Goal: Task Accomplishment & Management: Manage account settings

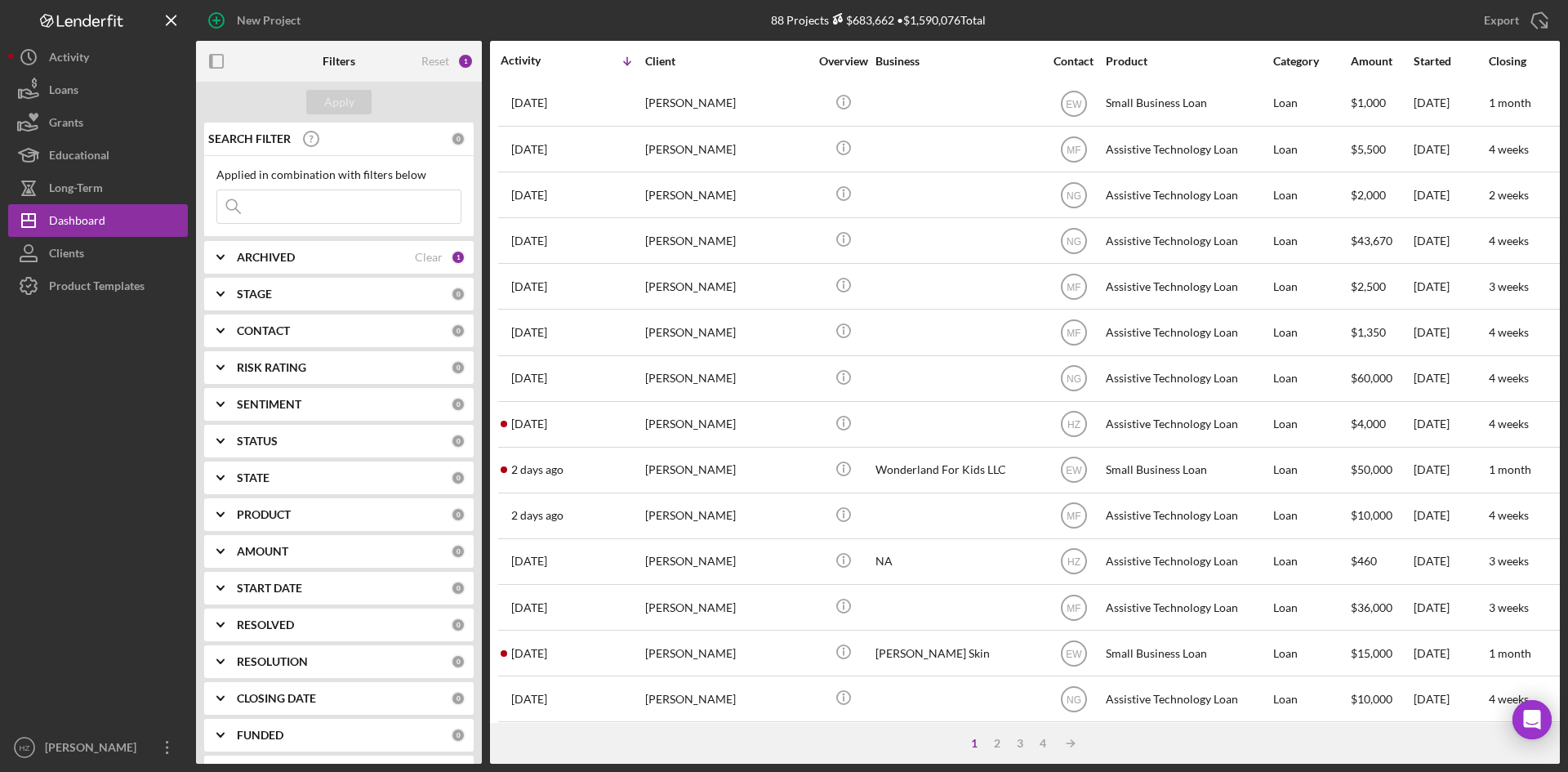
scroll to position [245, 0]
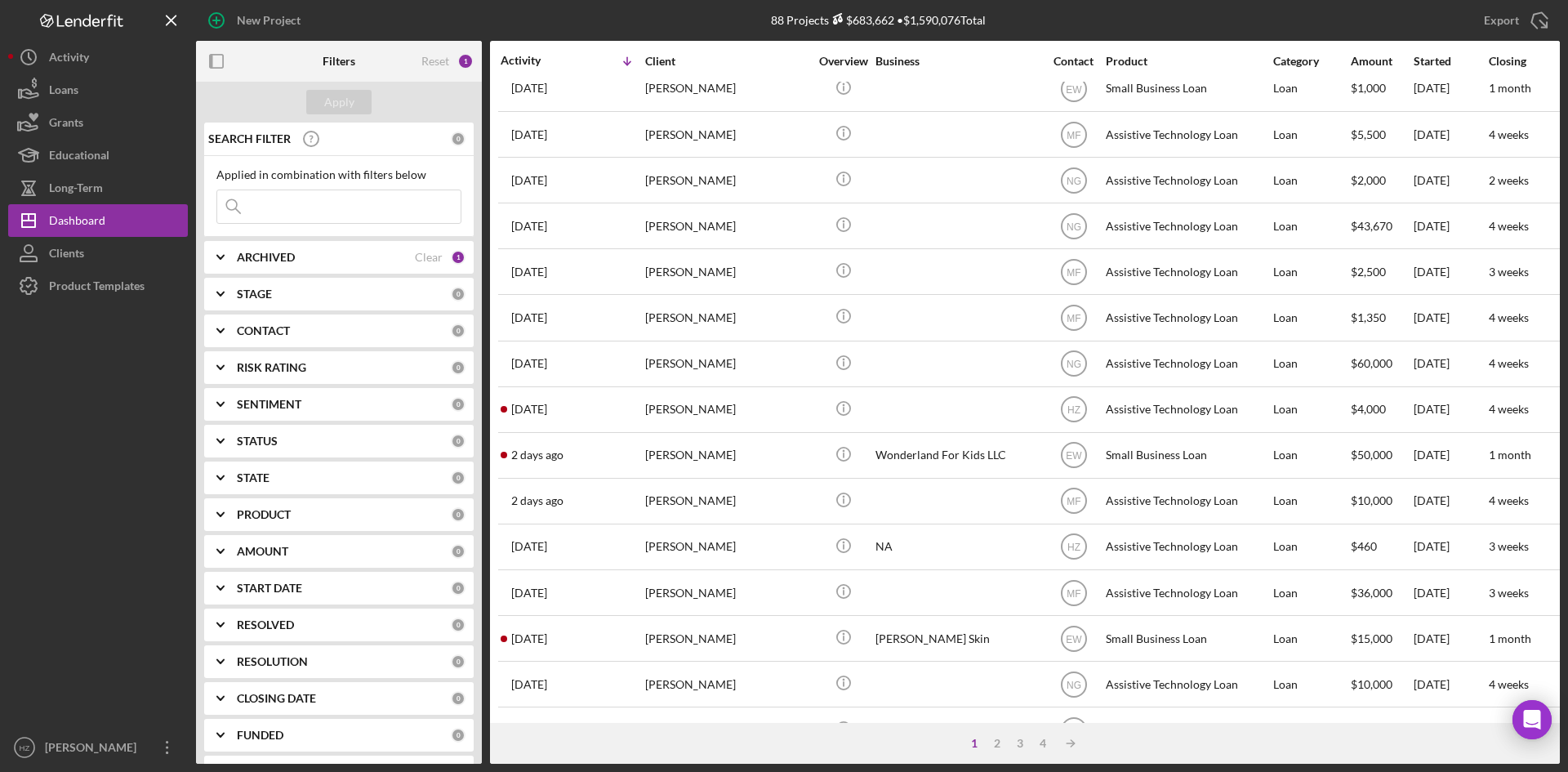
click at [674, 412] on div "[PERSON_NAME]" at bounding box center [727, 410] width 164 height 44
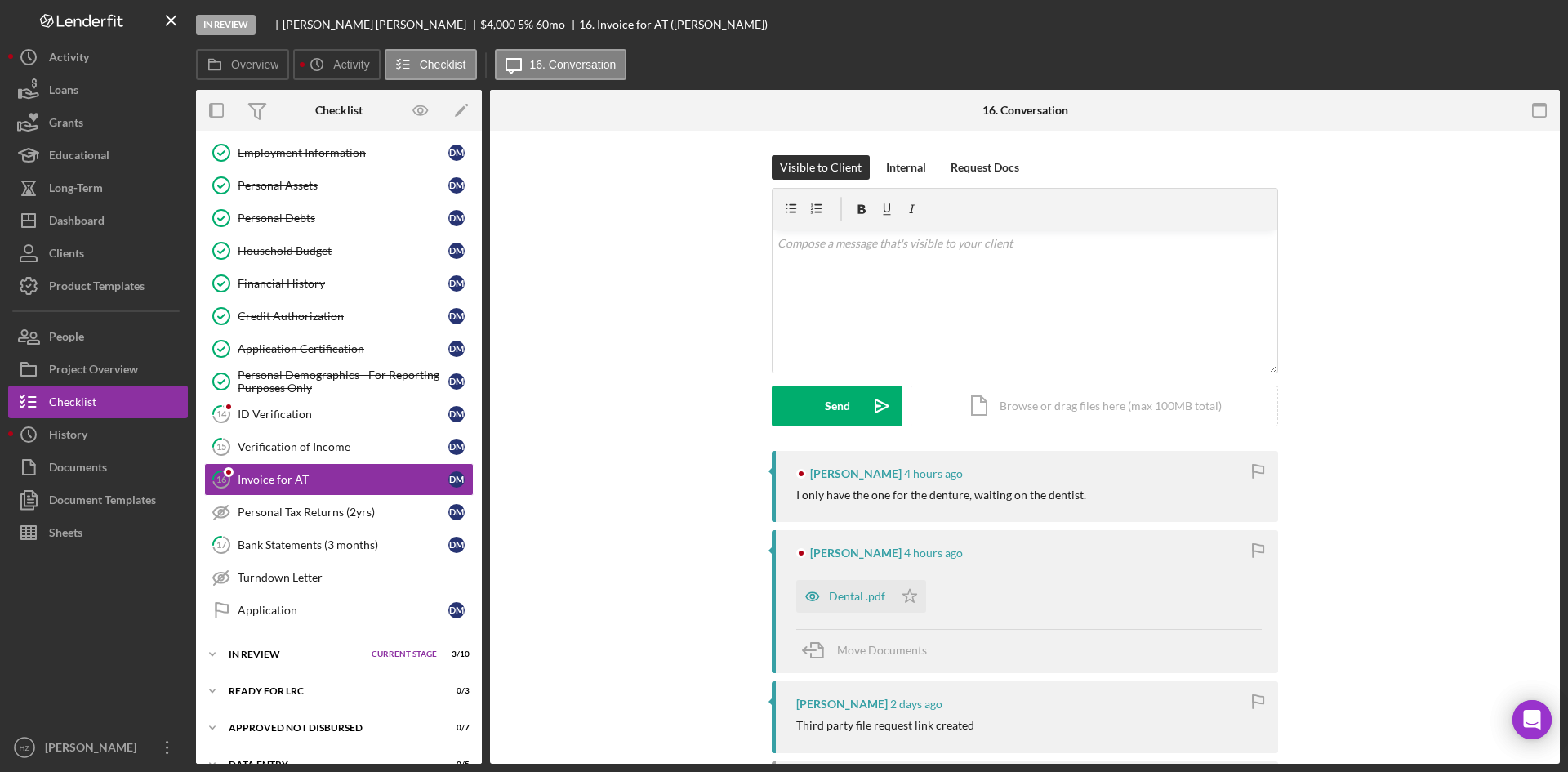
scroll to position [257, 0]
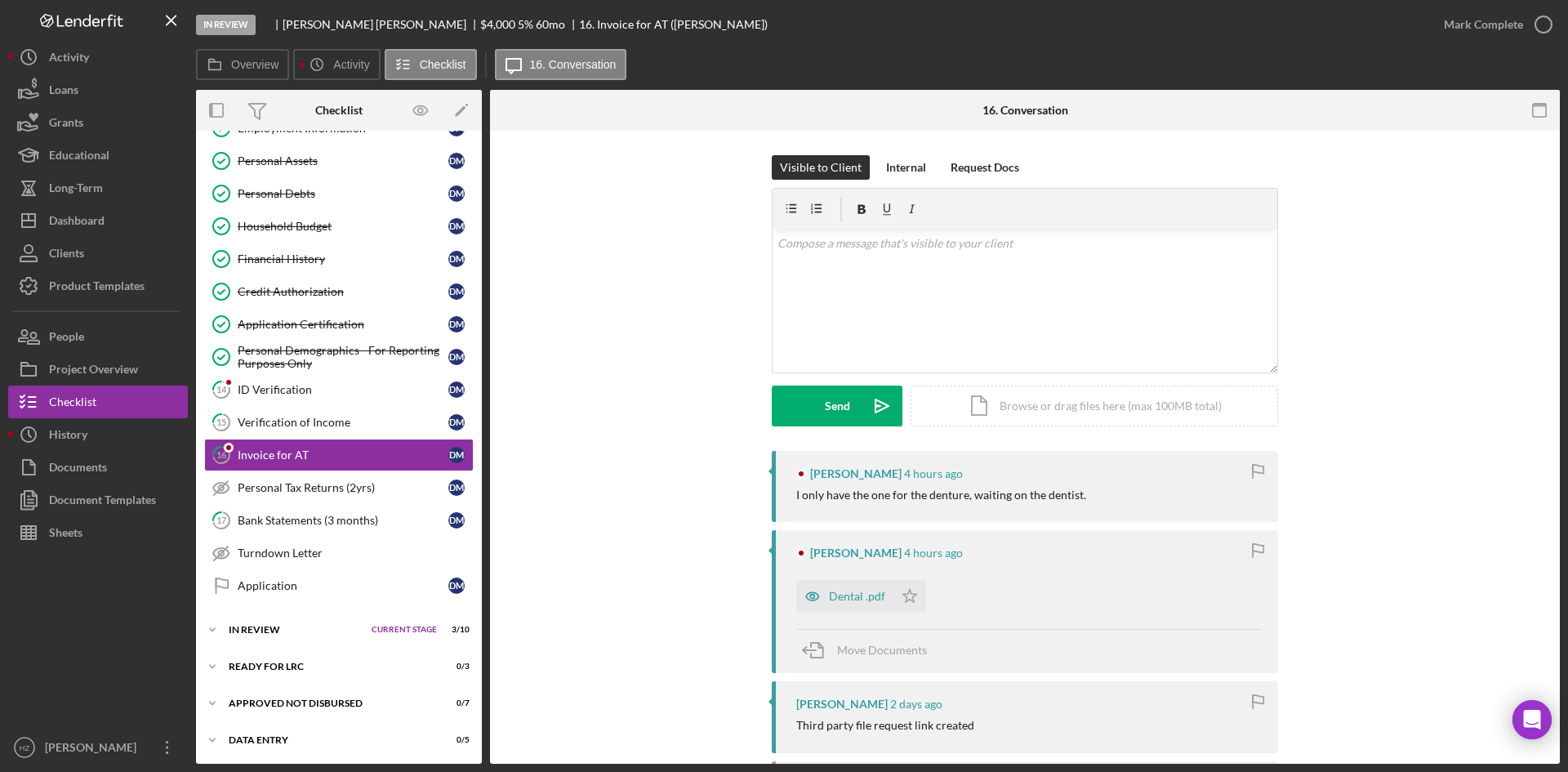
click at [271, 391] on div "ID Verification" at bounding box center [343, 389] width 211 height 13
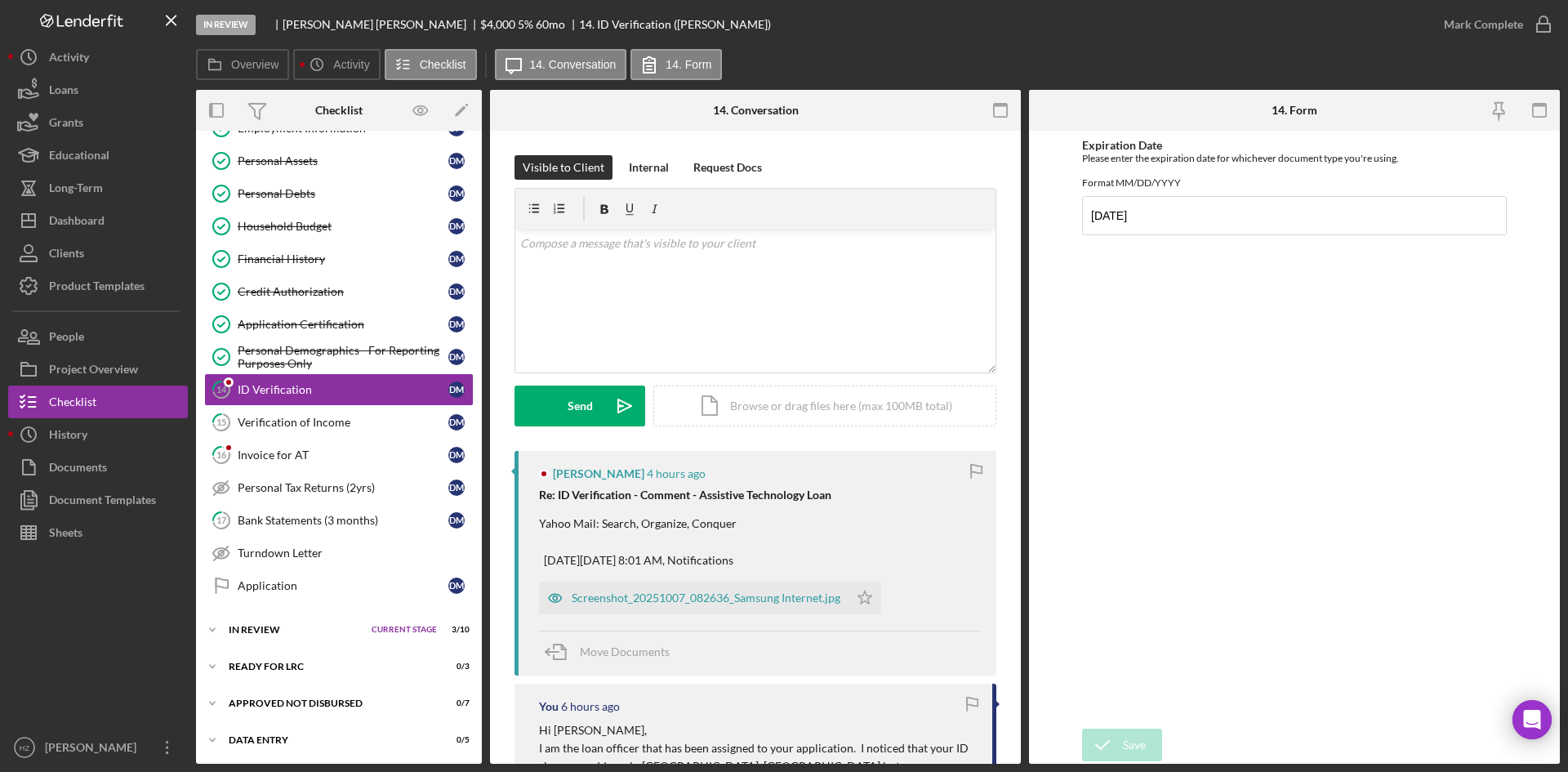
click at [601, 608] on div "Screenshot_20251007_082636_Samsung Internet.jpg" at bounding box center [694, 598] width 310 height 33
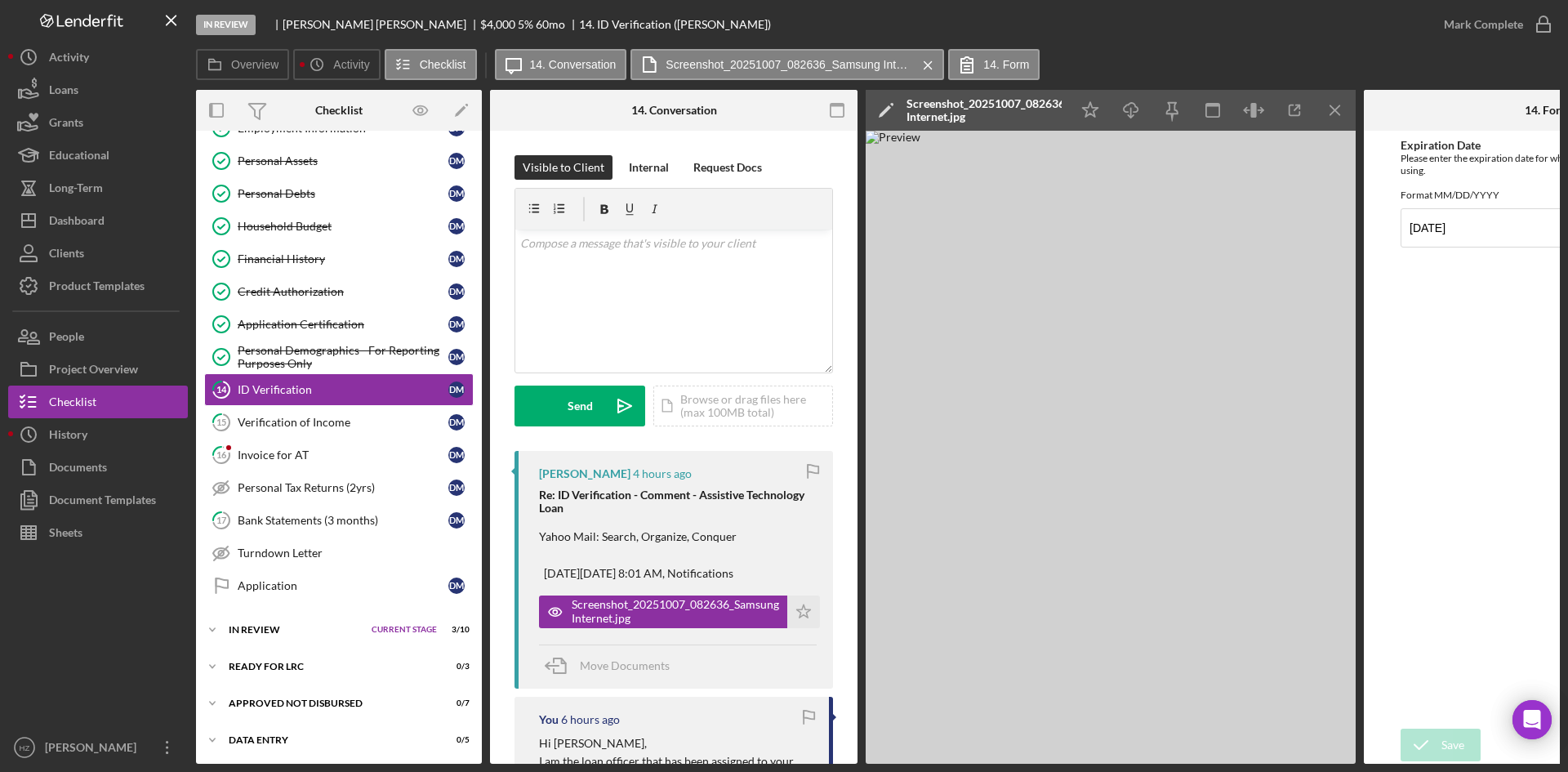
click at [943, 103] on div "Screenshot_20251007_082636_Samsung Internet.jpg" at bounding box center [984, 111] width 155 height 26
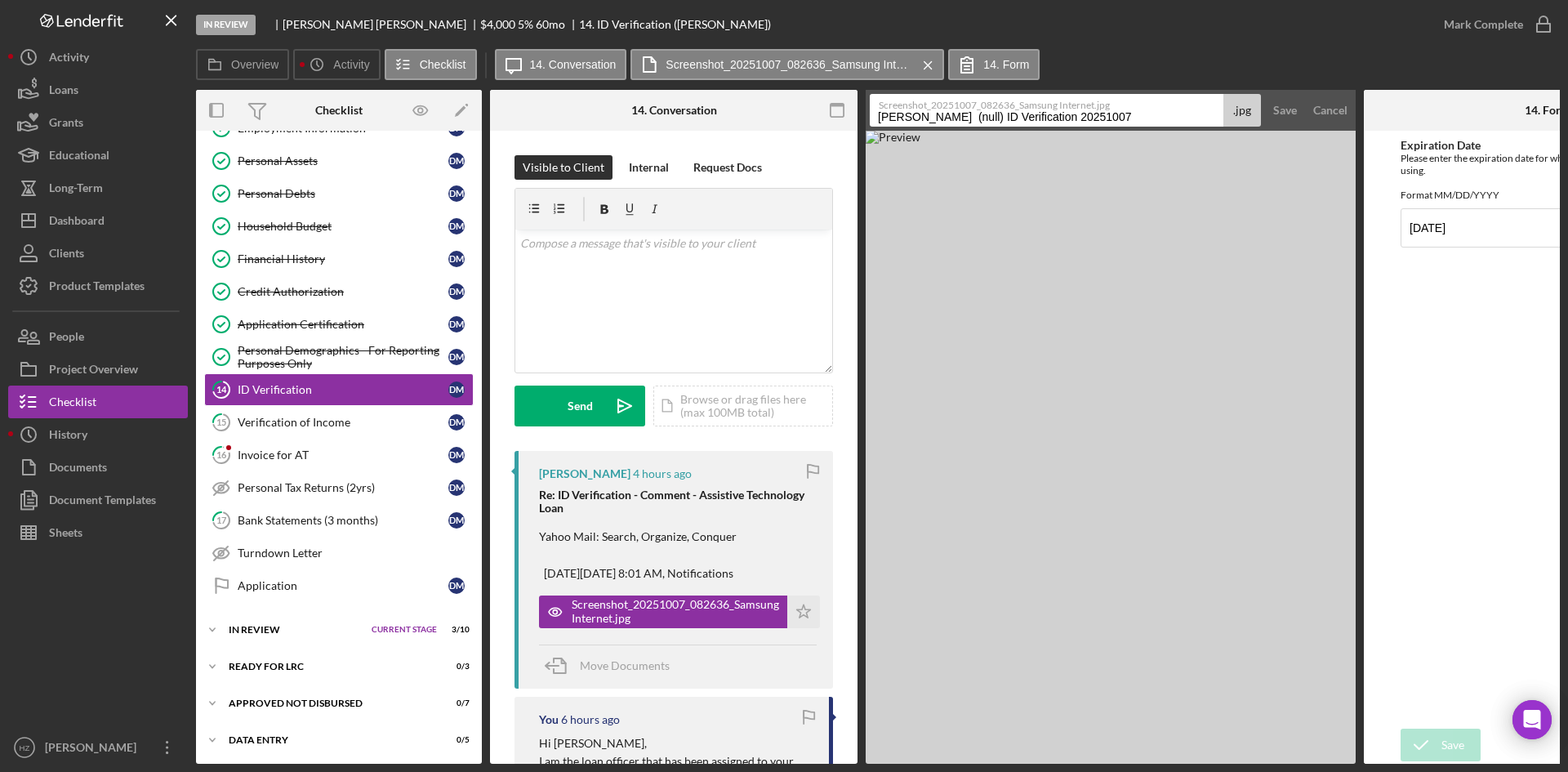
drag, startPoint x: 1144, startPoint y: 118, endPoint x: 839, endPoint y: 117, distance: 305.0
click at [839, 117] on div "Overview Internal Workflow Stage In Review Icon/Dropdown Arrow Archive (can una…" at bounding box center [877, 426] width 1364 height 674
type input "DOL updated address"
click at [1284, 112] on div "Save" at bounding box center [1284, 111] width 23 height 33
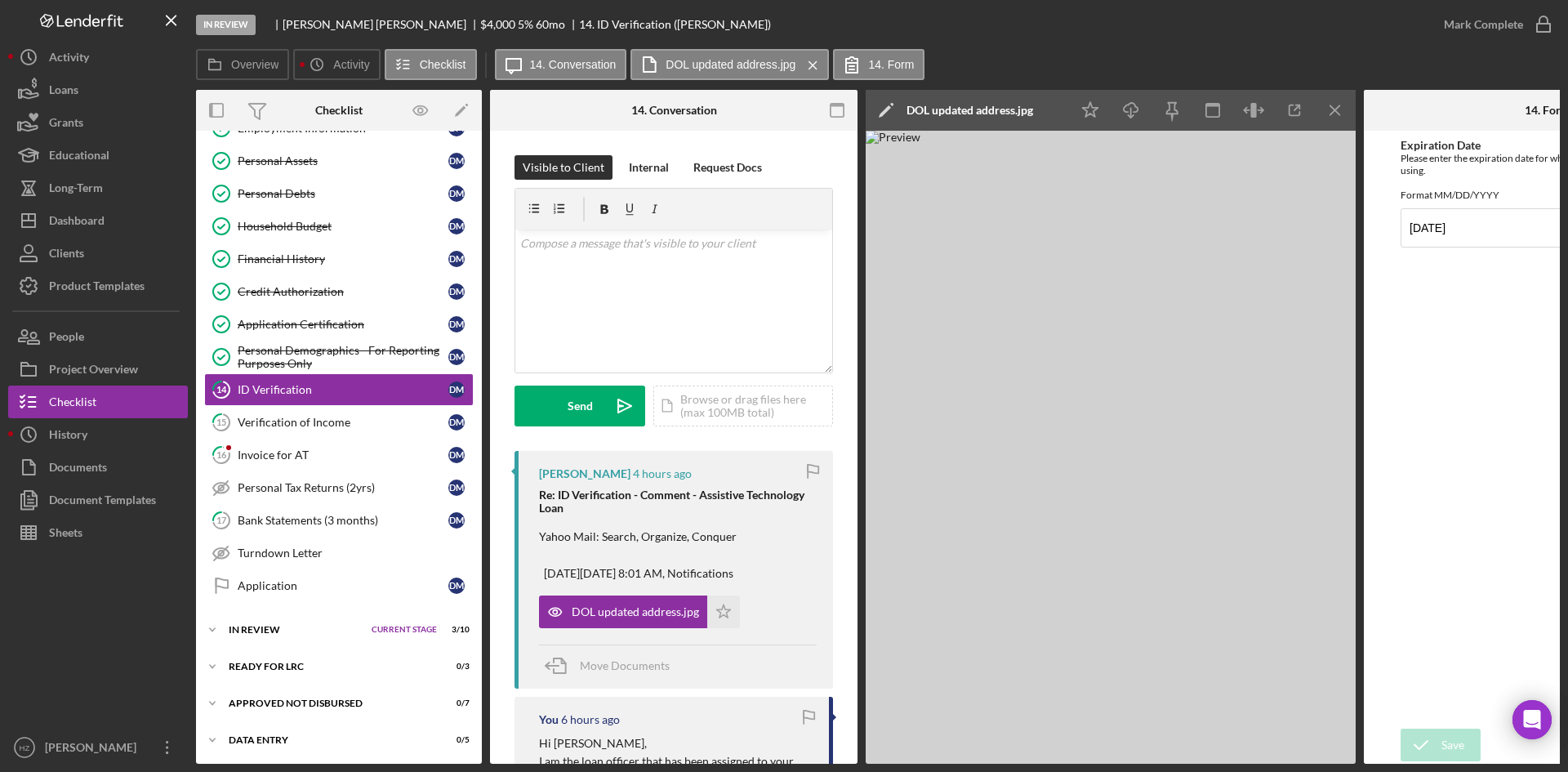
click at [724, 612] on icon "Icon/Star" at bounding box center [724, 612] width 33 height 33
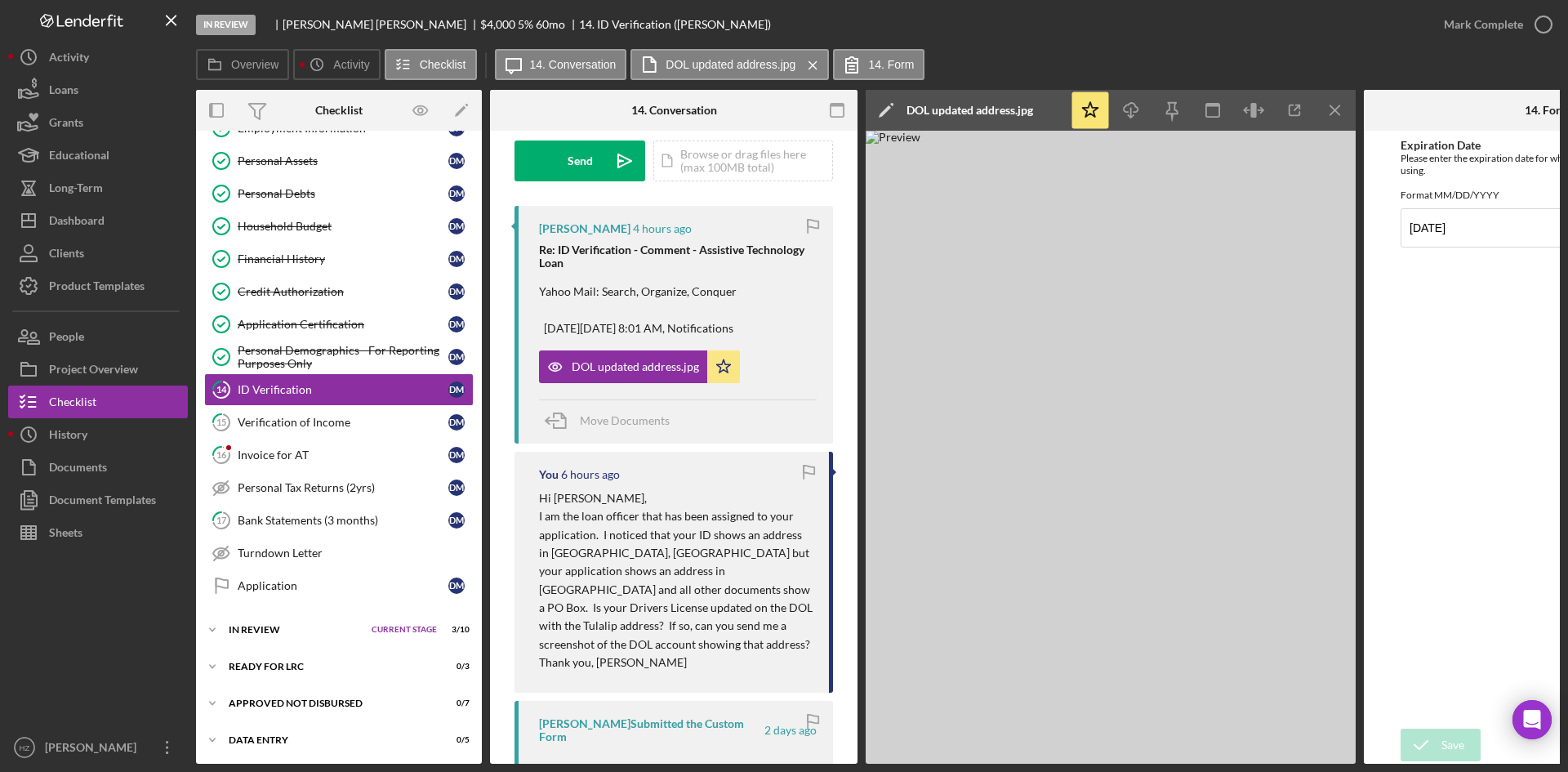
scroll to position [490, 0]
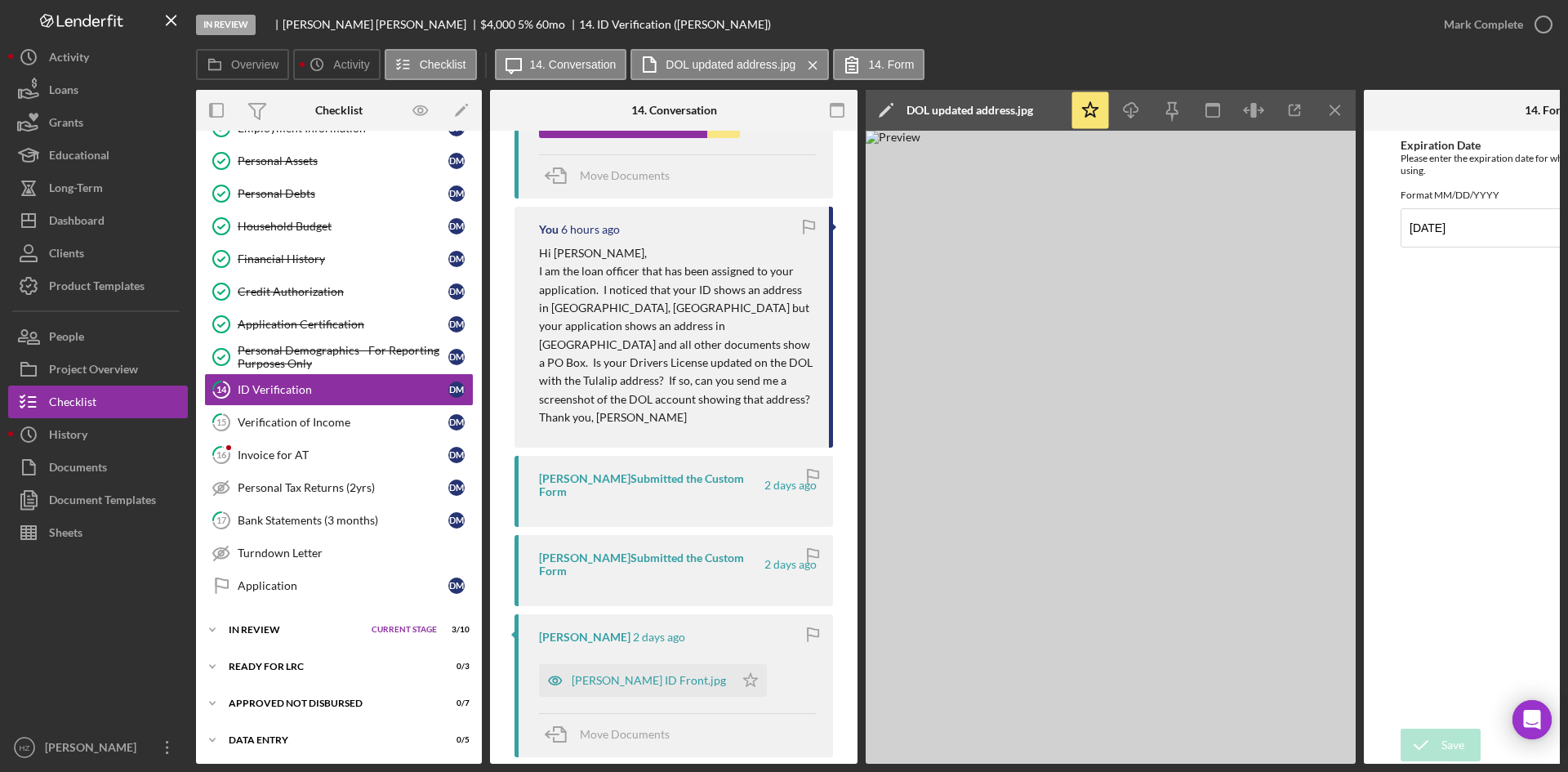
click at [734, 664] on icon "Icon/Star" at bounding box center [751, 681] width 33 height 33
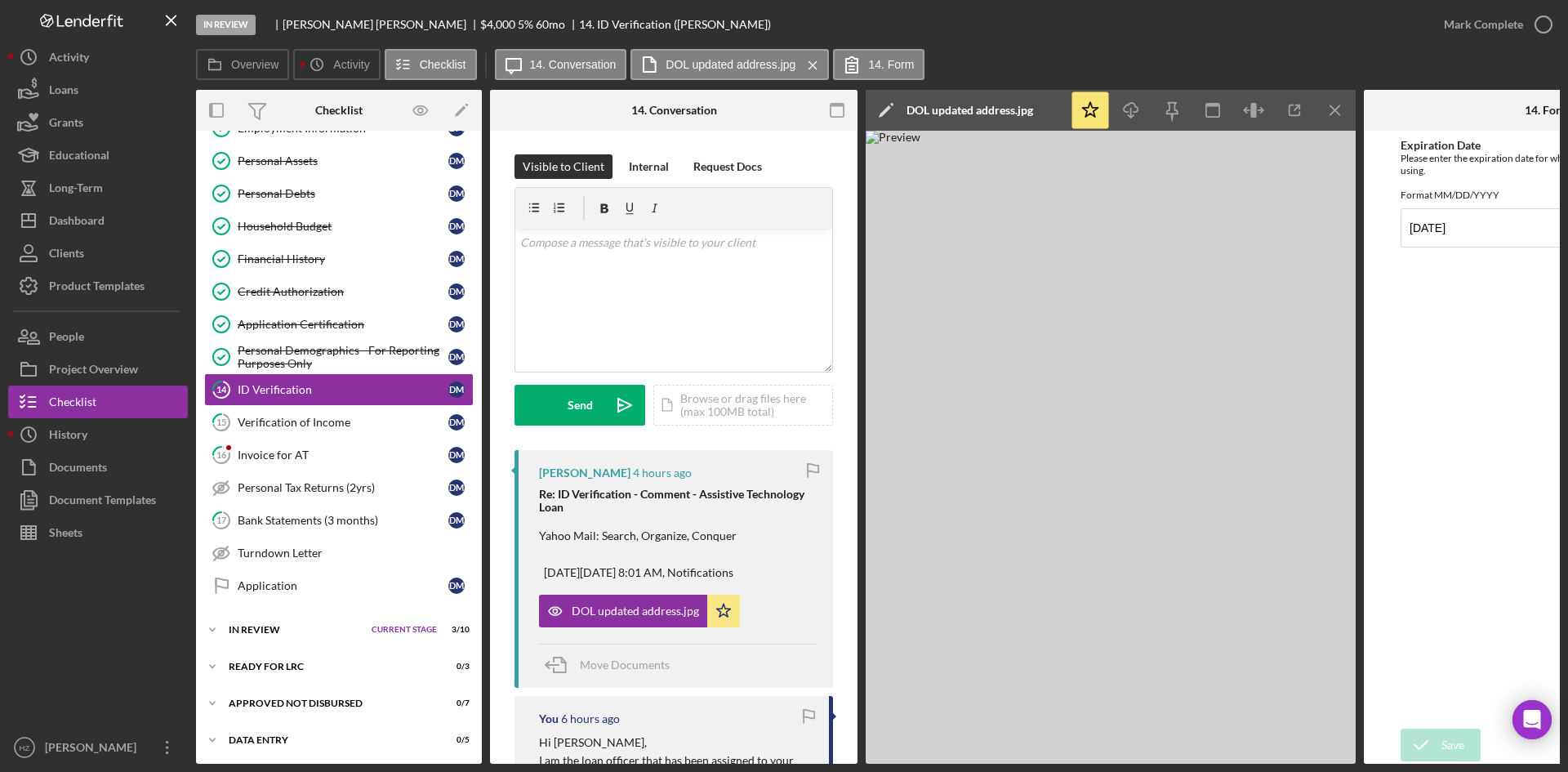
scroll to position [0, 0]
click at [1331, 111] on icon "Icon/Menu Close" at bounding box center [1336, 111] width 37 height 37
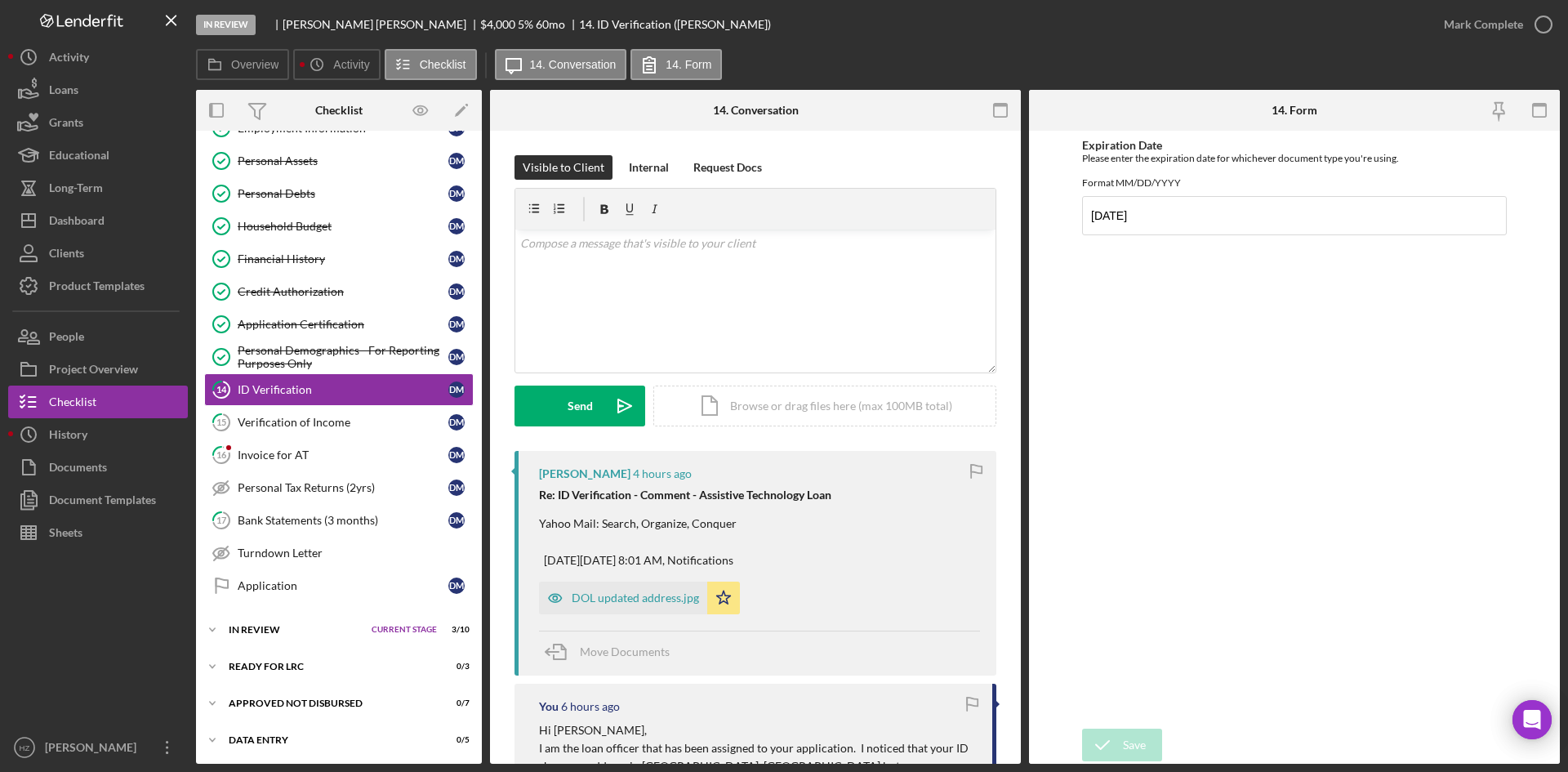
click at [1488, 24] on div "Mark Complete" at bounding box center [1483, 24] width 79 height 33
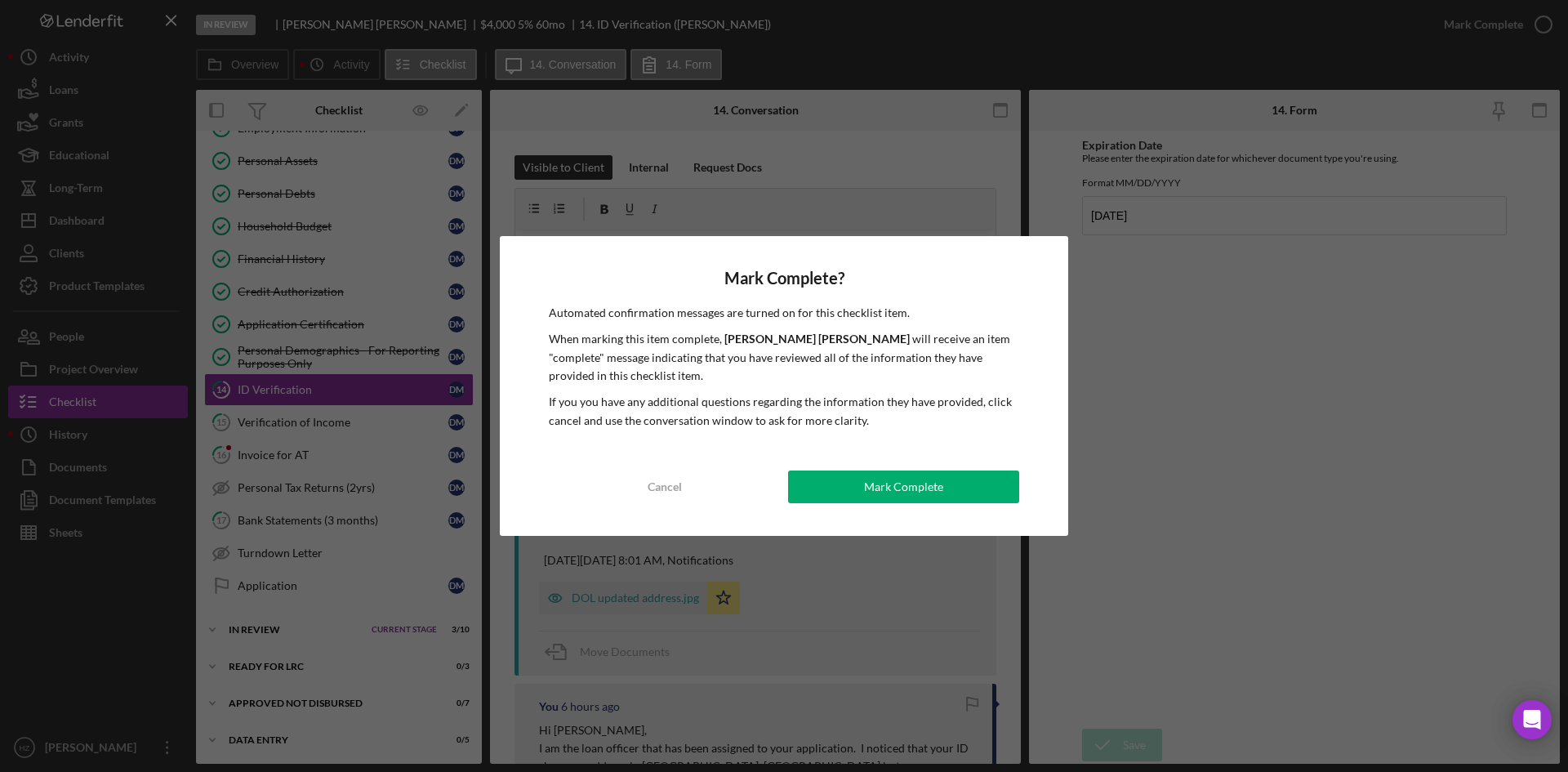
click at [856, 489] on button "Mark Complete" at bounding box center [904, 487] width 231 height 33
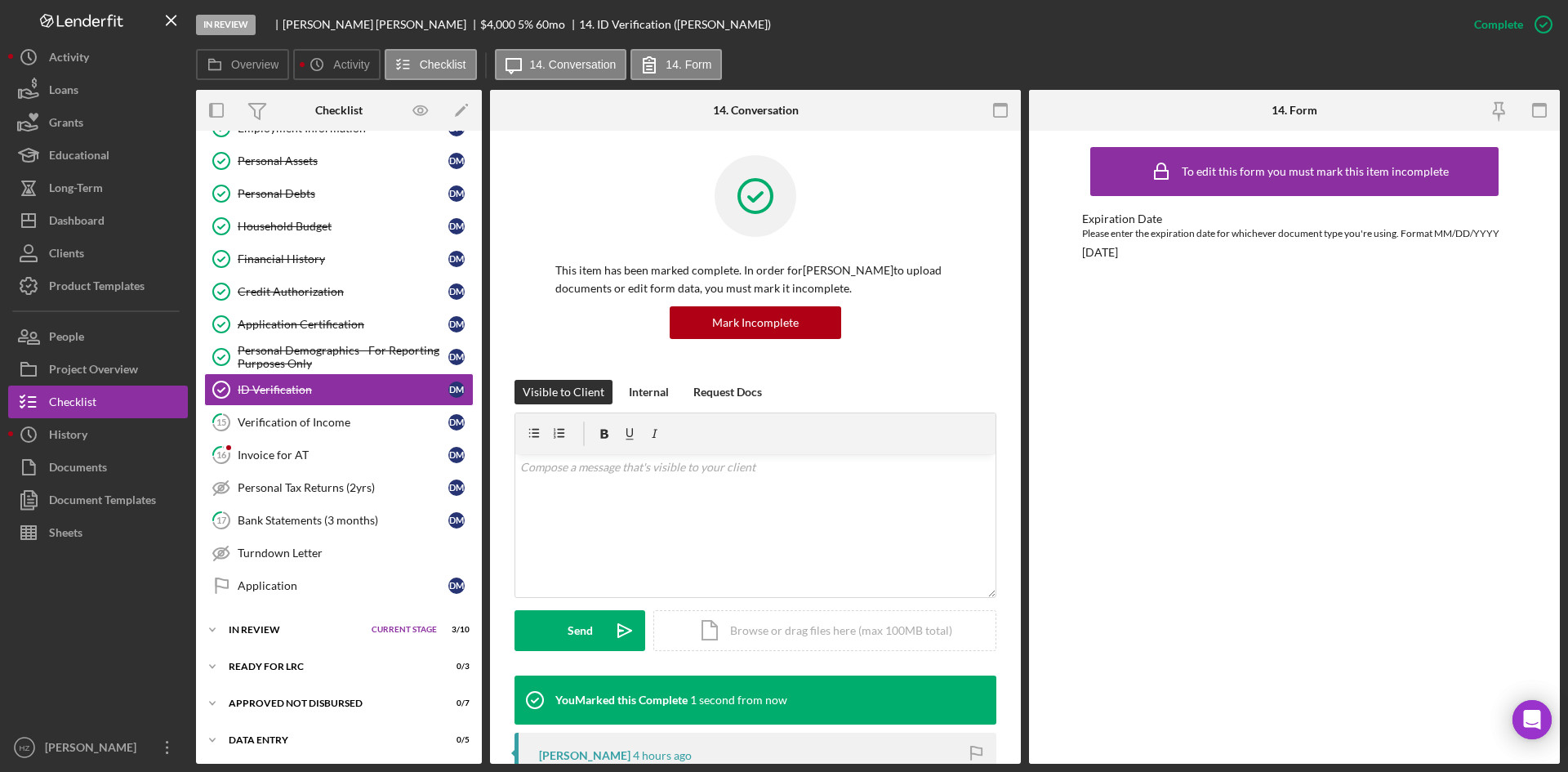
click at [258, 456] on div "Invoice for AT" at bounding box center [343, 454] width 211 height 13
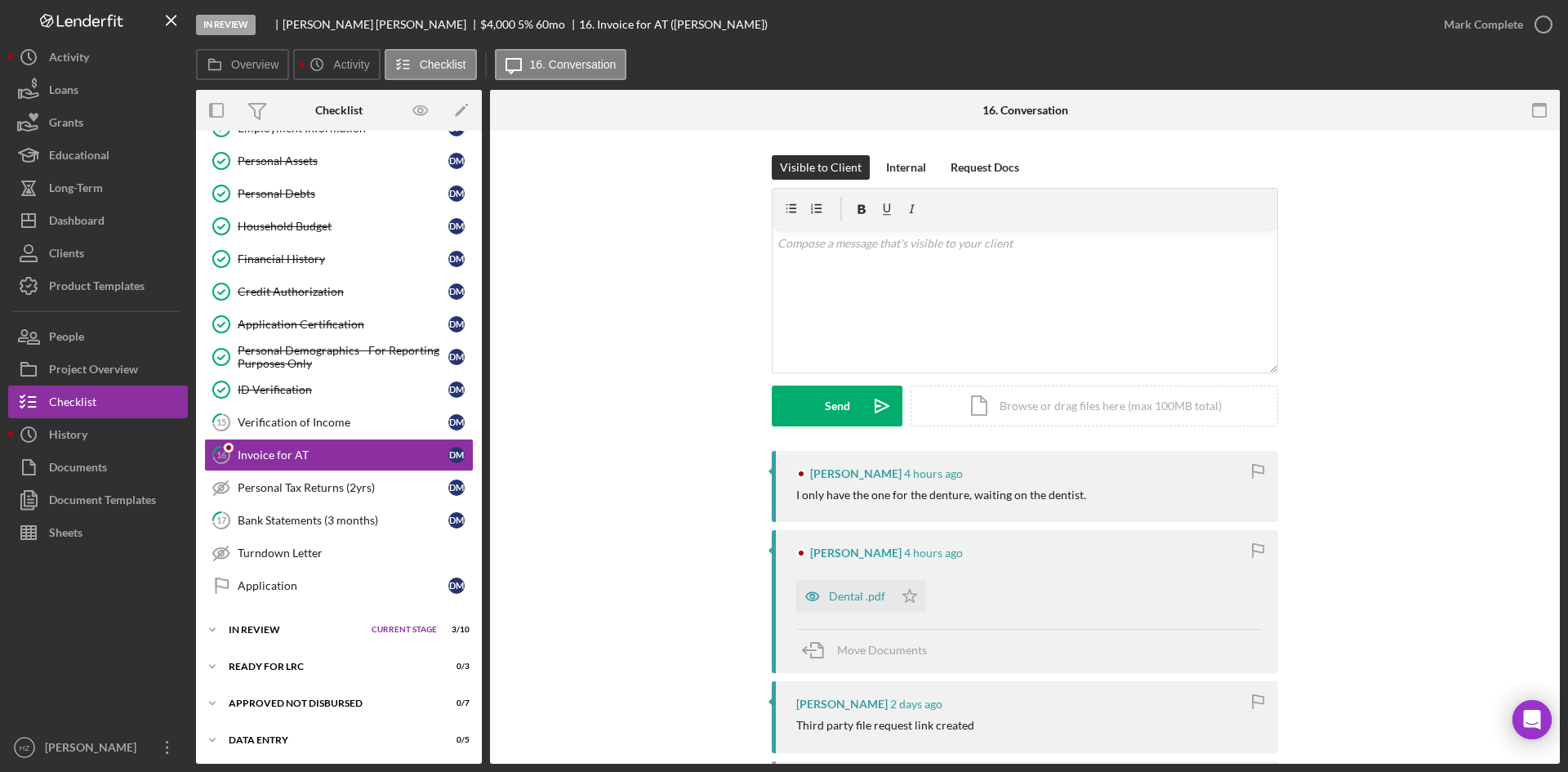
click at [848, 594] on div "Dental .pdf" at bounding box center [856, 596] width 57 height 13
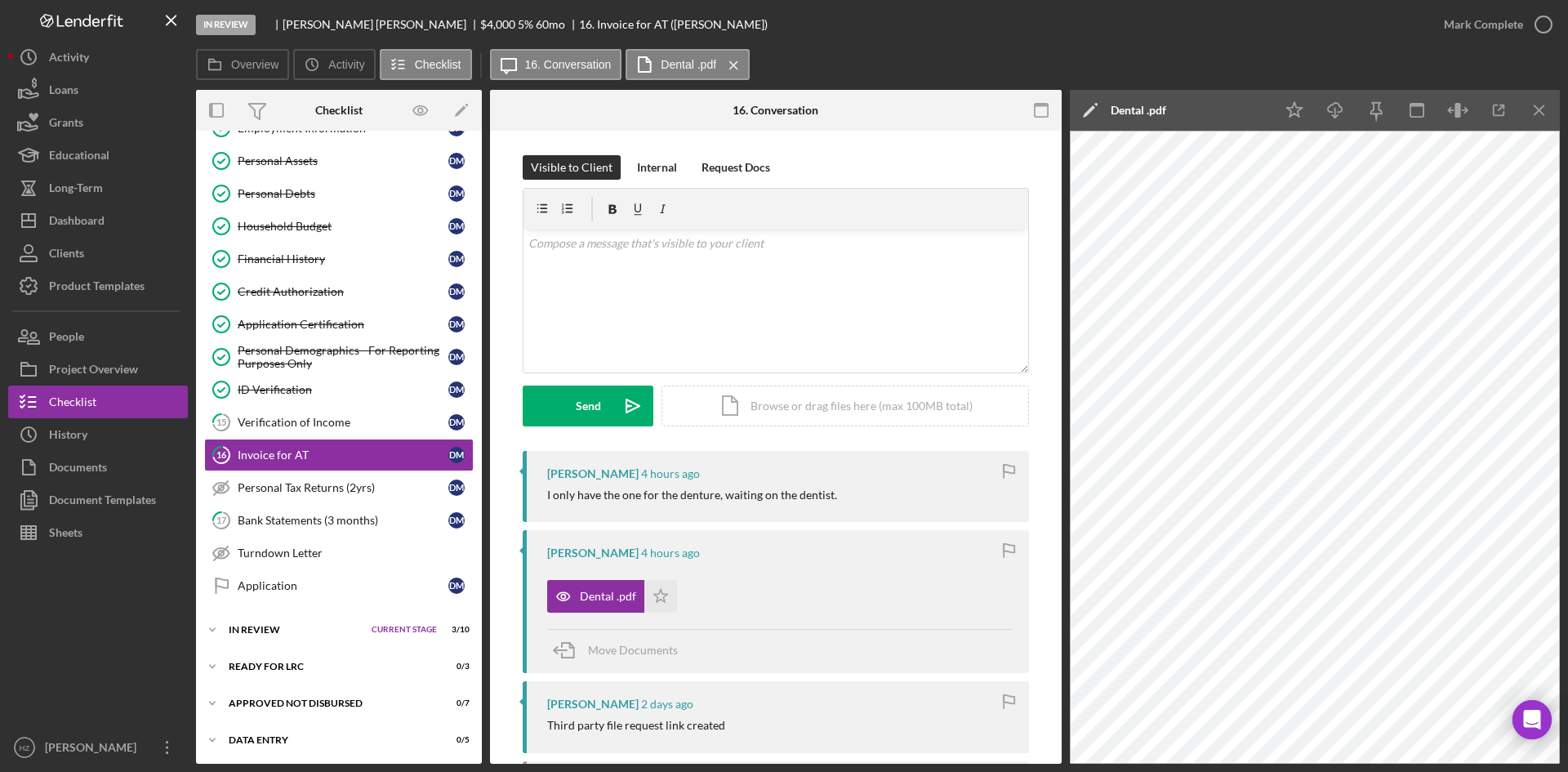
click at [1532, 112] on icon "Icon/Menu Close" at bounding box center [1539, 111] width 37 height 37
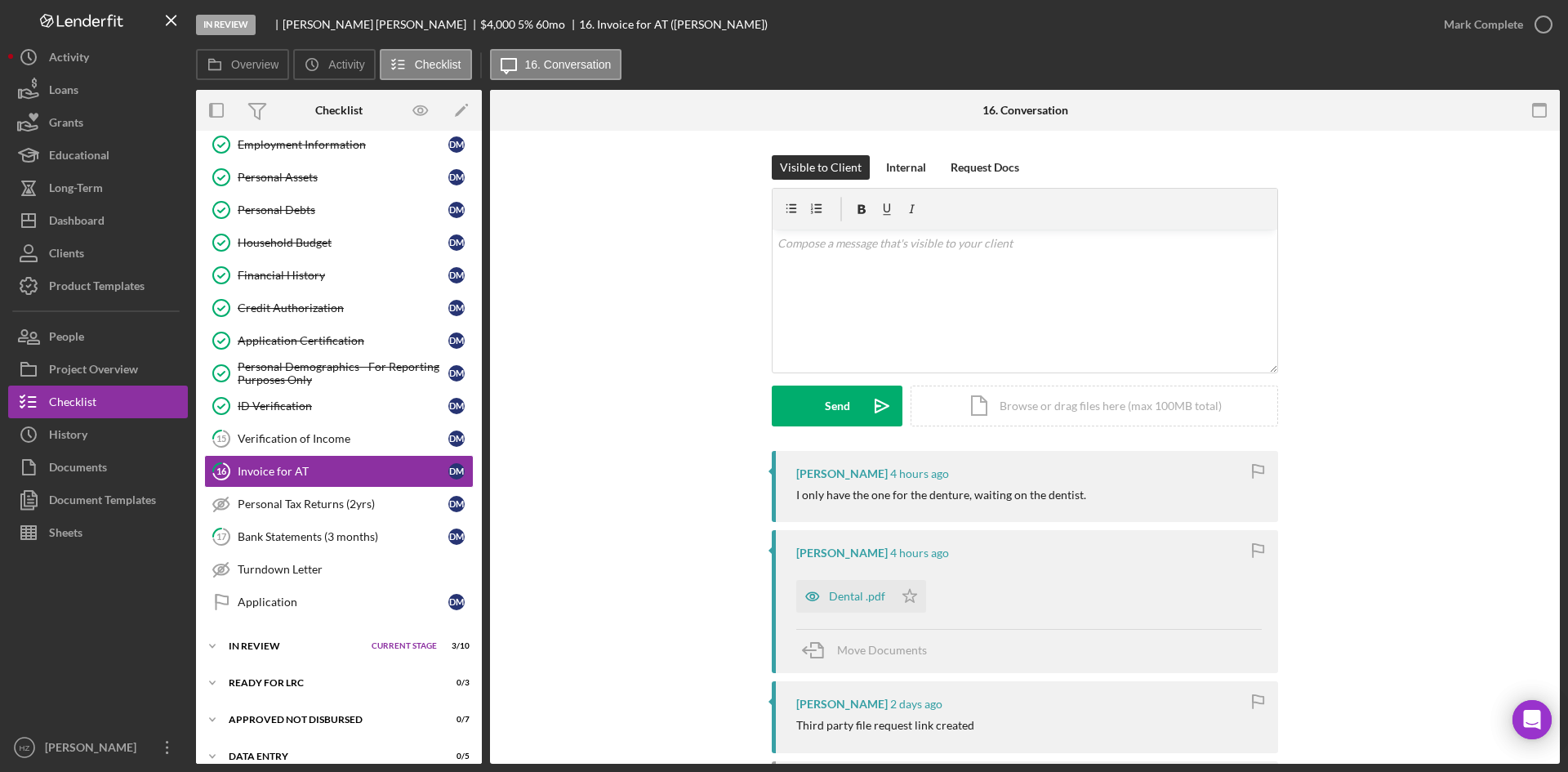
scroll to position [258, 0]
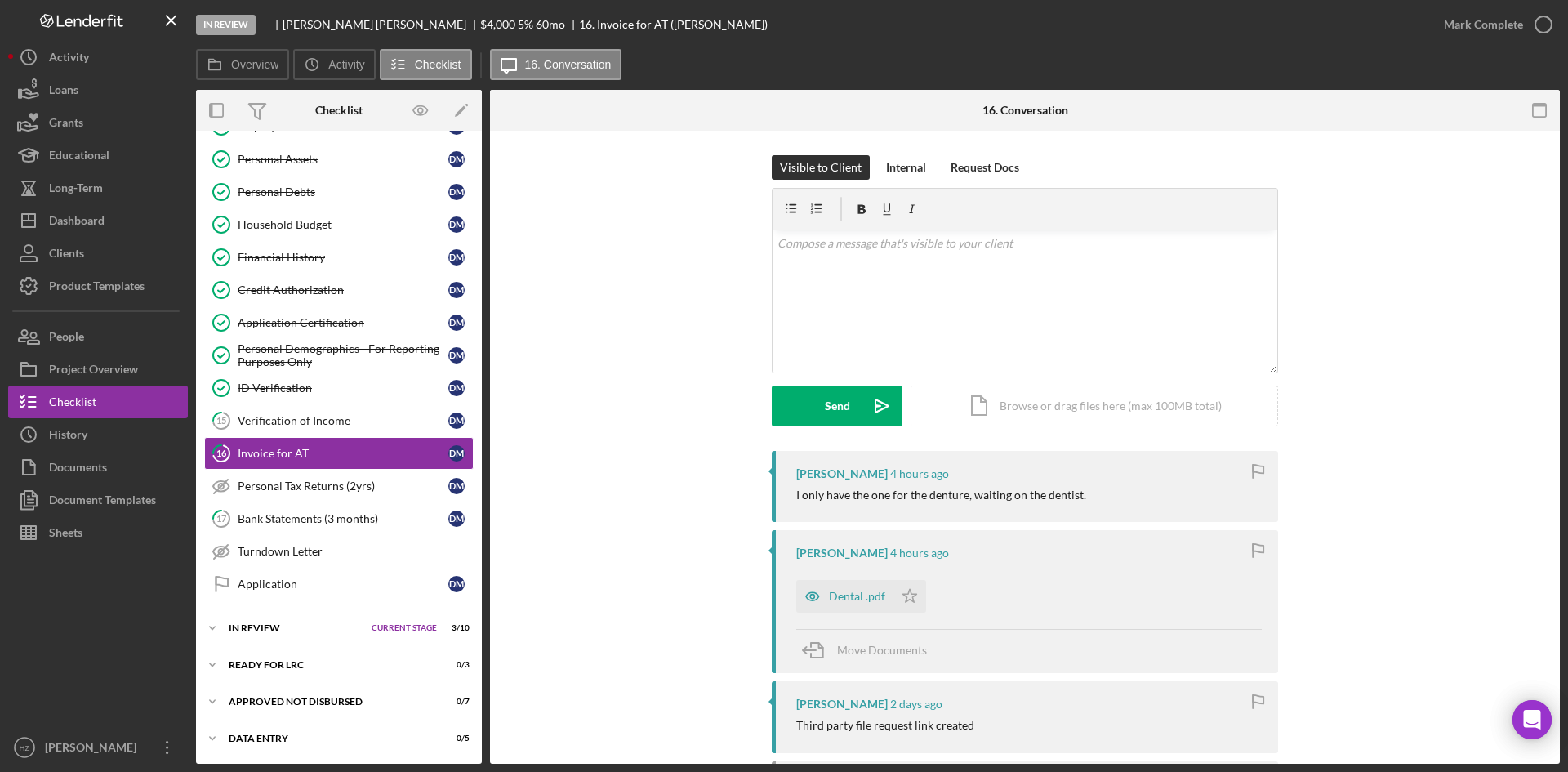
click at [50, 469] on div "Documents" at bounding box center [77, 469] width 58 height 37
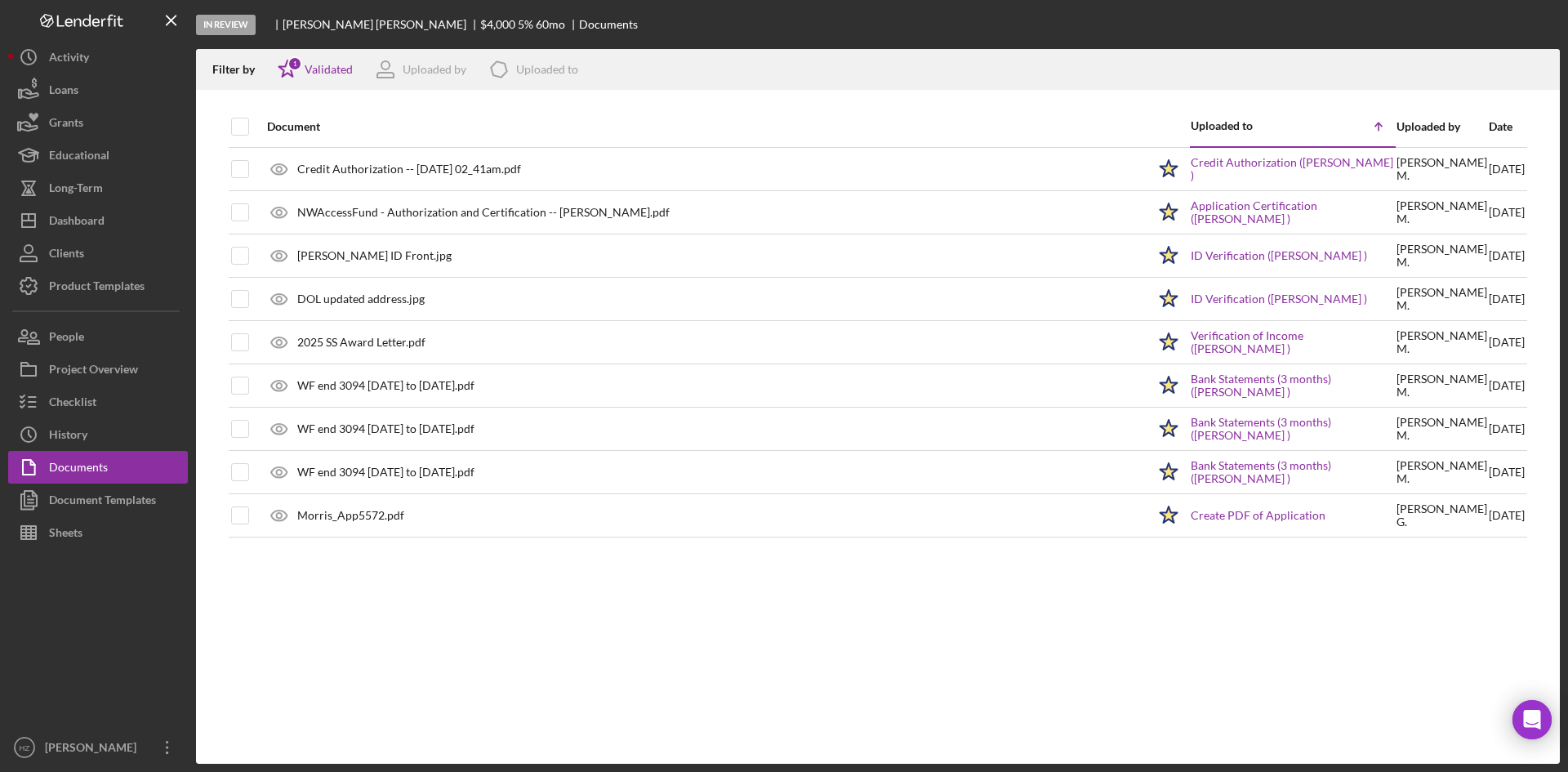
click at [338, 520] on div "Morris_App5572.pdf" at bounding box center [351, 515] width 107 height 13
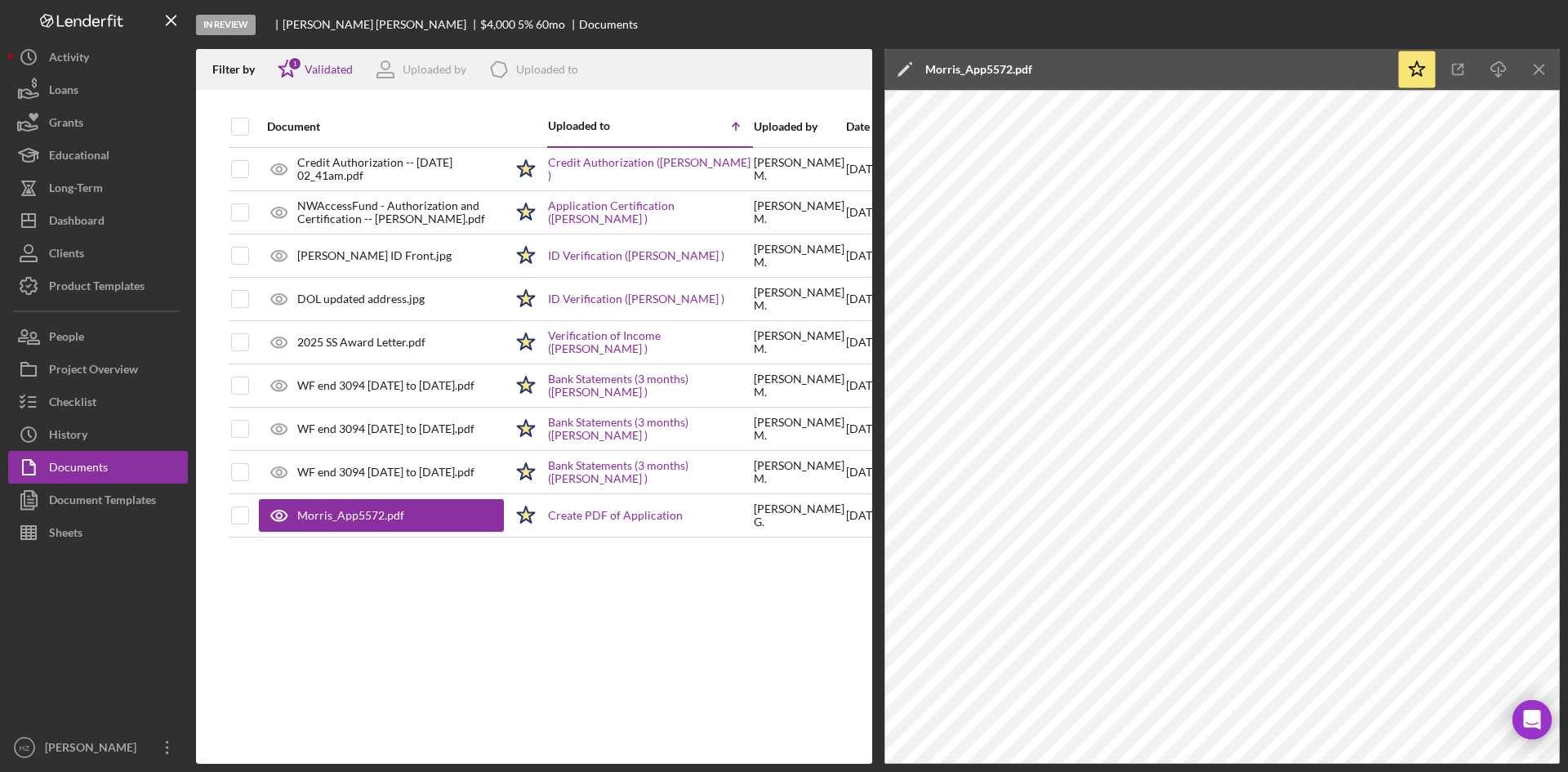
click at [1538, 69] on line "button" at bounding box center [1538, 69] width 9 height 9
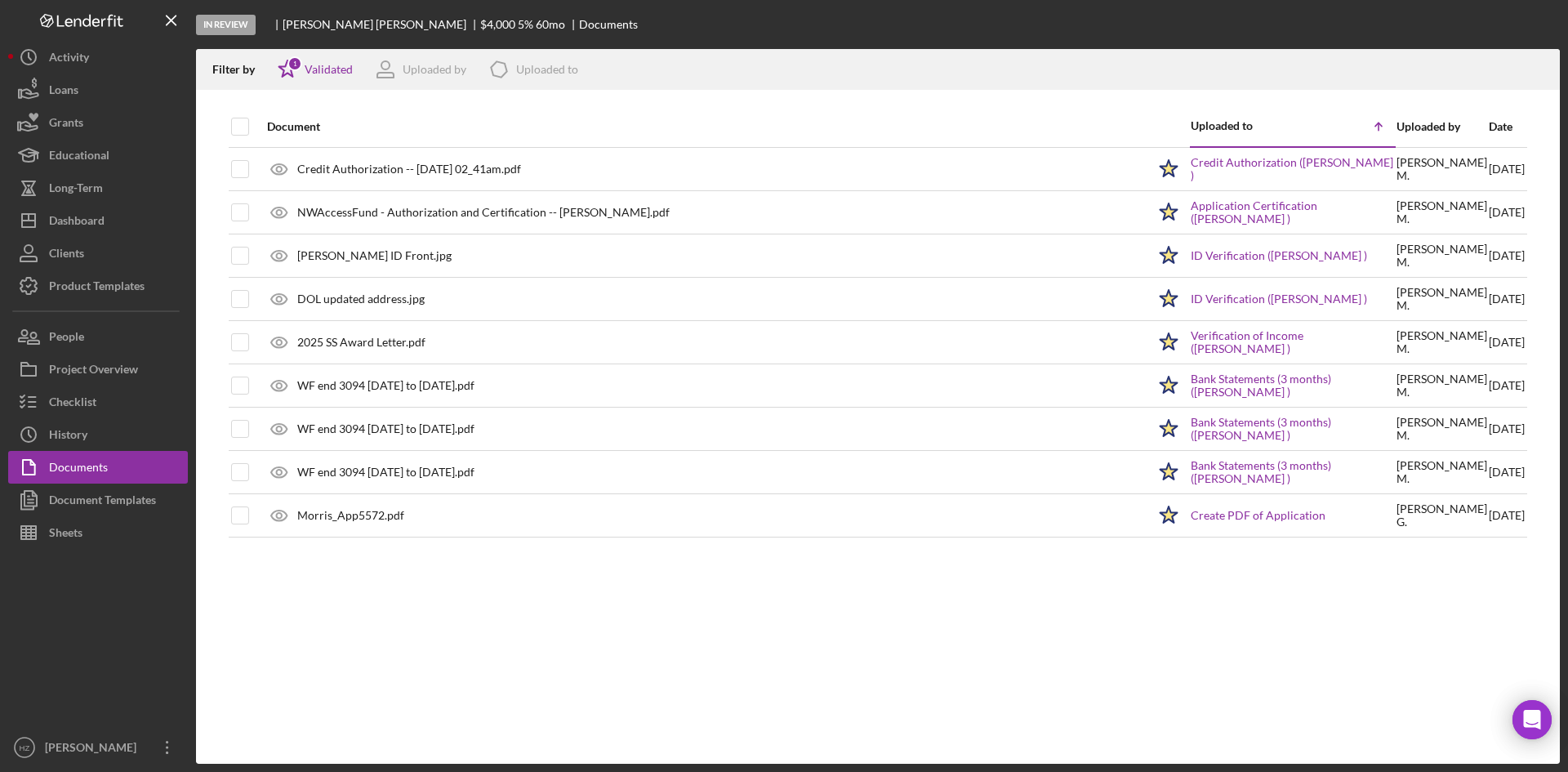
click at [70, 528] on div "Sheets" at bounding box center [65, 534] width 33 height 37
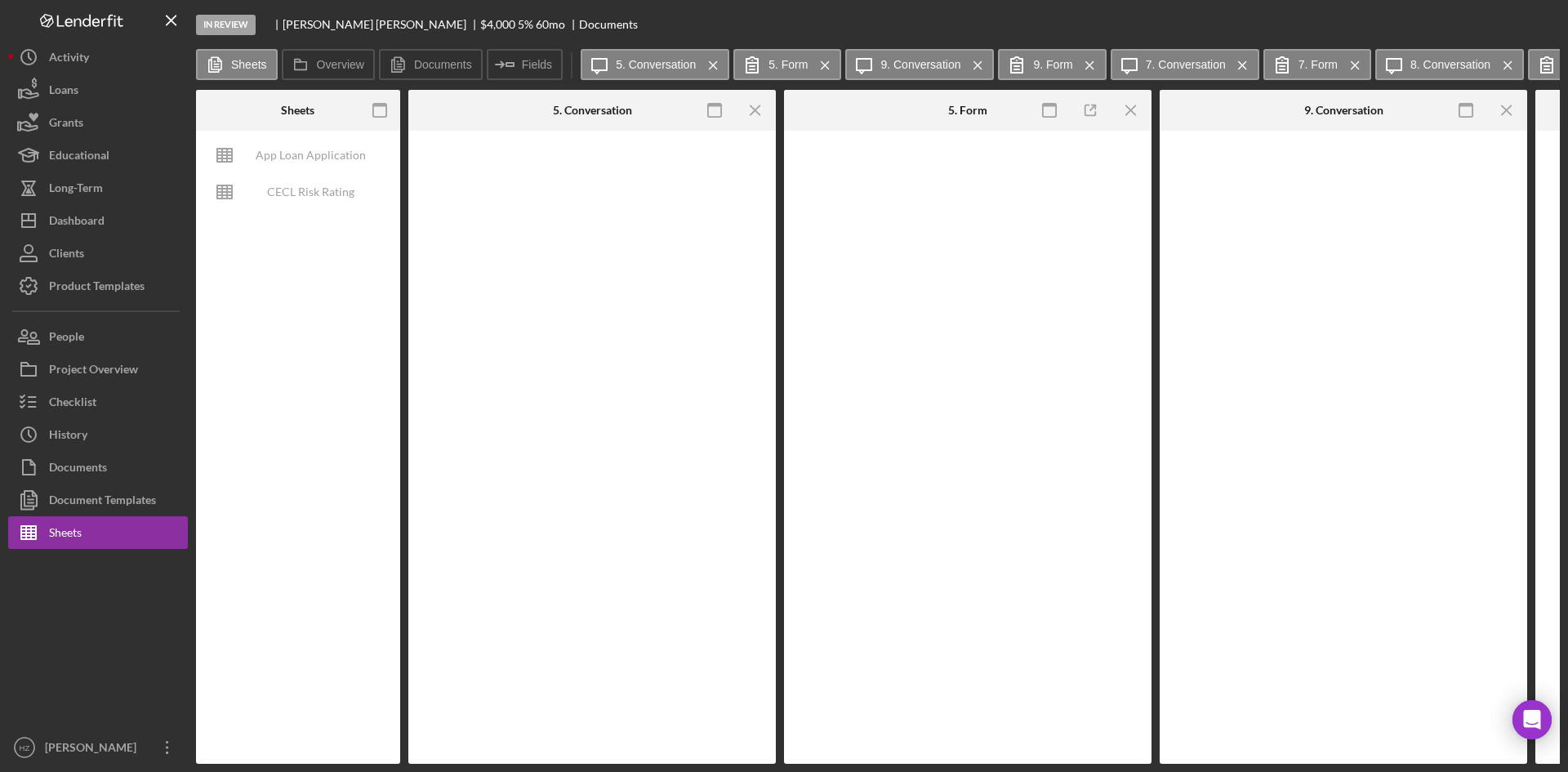
type input "Calibri"
type input "11"
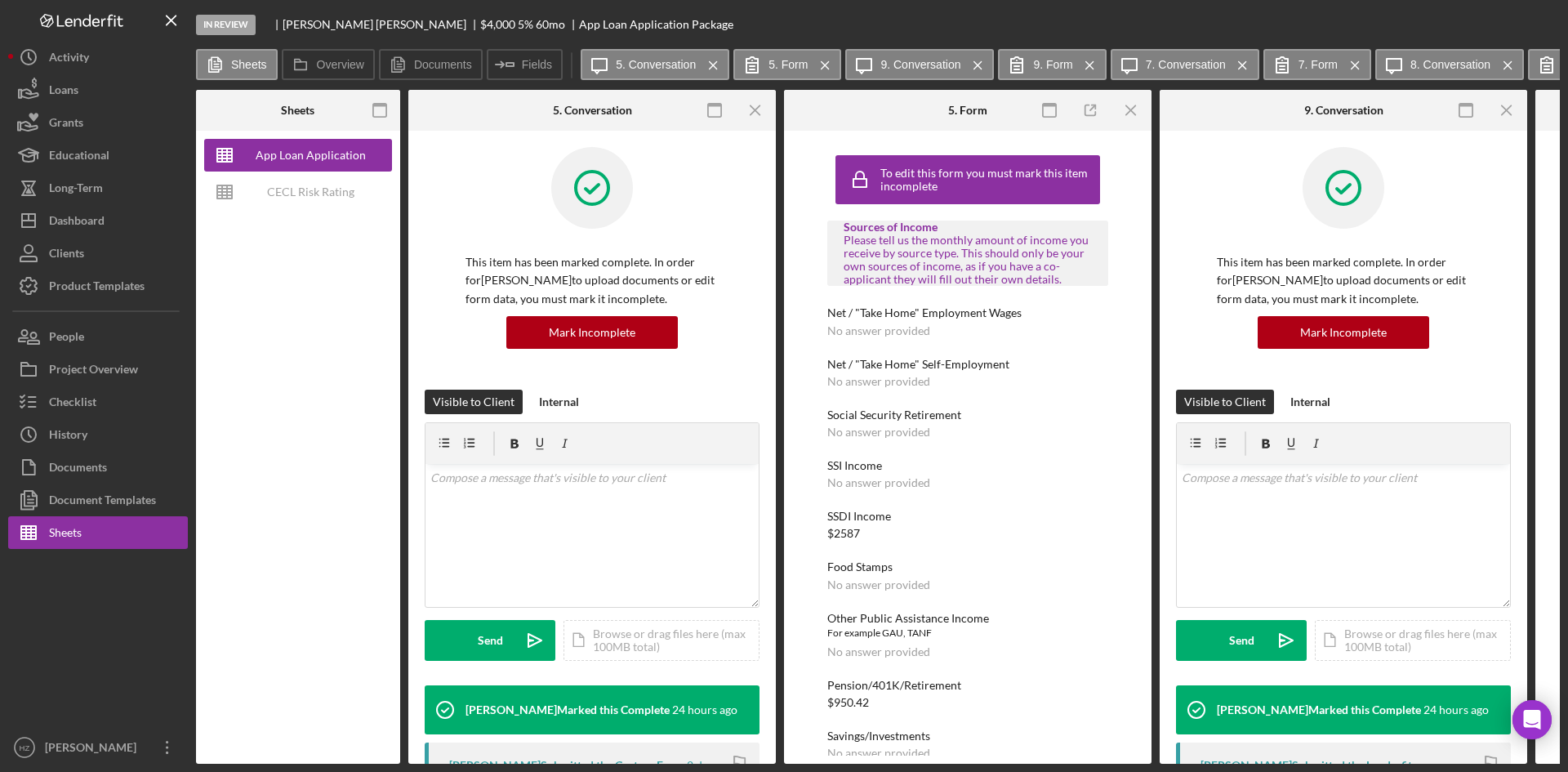
click at [759, 114] on line "button" at bounding box center [754, 110] width 9 height 9
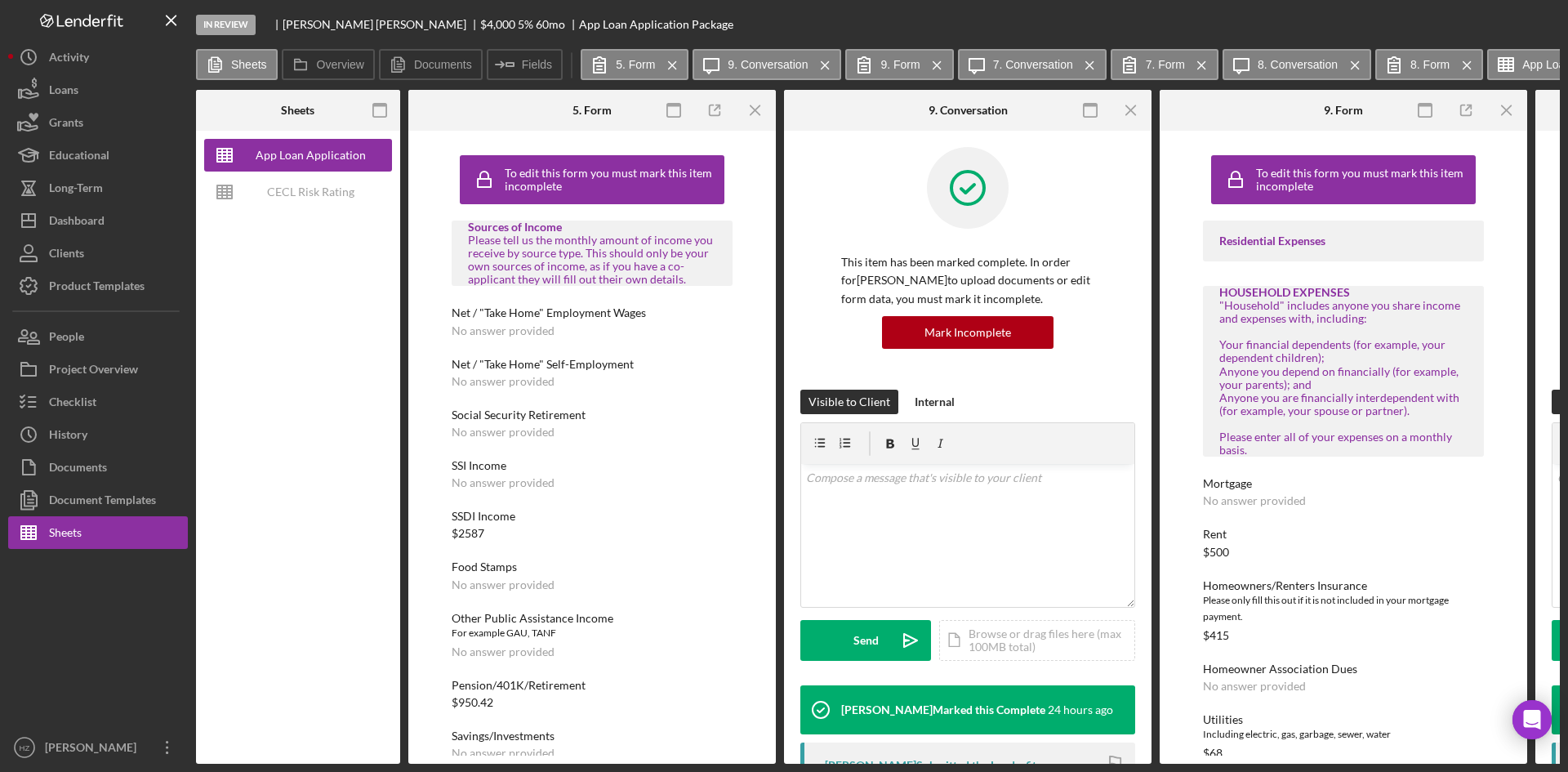
click at [759, 114] on line "button" at bounding box center [754, 110] width 9 height 9
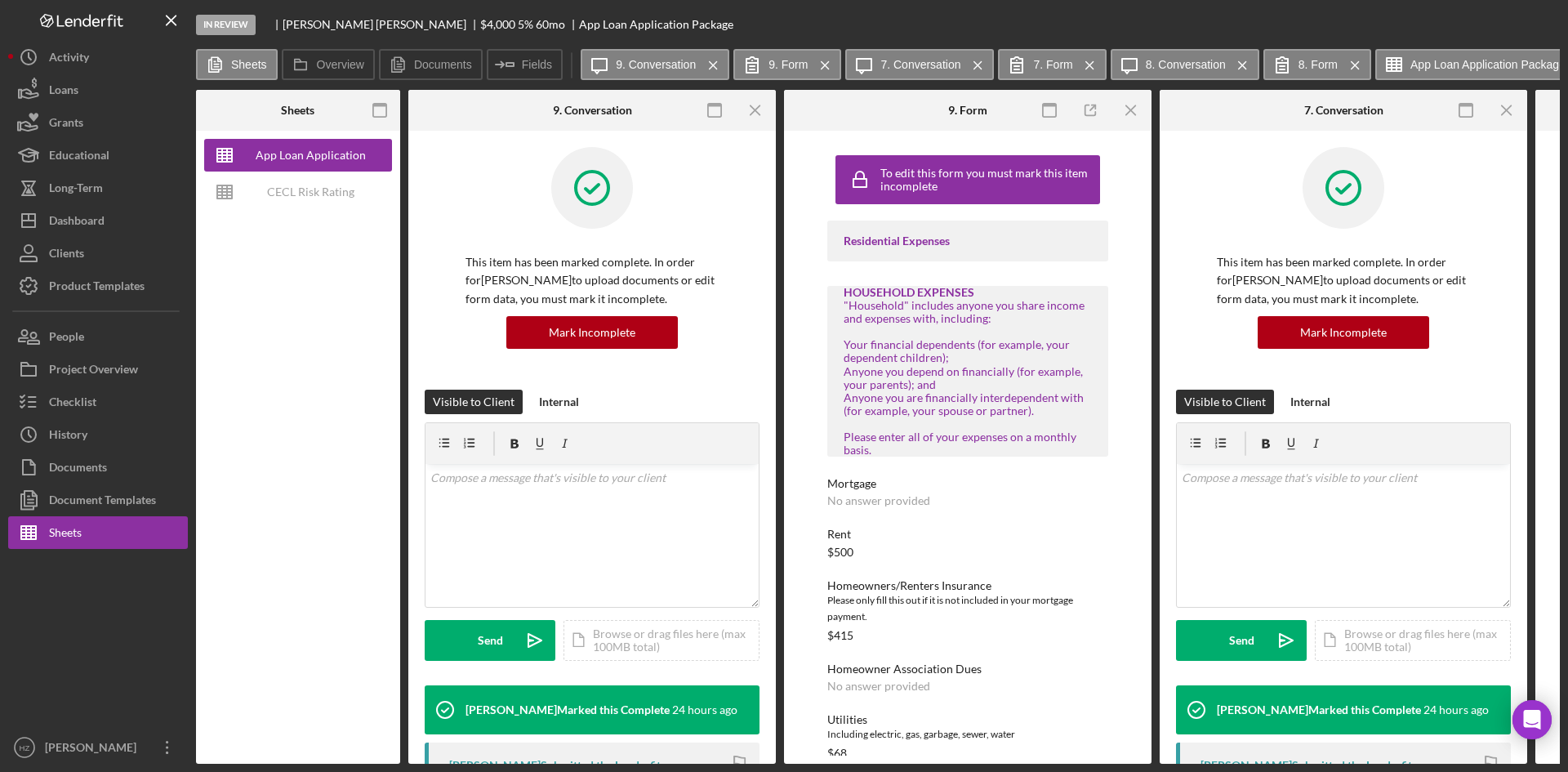
click at [759, 114] on line "button" at bounding box center [754, 110] width 9 height 9
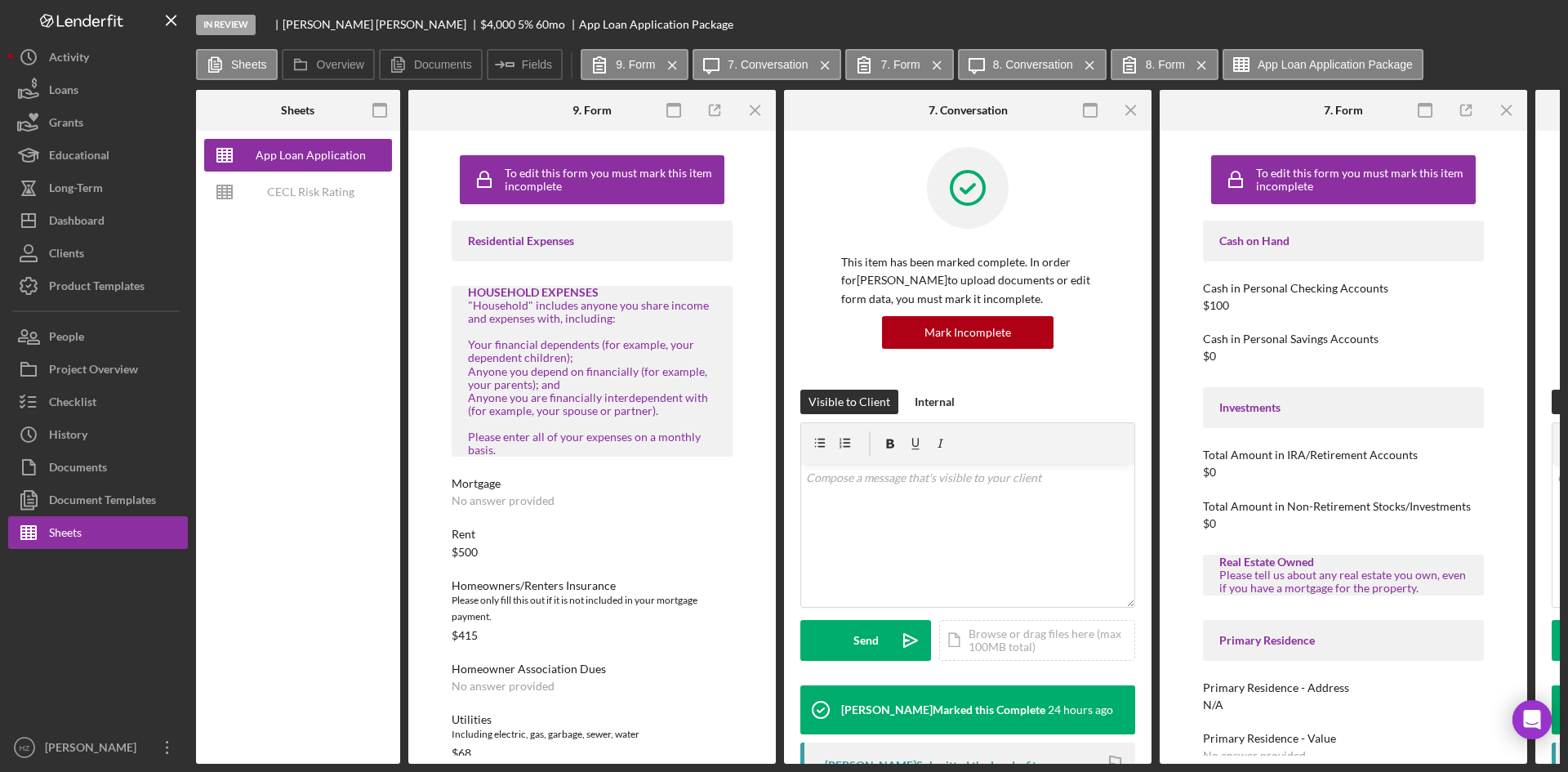
click at [759, 114] on line "button" at bounding box center [754, 110] width 9 height 9
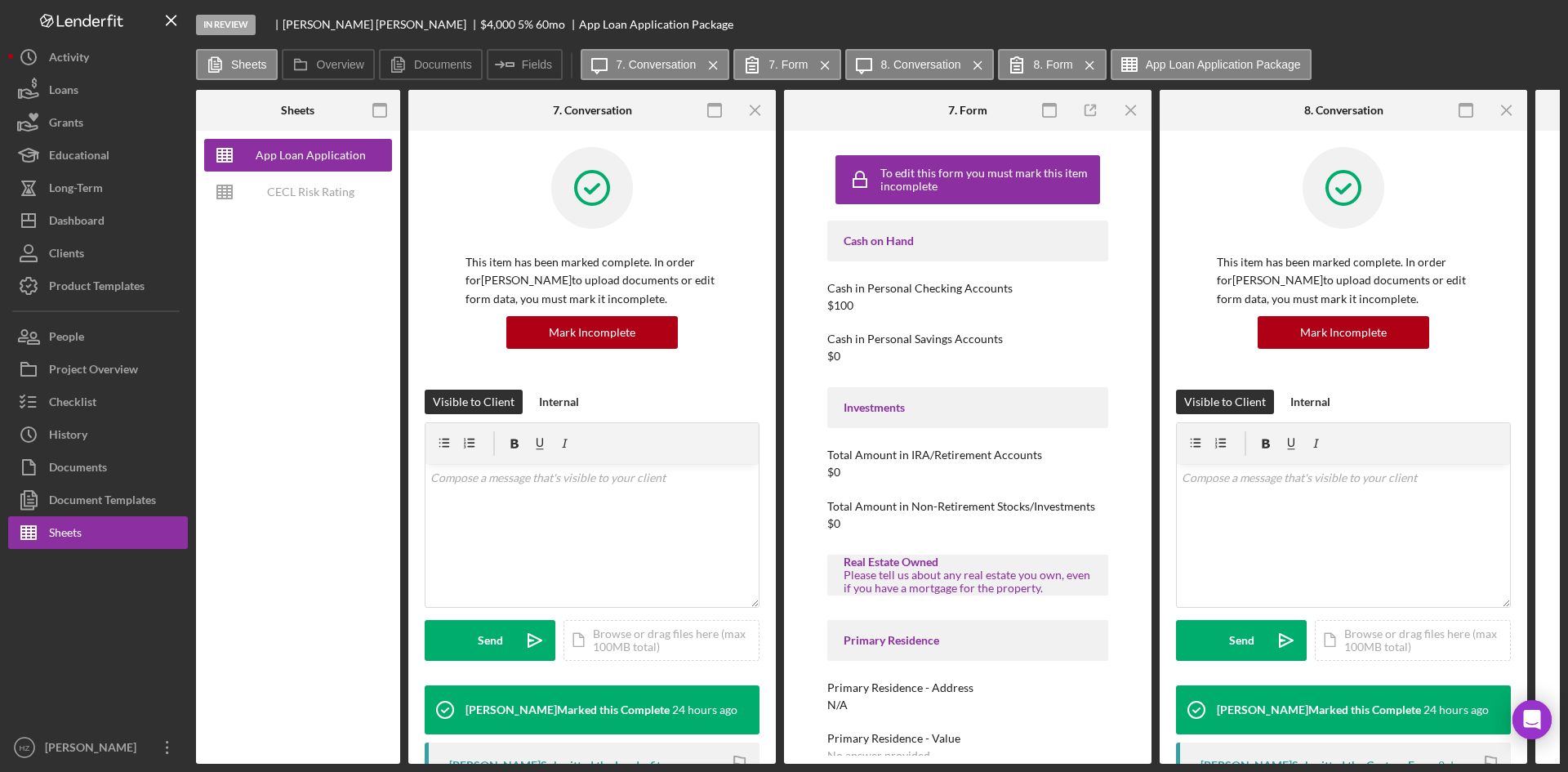
click at [759, 114] on line "button" at bounding box center [754, 110] width 9 height 9
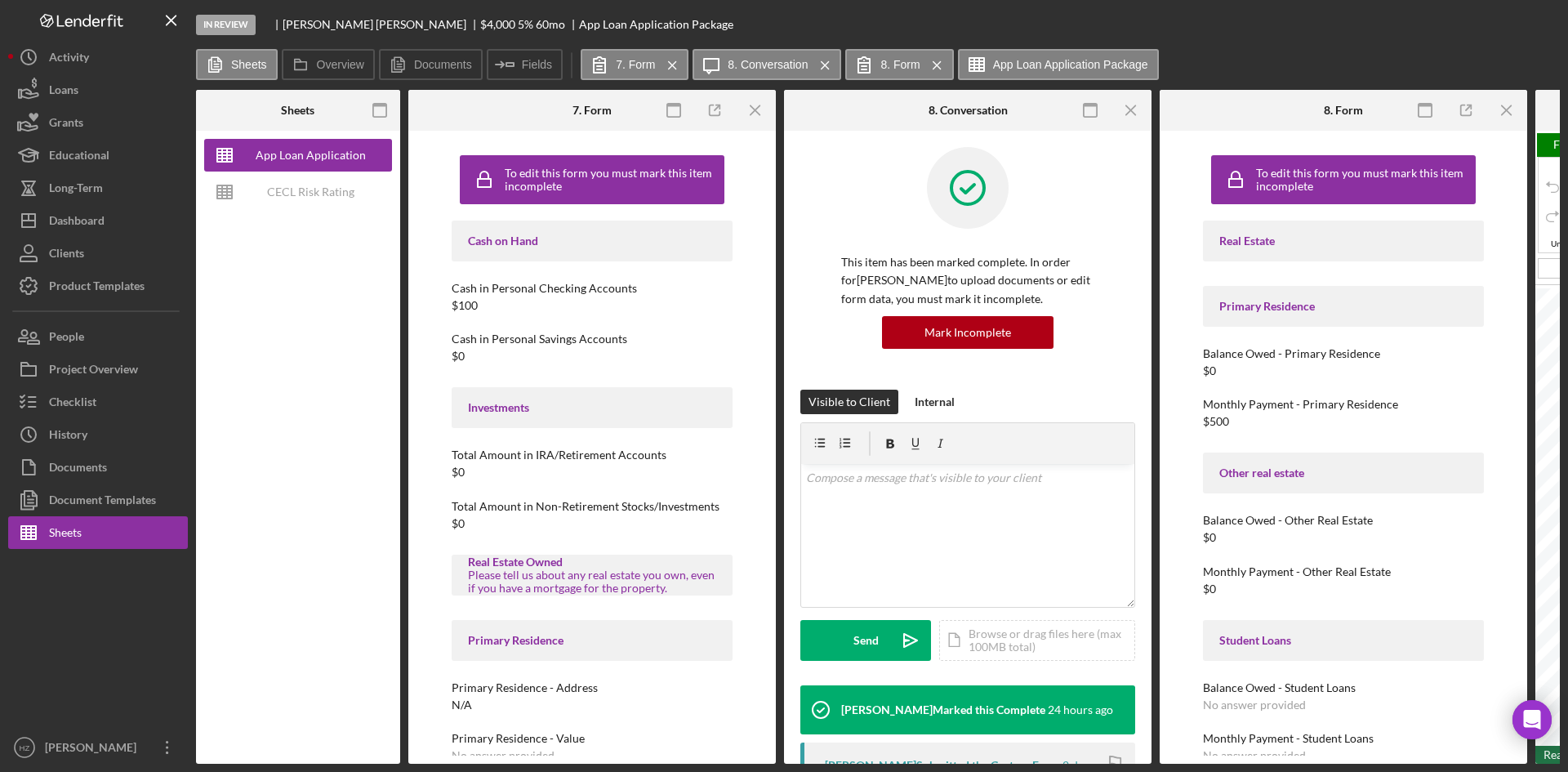
click at [759, 114] on line "button" at bounding box center [754, 110] width 9 height 9
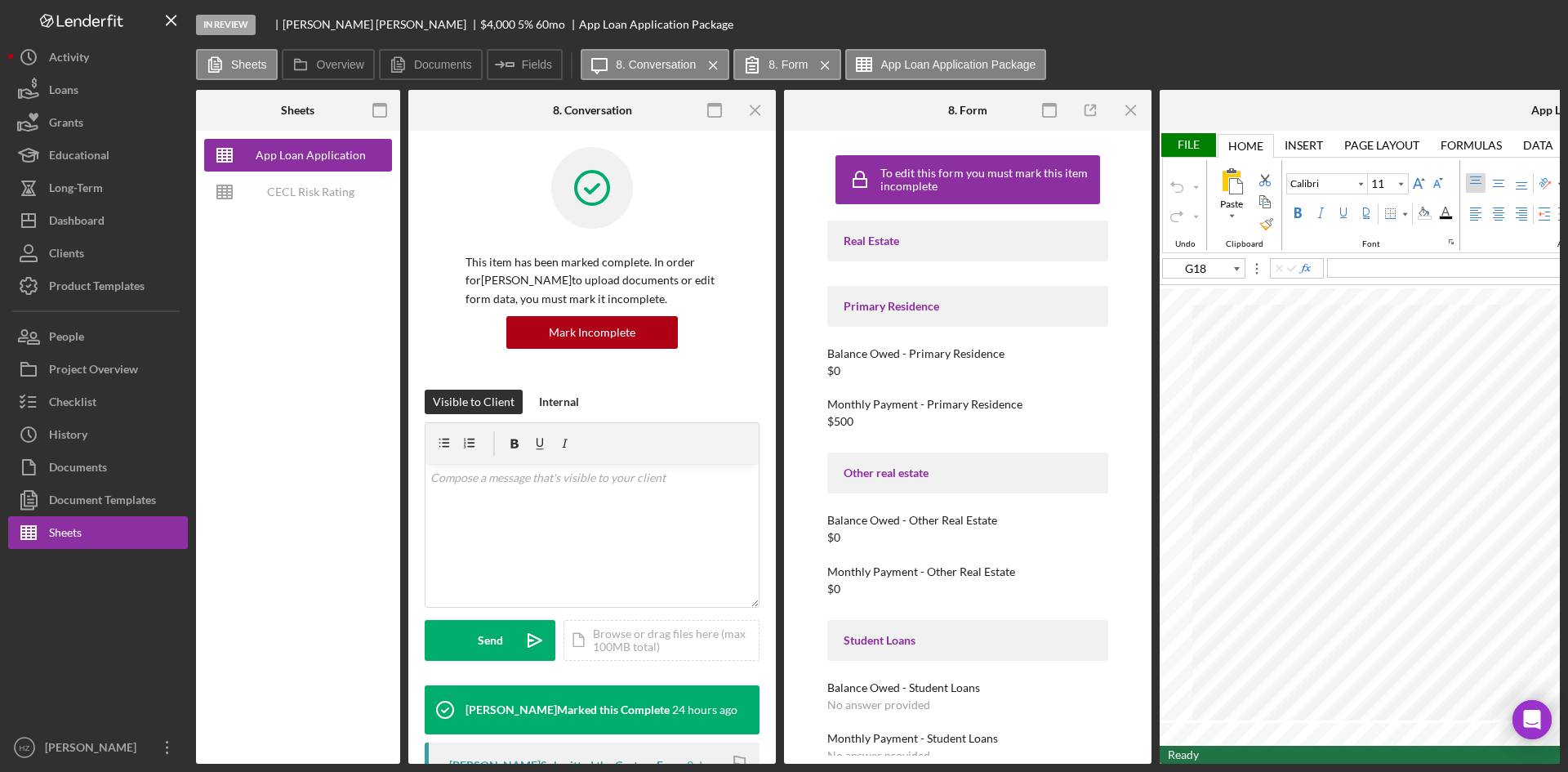
click at [759, 114] on line "button" at bounding box center [754, 110] width 9 height 9
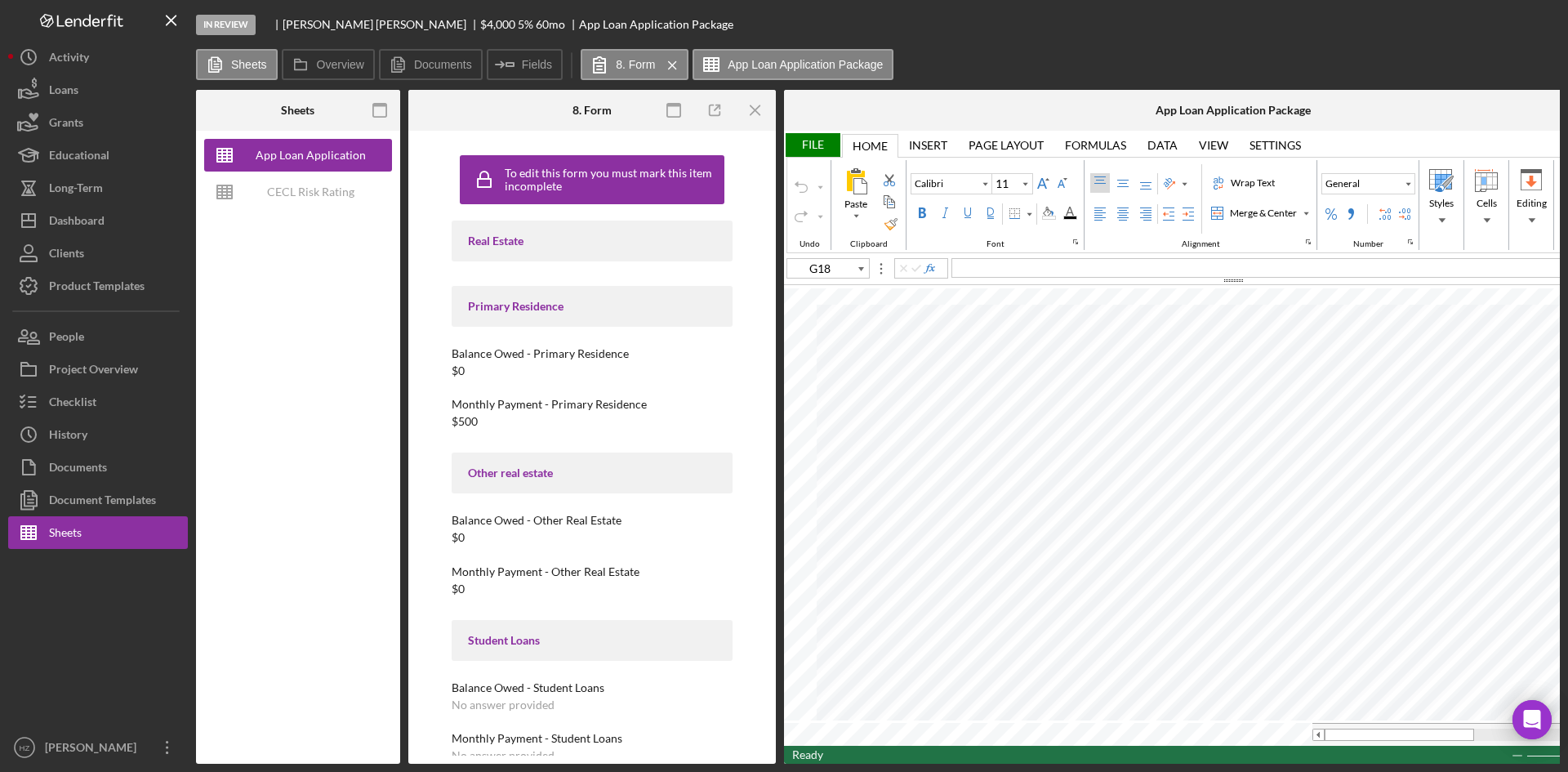
click at [759, 114] on line "button" at bounding box center [754, 110] width 9 height 9
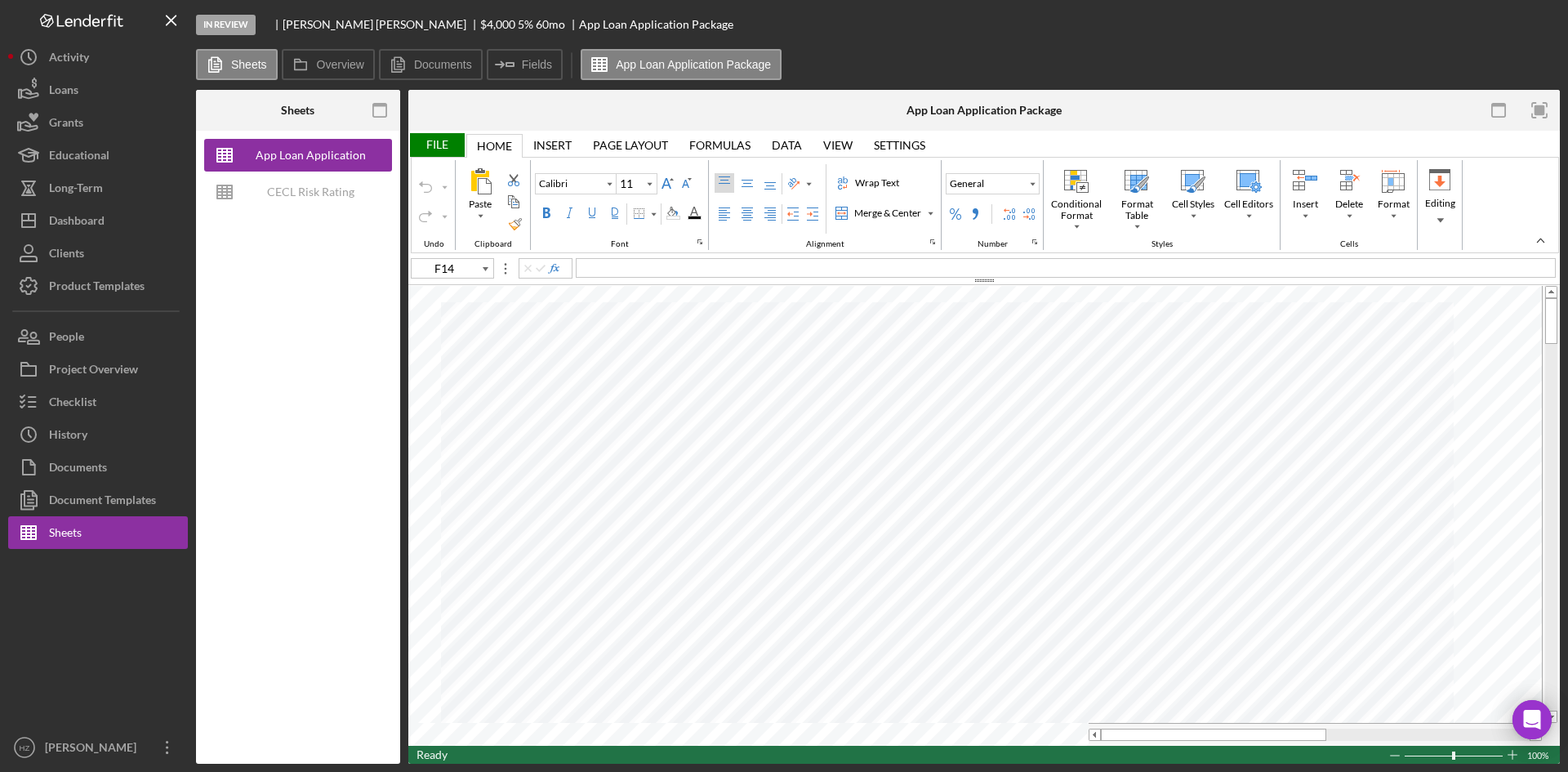
type input "E98"
type input "Arial"
type input "10"
type input "F14"
type input "Calibri"
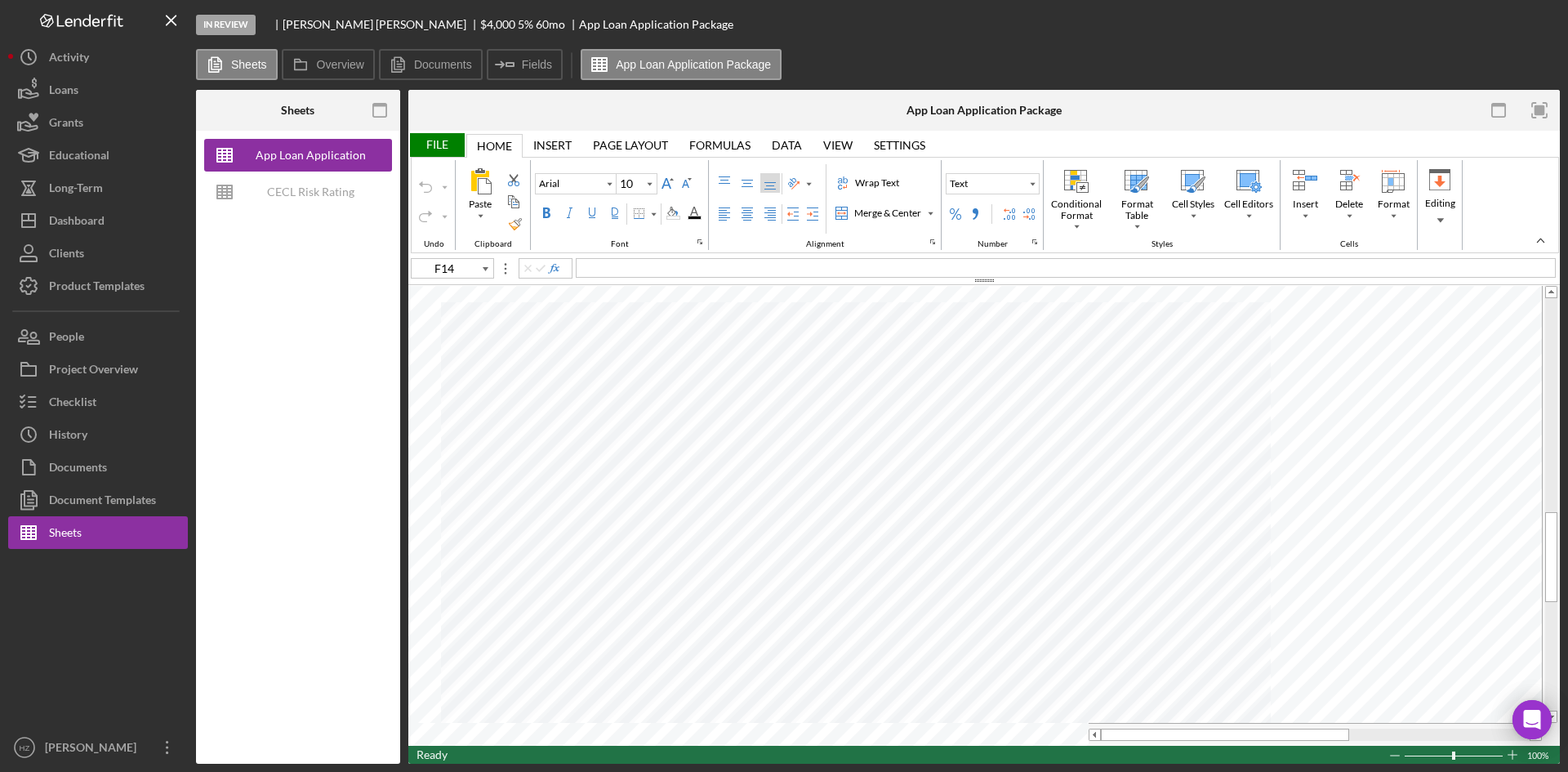
type input "11"
type input "E98"
type input "Arial"
type input "10"
type input "F14"
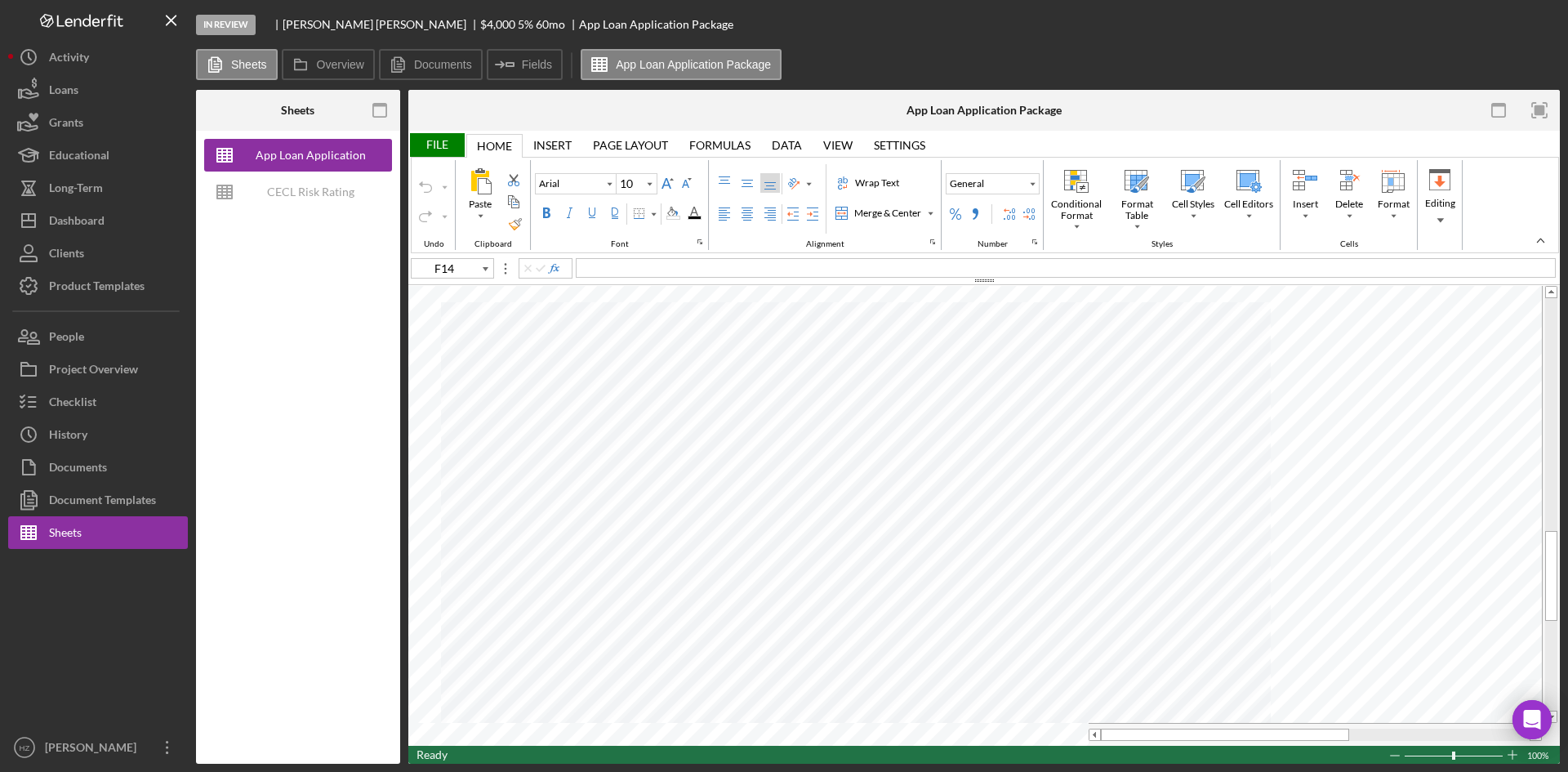
type input "Calibri"
type input "11"
type input "A13"
type input "A14"
type input "A15"
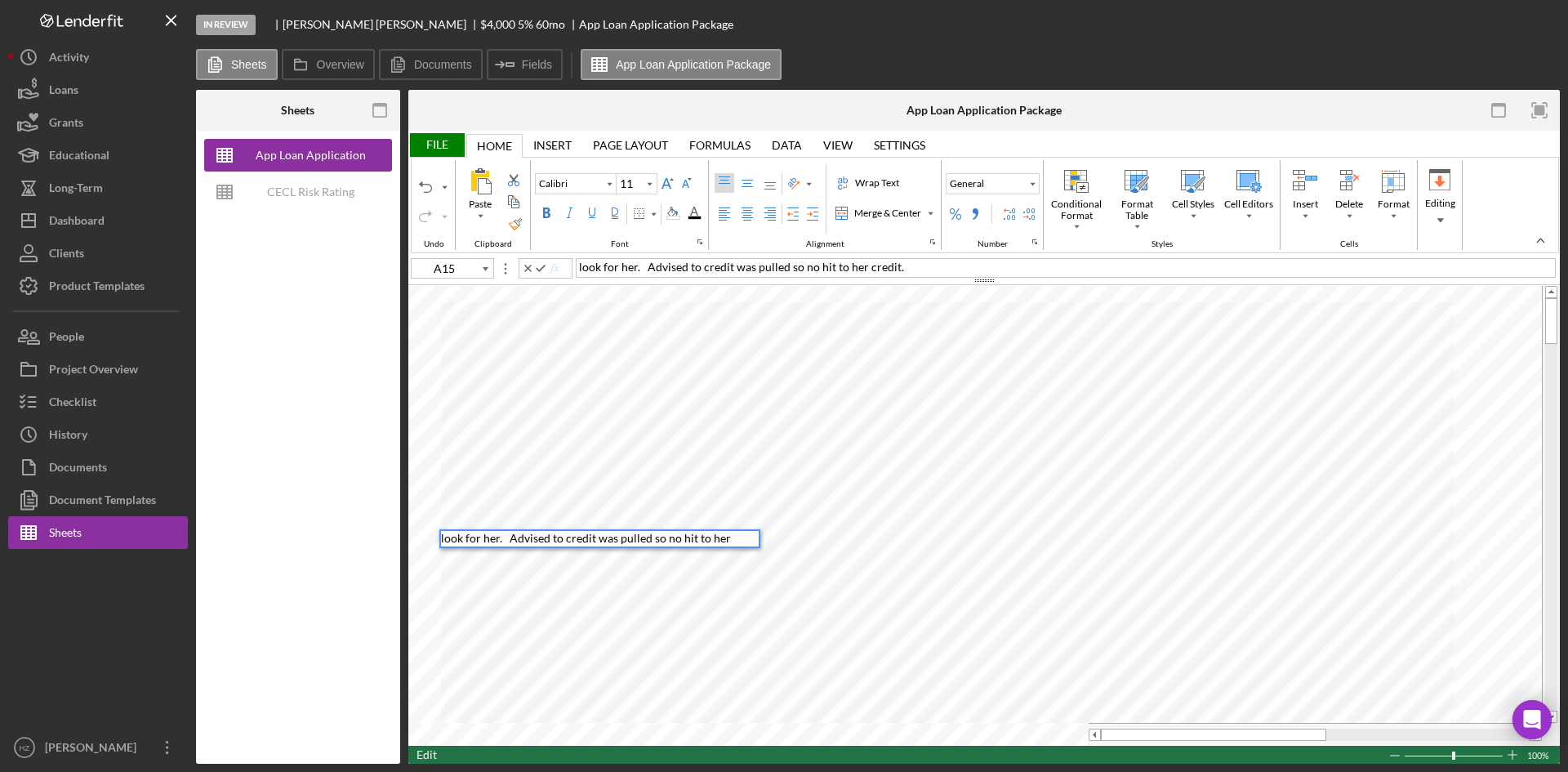
click at [553, 539] on span "look for her. Advised to credit was pulled so no hit to her credit." at bounding box center [587, 545] width 292 height 29
type input "A15"
click at [911, 265] on div "look for her. Advised no credit was pulled so no hit to her credit." at bounding box center [1066, 268] width 980 height 20
click at [446, 142] on div "File" at bounding box center [436, 144] width 57 height 23
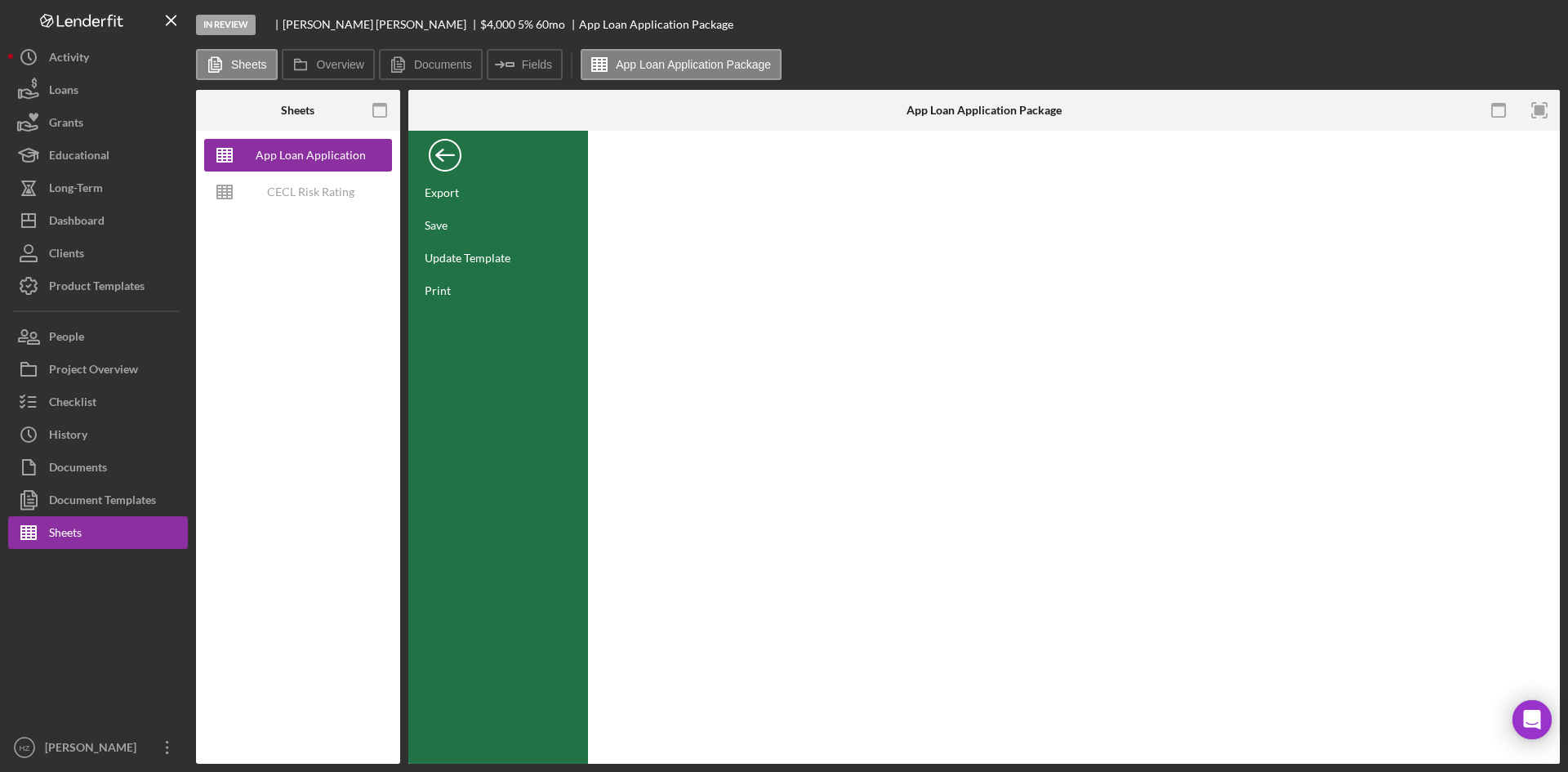
click at [439, 225] on div "Save" at bounding box center [436, 225] width 23 height 14
click at [453, 158] on div "Back" at bounding box center [446, 151] width 33 height 33
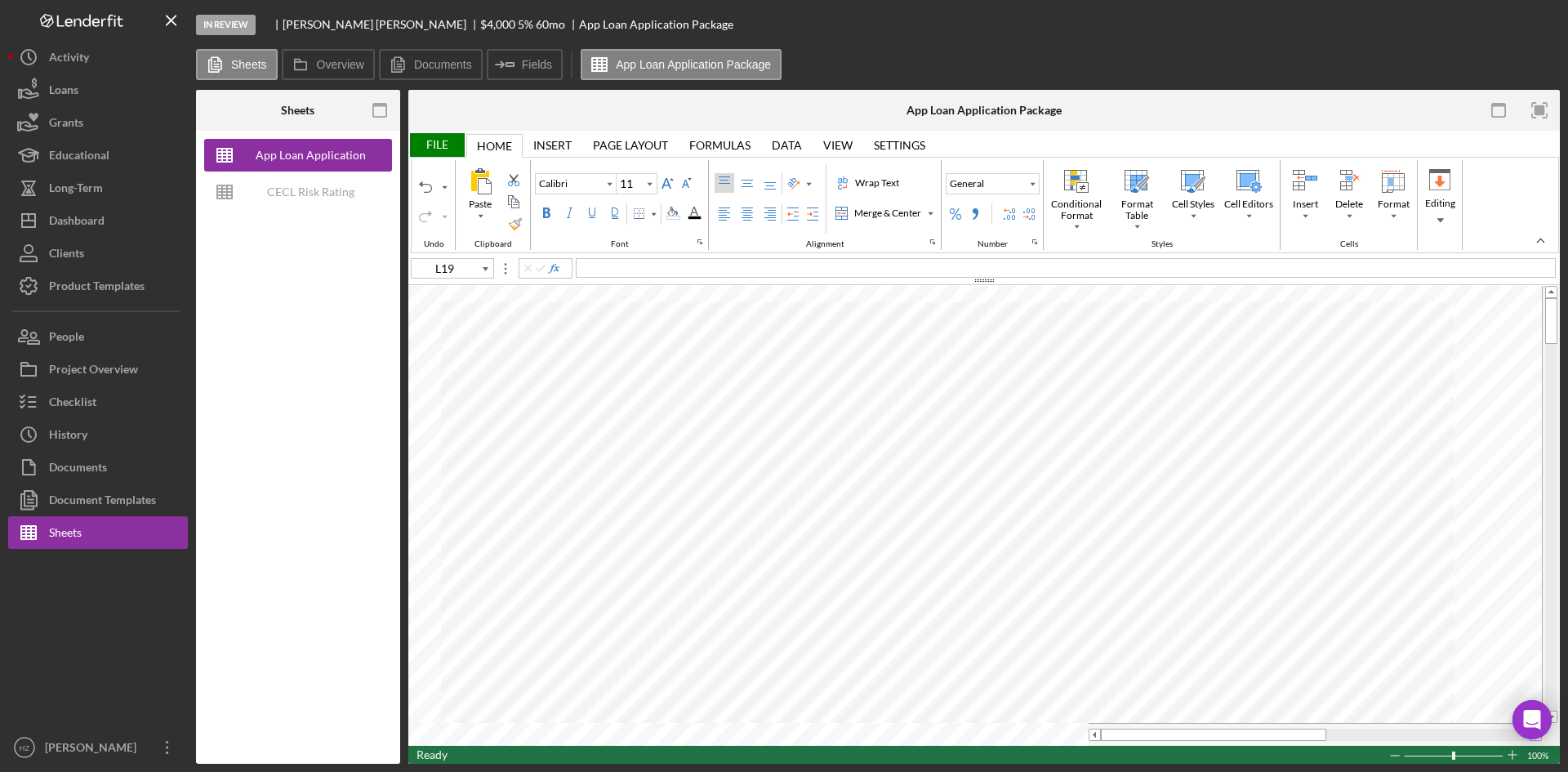
type input "H82"
type input "Arial"
type input "10"
type input "B11"
click at [73, 406] on div "Checklist" at bounding box center [72, 404] width 47 height 37
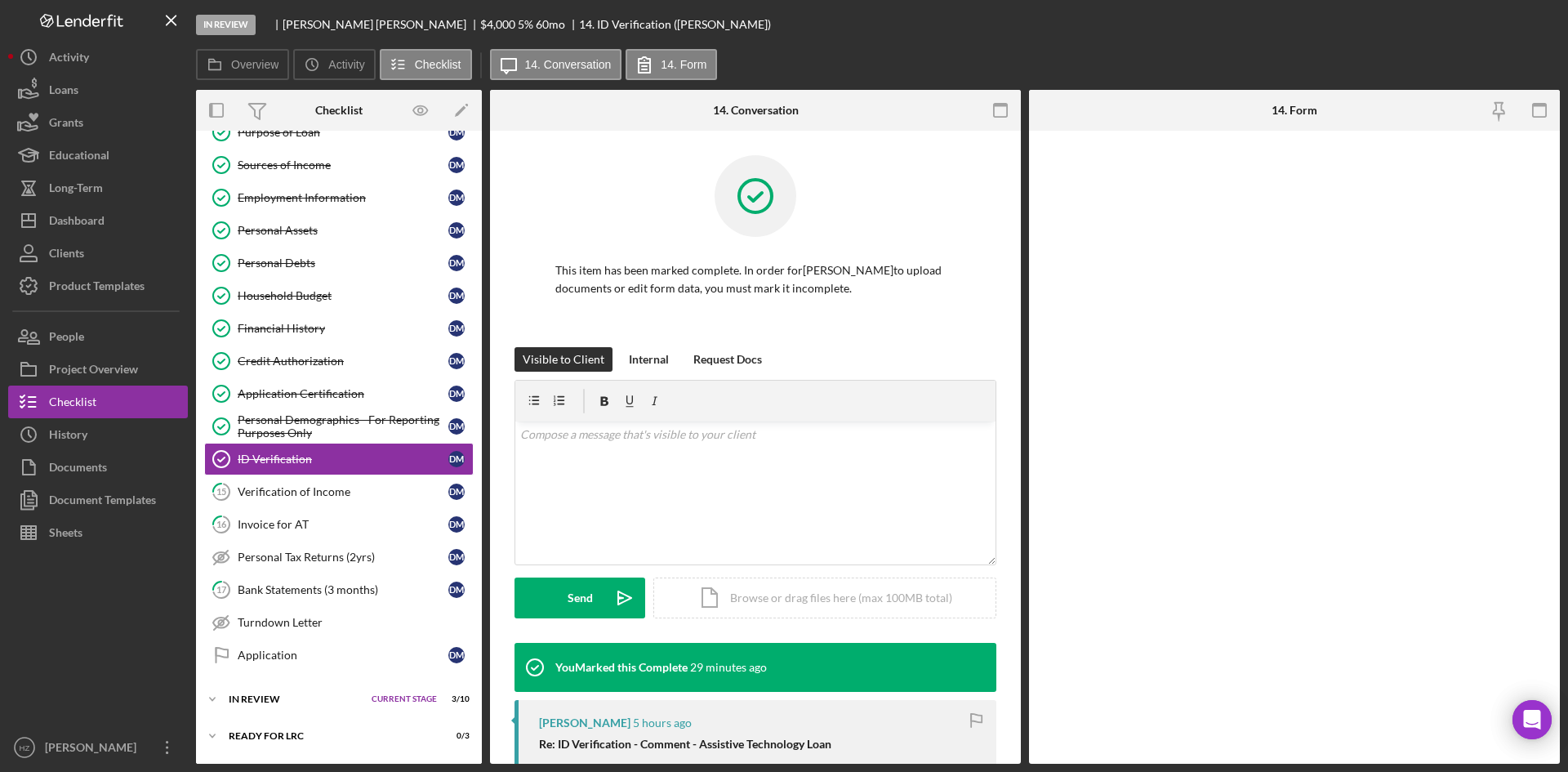
scroll to position [198, 0]
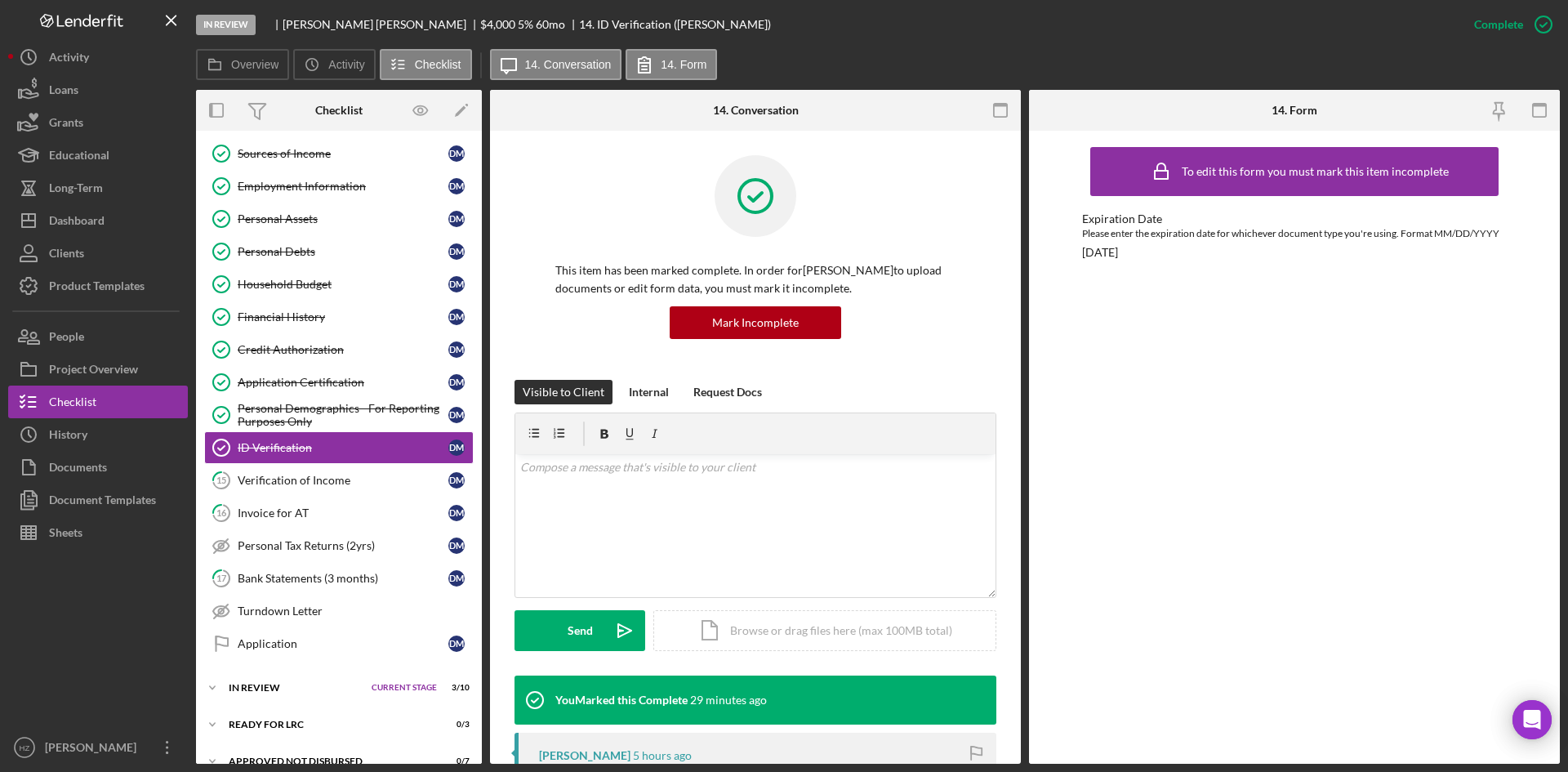
click at [277, 617] on div "Turndown Letter" at bounding box center [355, 610] width 235 height 13
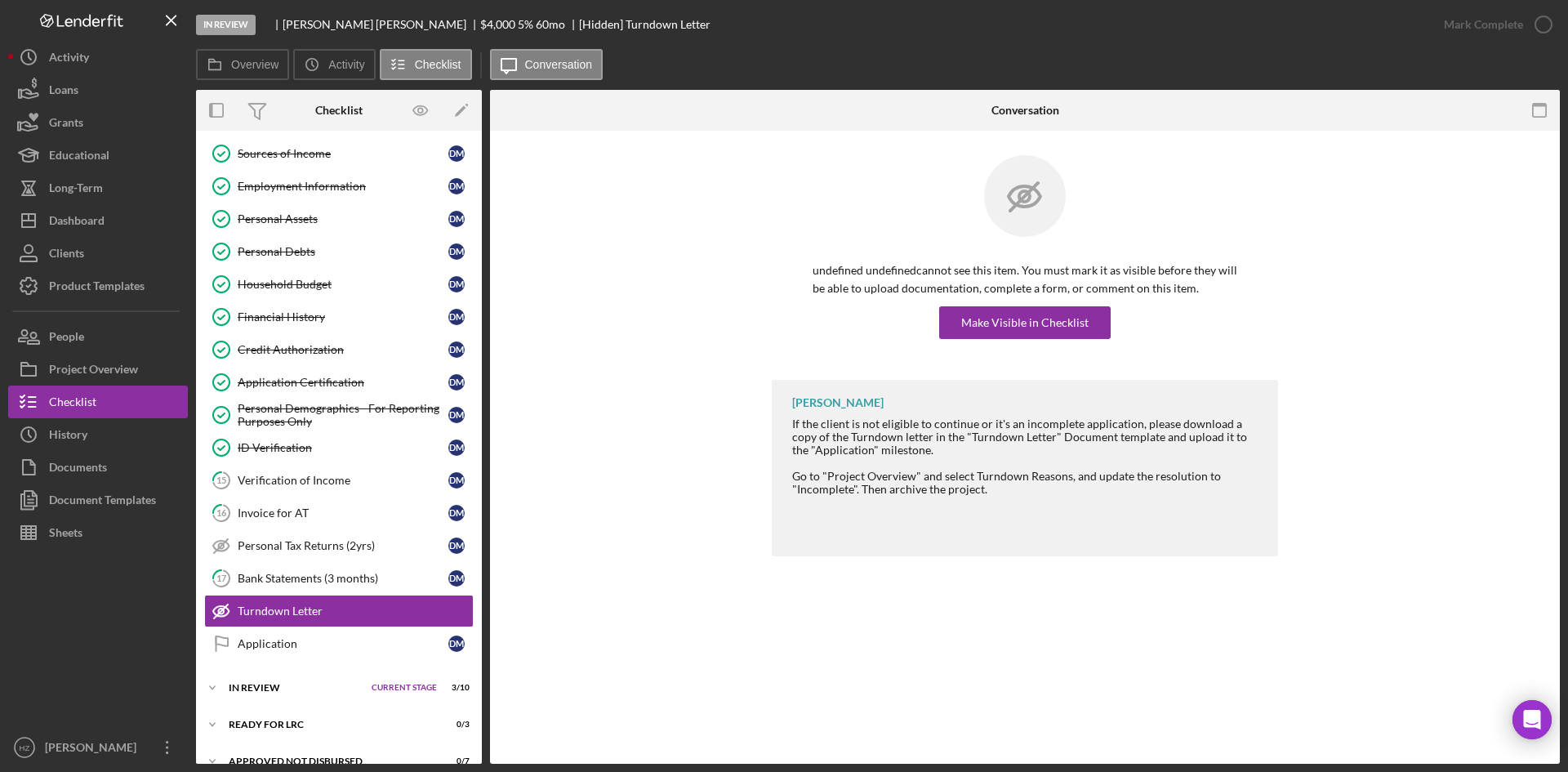
click at [1027, 328] on div "Make Visible in Checklist" at bounding box center [1024, 323] width 127 height 33
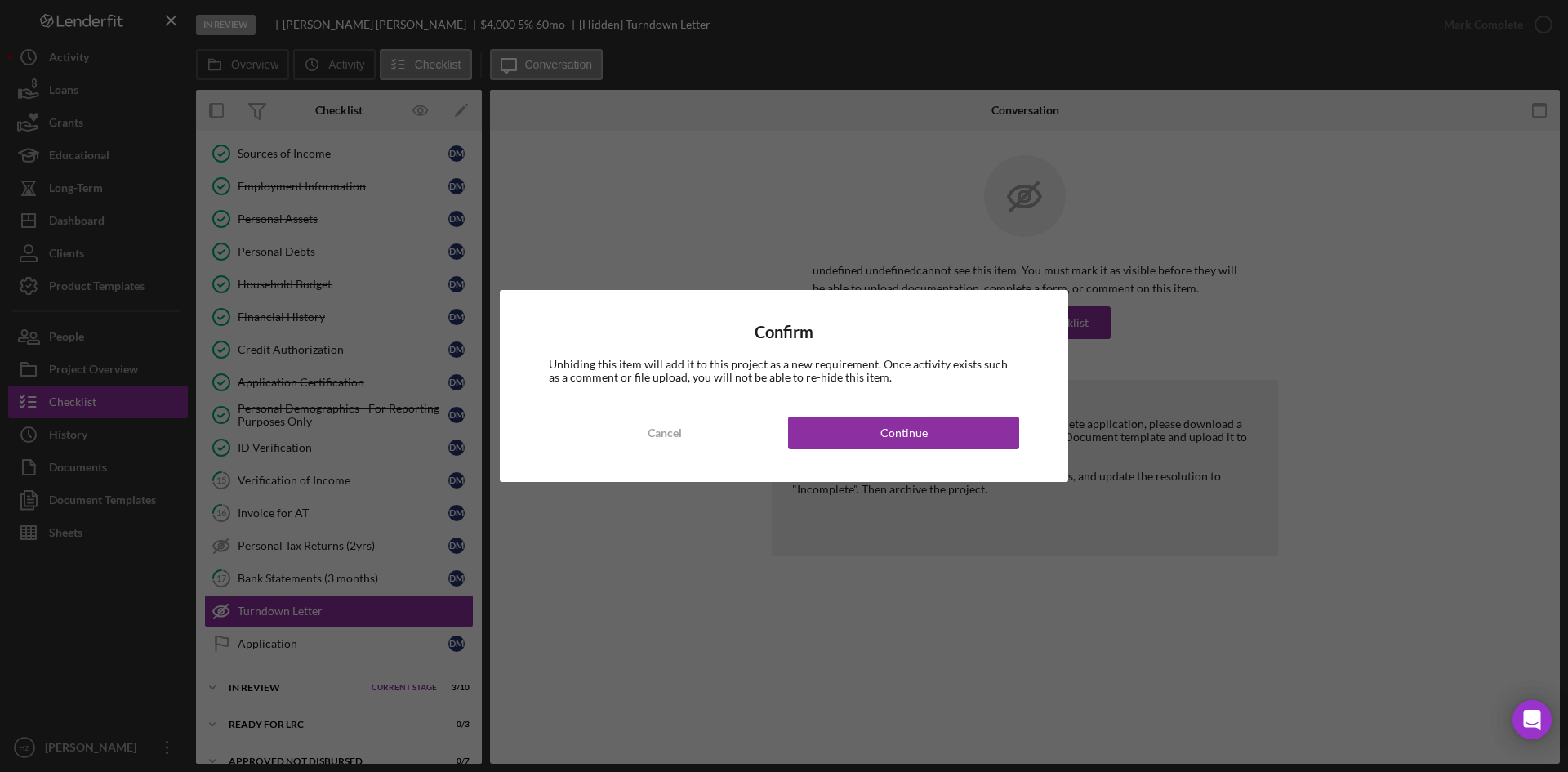
click at [656, 440] on div "Cancel" at bounding box center [664, 433] width 34 height 33
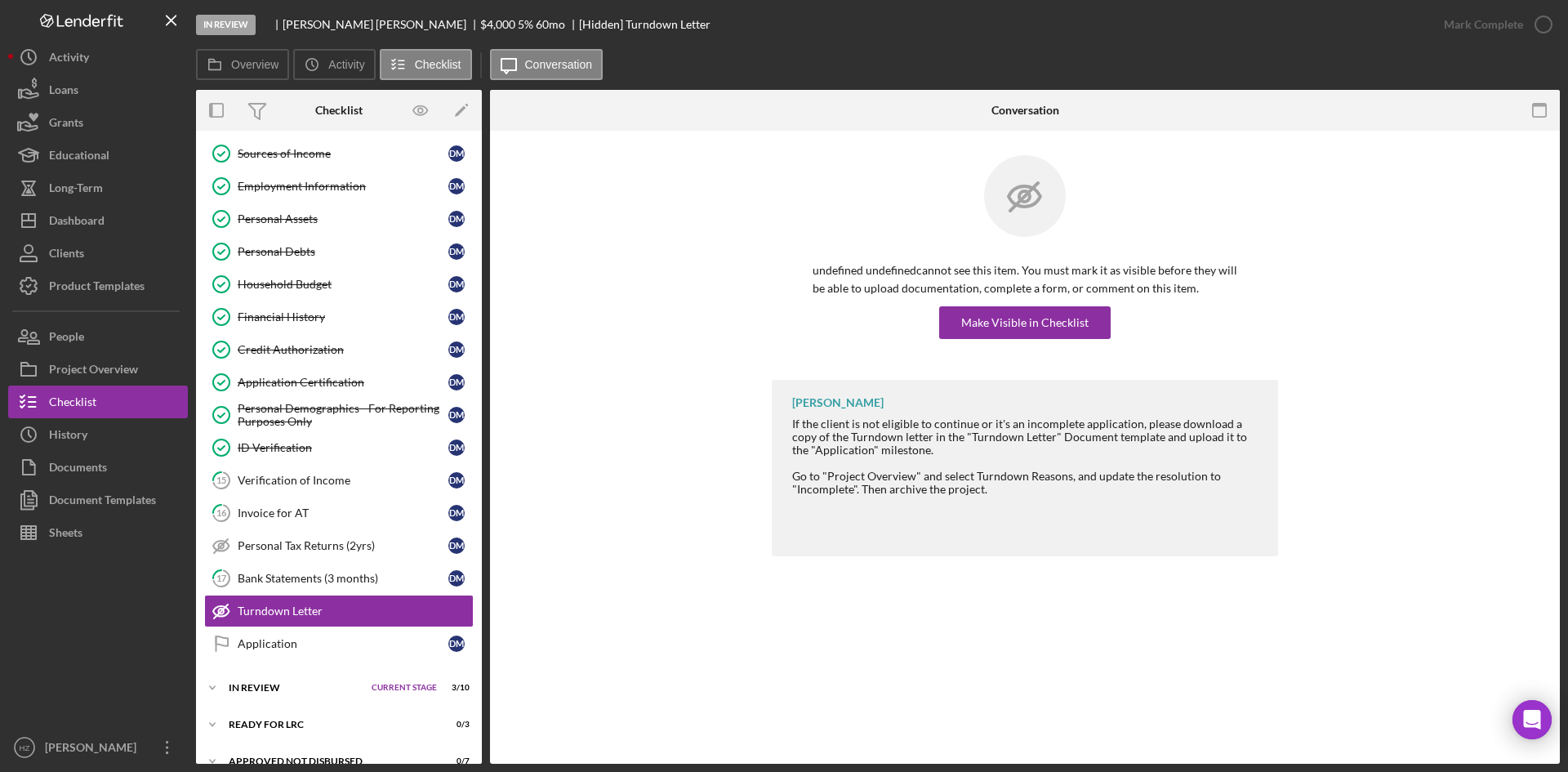
click at [302, 476] on div "Verification of Income" at bounding box center [343, 480] width 211 height 13
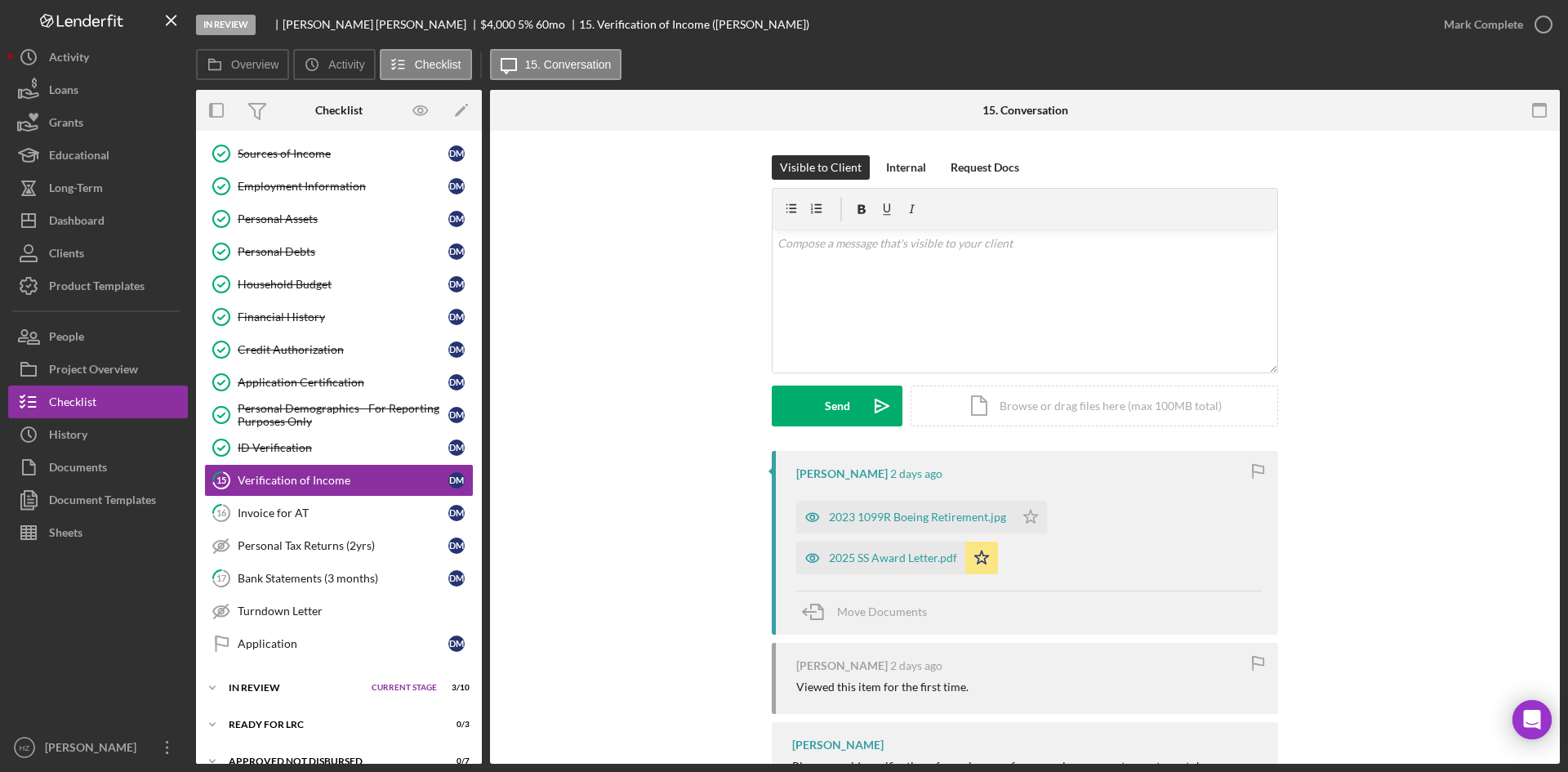
click at [1478, 17] on div "Mark Complete" at bounding box center [1483, 24] width 79 height 33
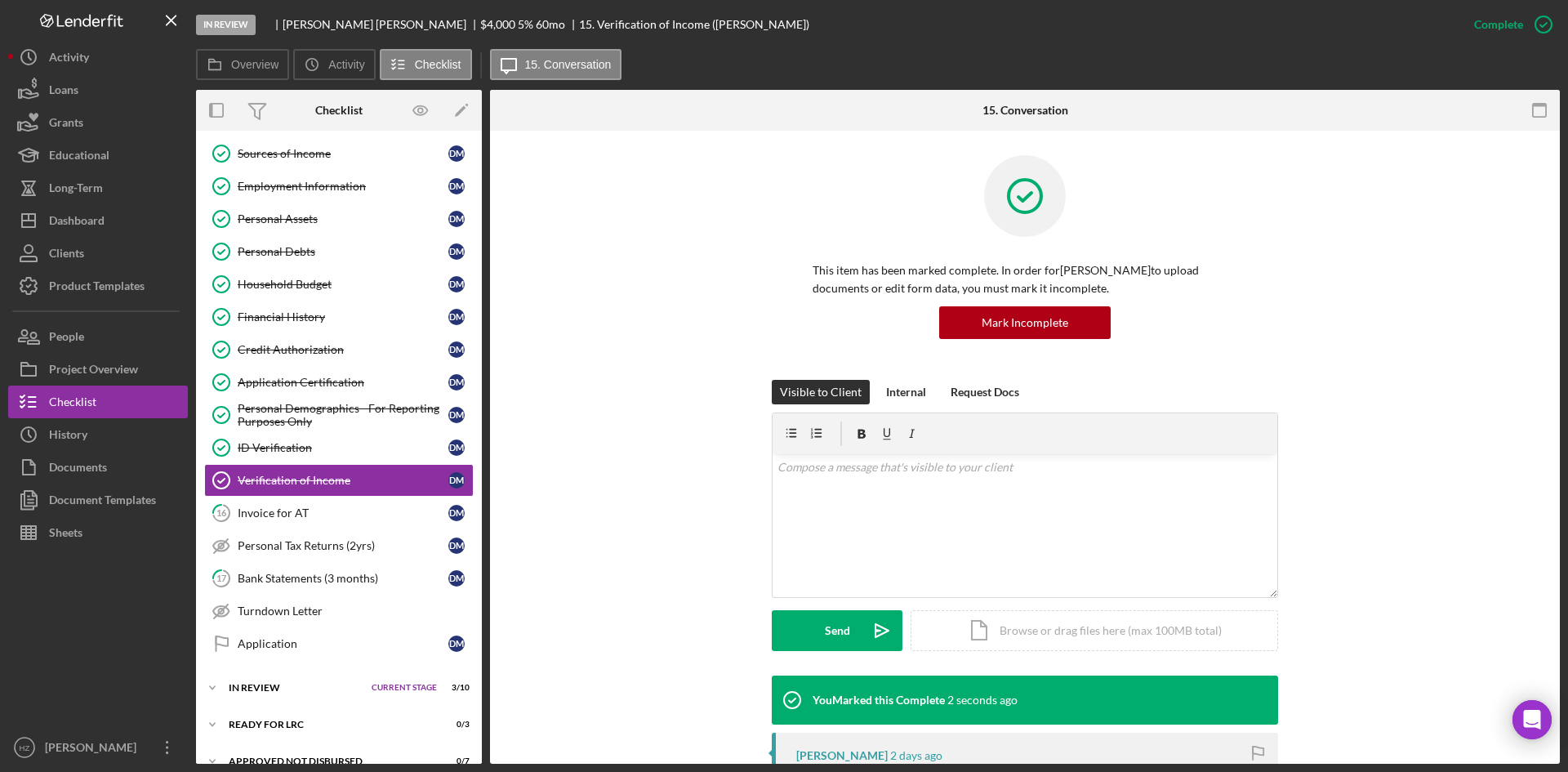
click at [305, 519] on div "Invoice for AT" at bounding box center [343, 513] width 211 height 13
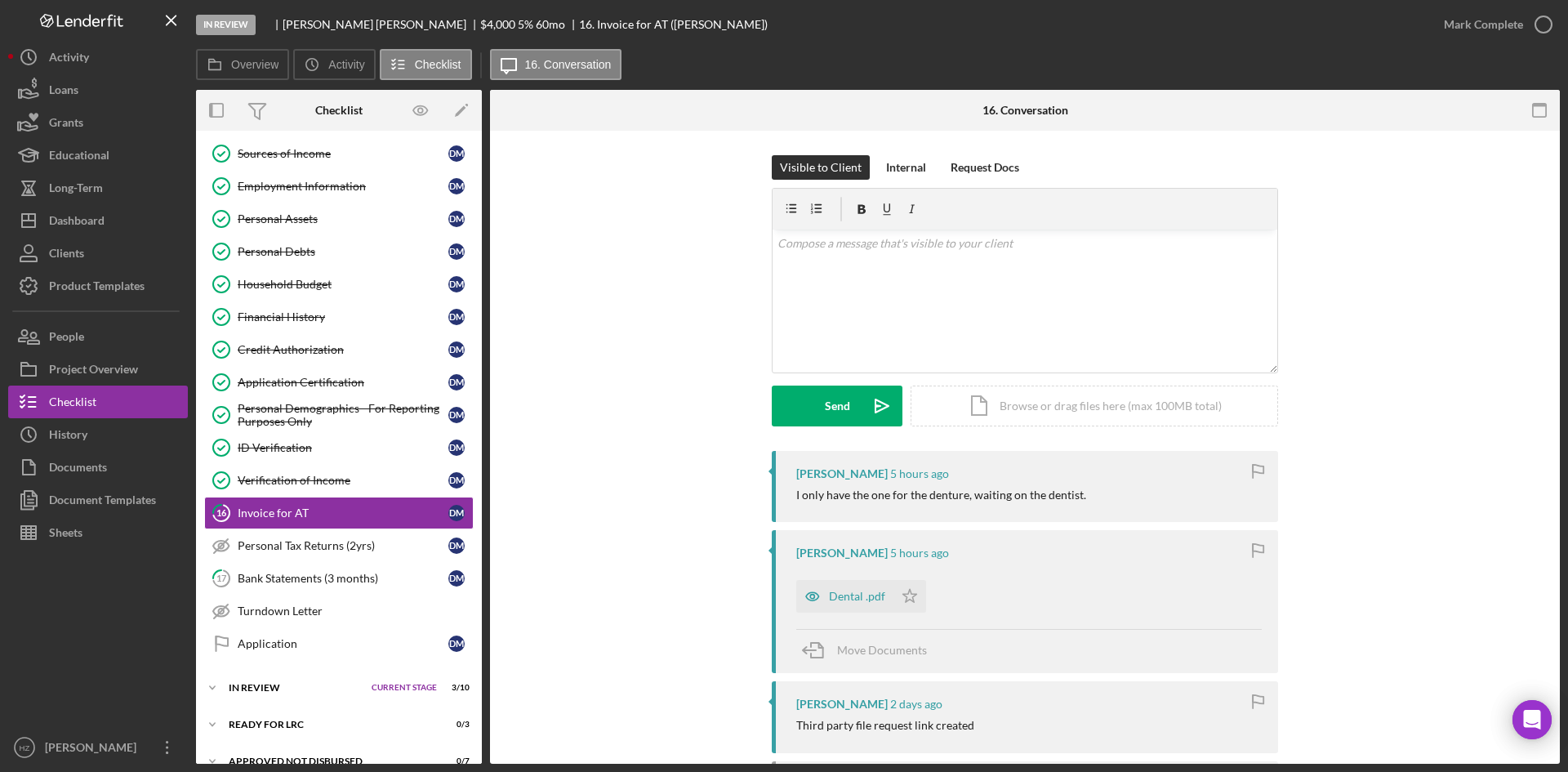
click at [1483, 17] on div "Mark Complete" at bounding box center [1483, 24] width 79 height 33
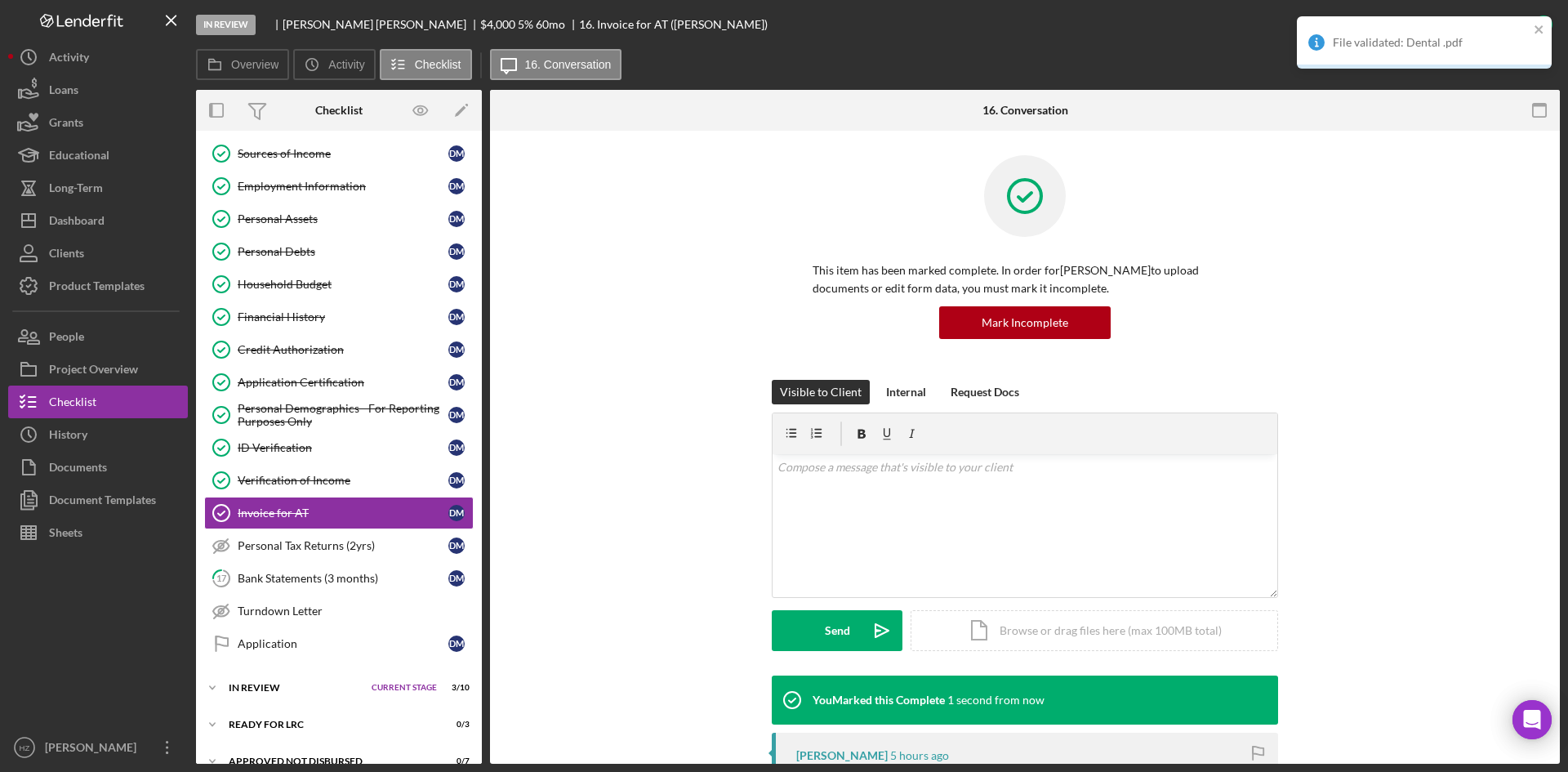
click at [345, 576] on div "Bank Statements (3 months)" at bounding box center [343, 578] width 211 height 13
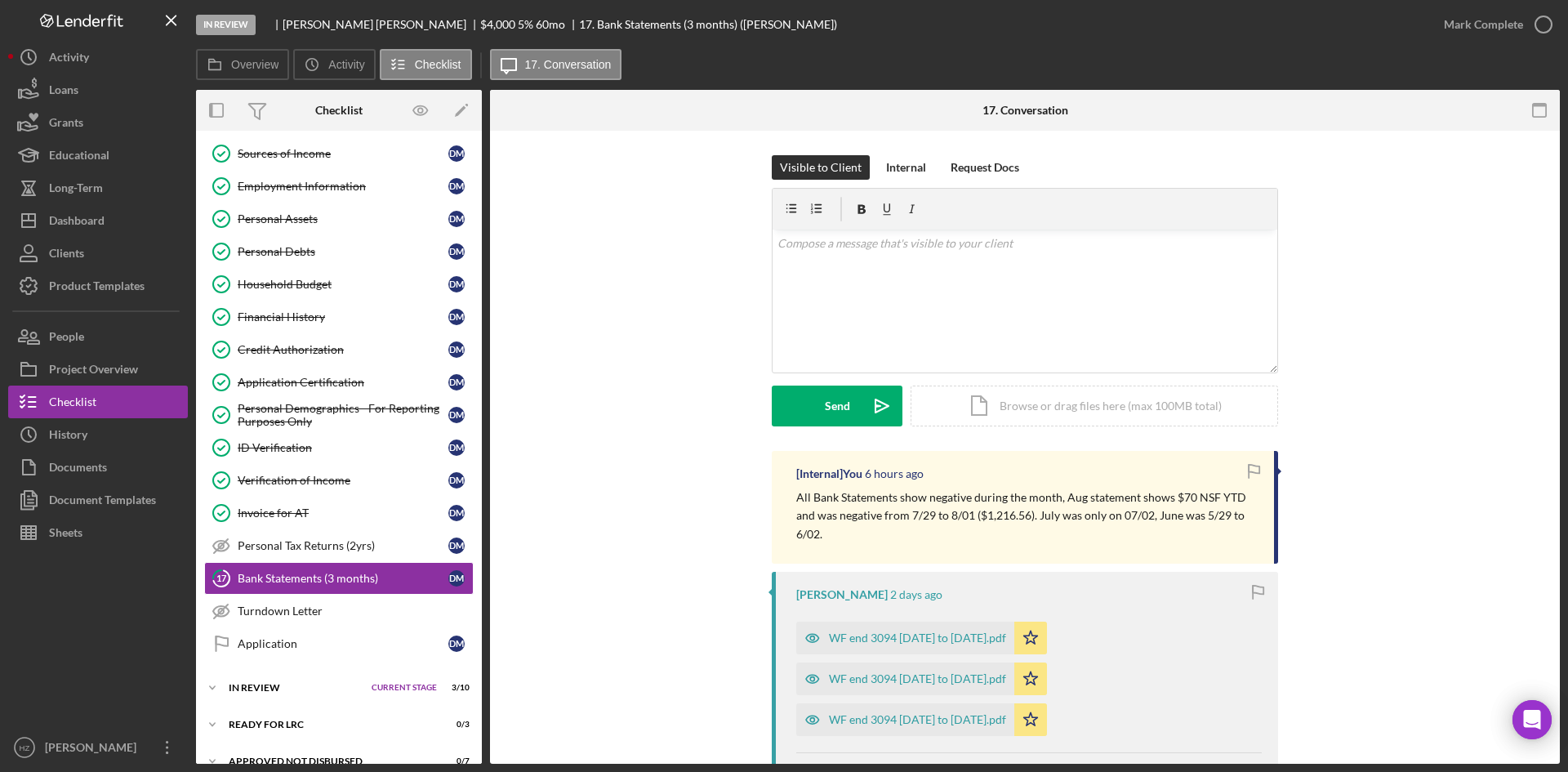
click at [1480, 33] on div "Mark Complete" at bounding box center [1483, 24] width 79 height 33
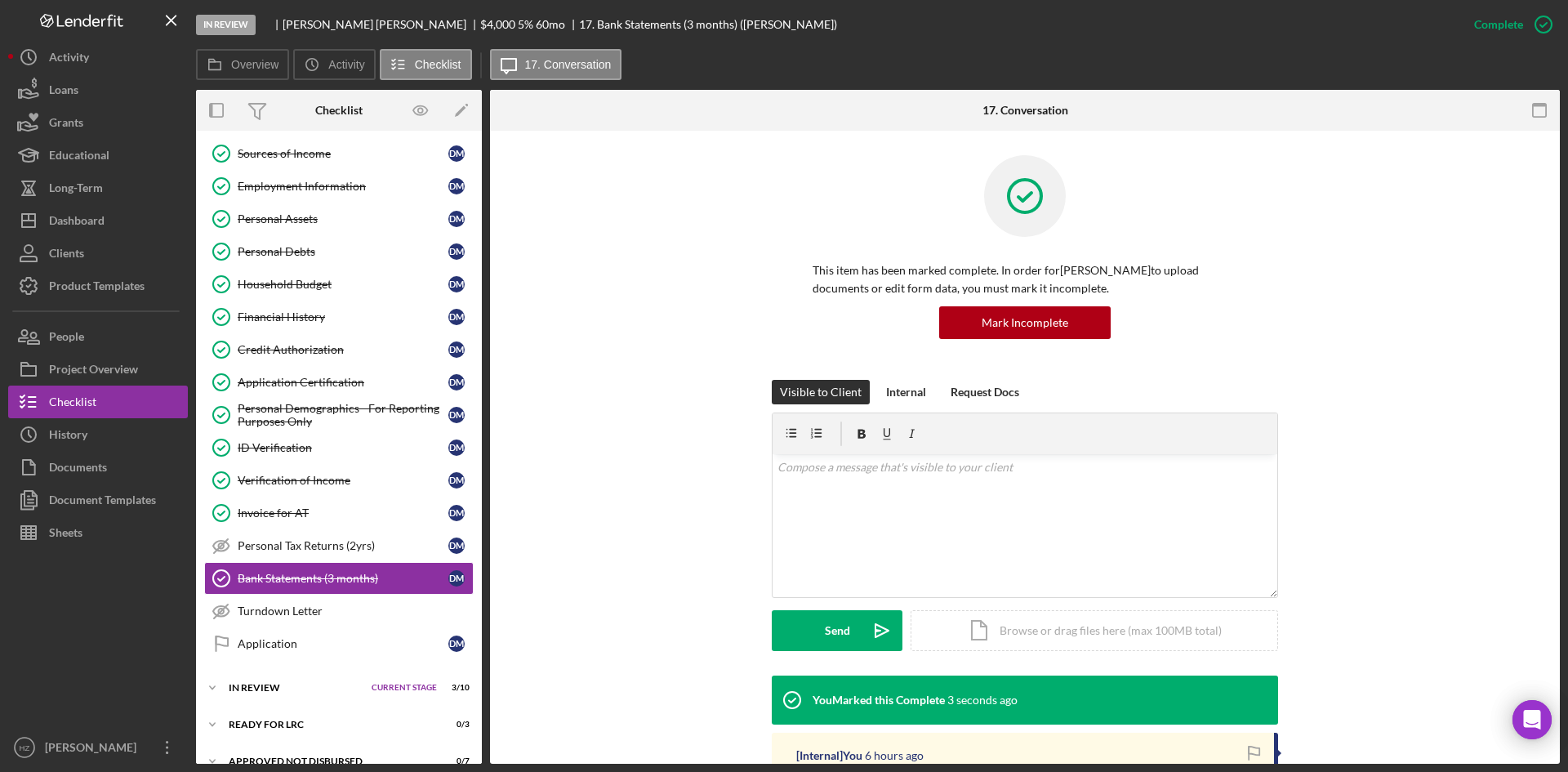
click at [276, 610] on div "Turndown Letter" at bounding box center [355, 610] width 235 height 13
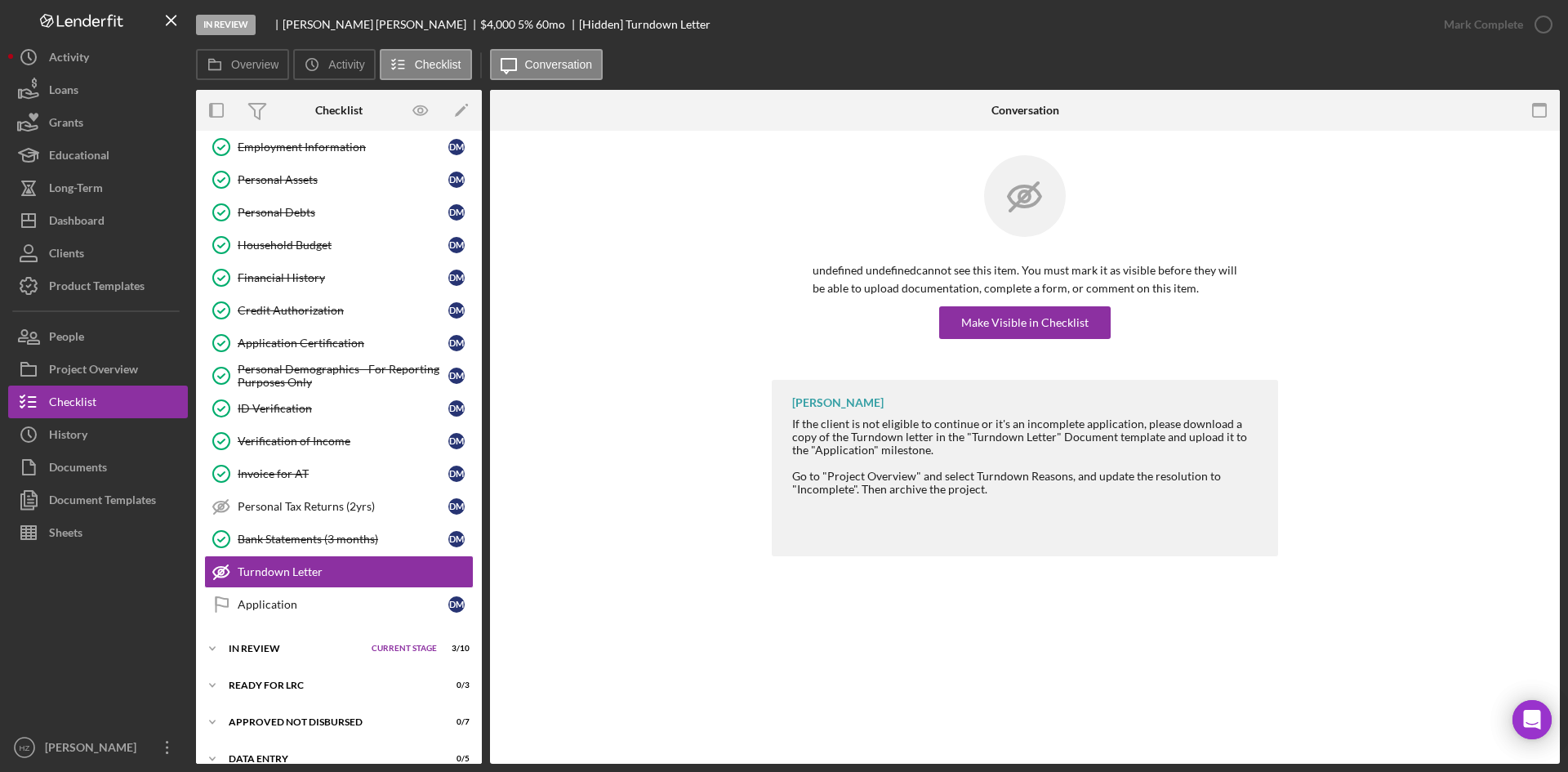
scroll to position [258, 0]
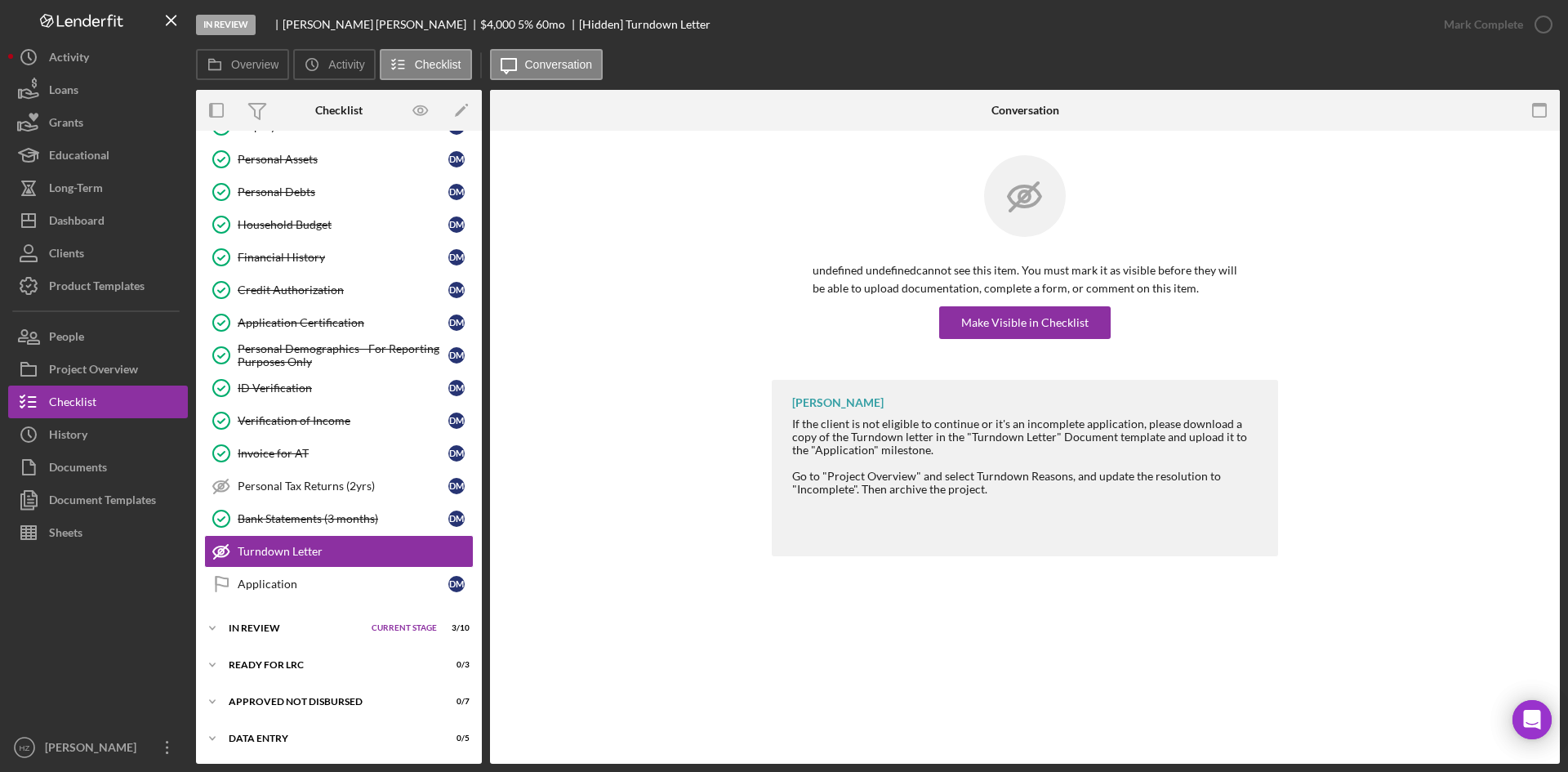
click at [88, 472] on div "Documents" at bounding box center [77, 469] width 58 height 37
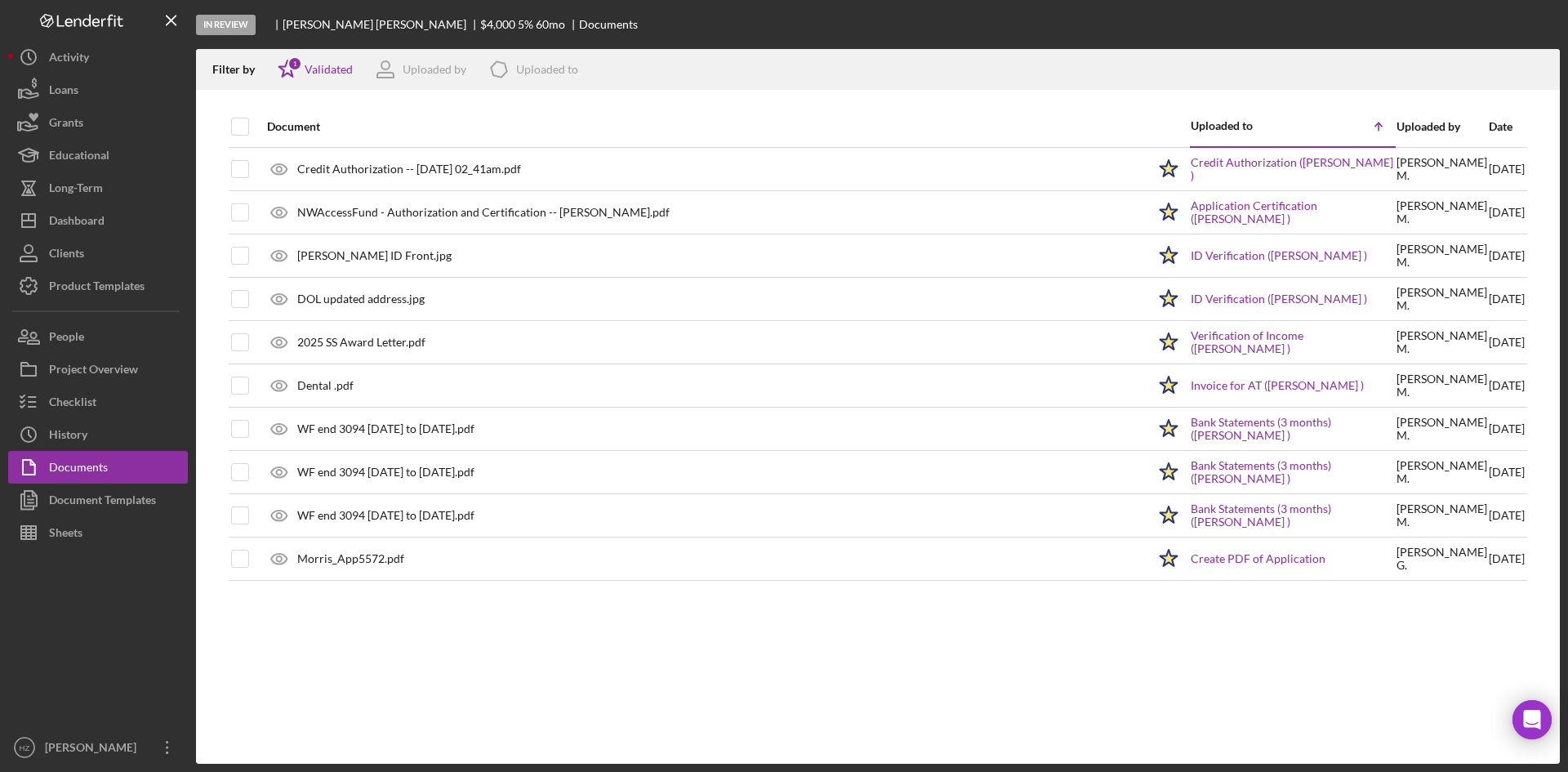
click at [69, 500] on div "Document Templates" at bounding box center [102, 502] width 107 height 37
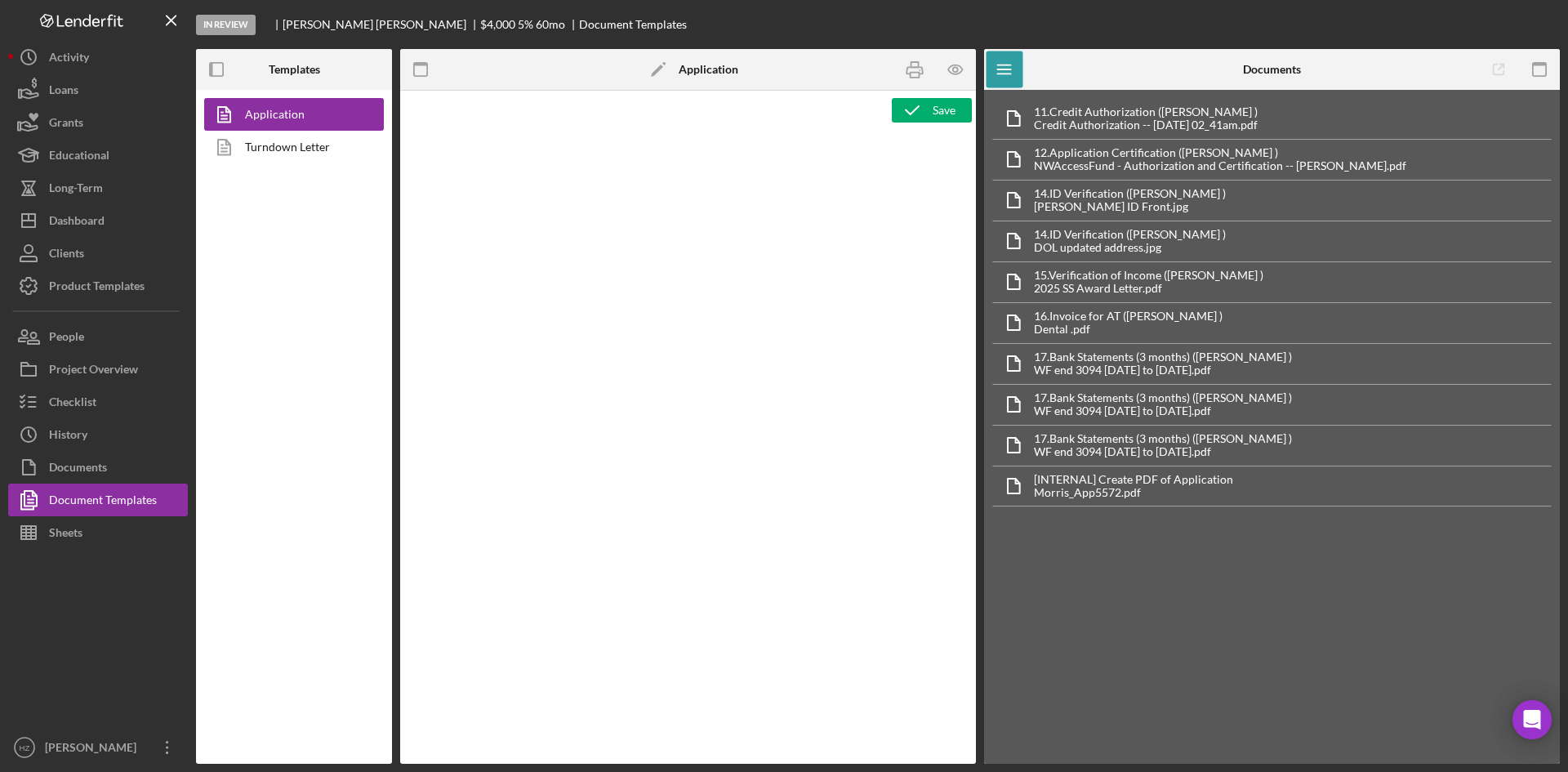
type textarea "<div class="WordSection1"> <p style="margin: 0in; font-size: 12pt; font-family:…"
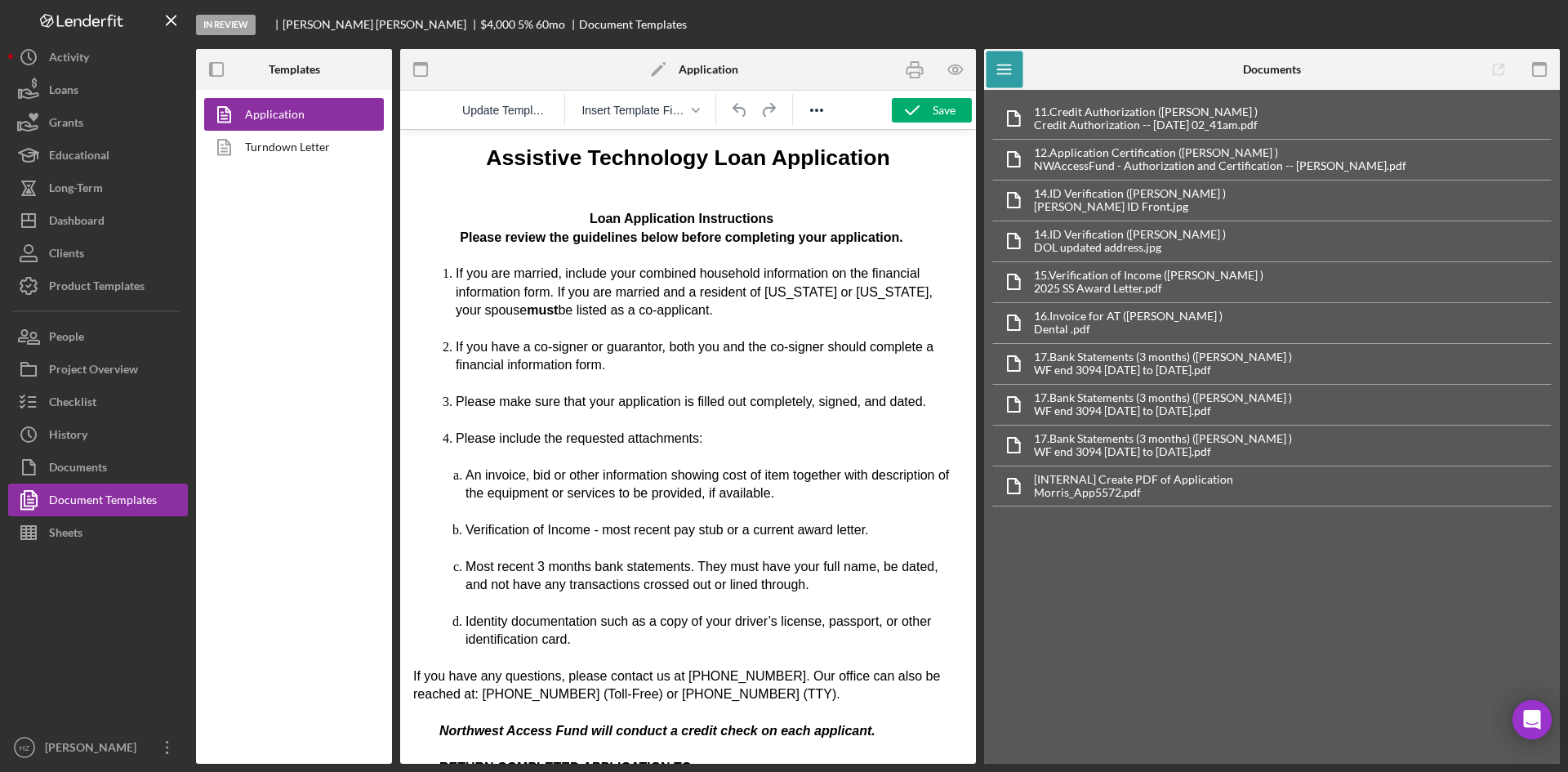
click at [269, 145] on link "Turndown Letter" at bounding box center [290, 147] width 171 height 33
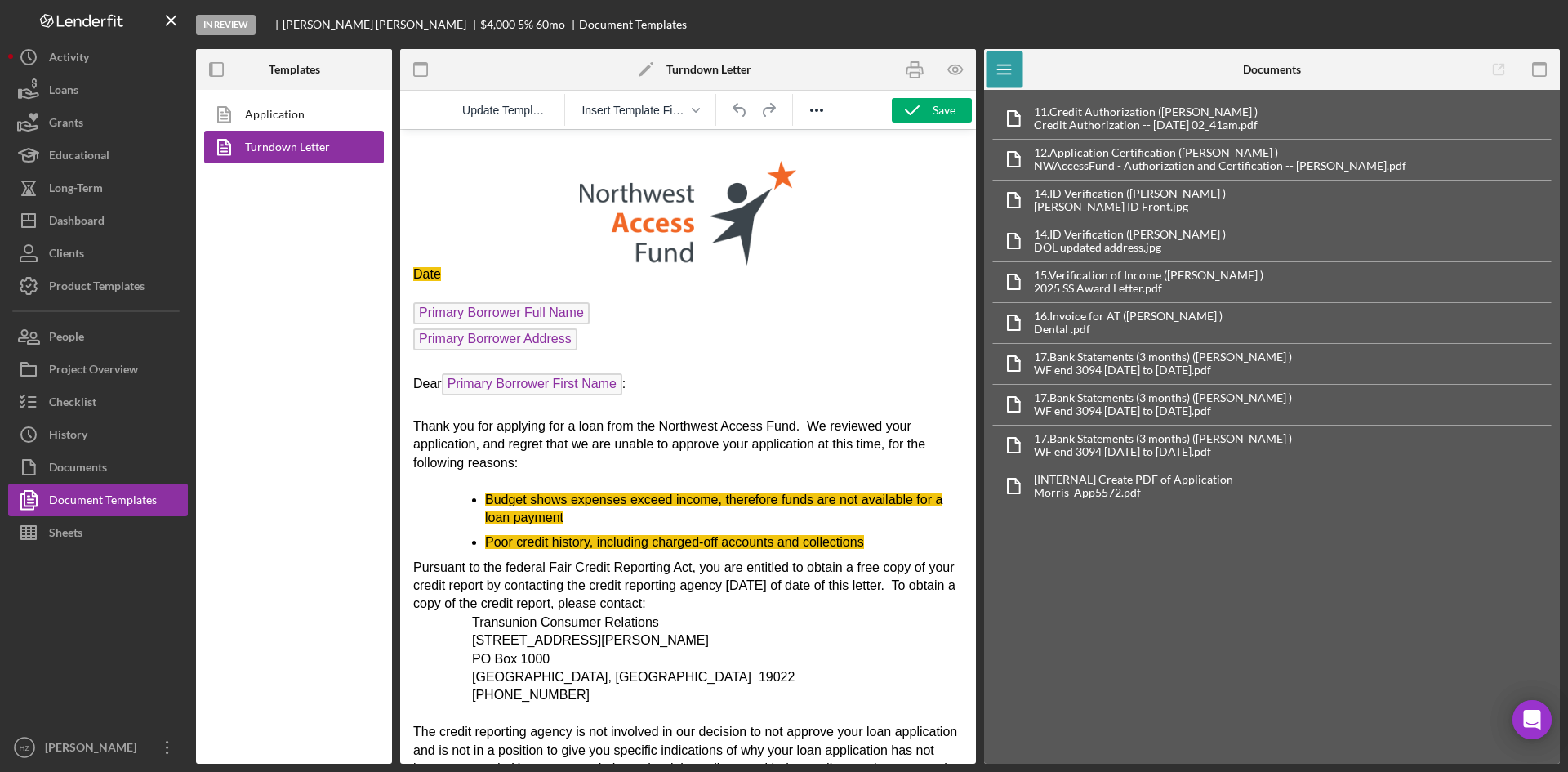
click at [440, 275] on span "Date" at bounding box center [427, 274] width 28 height 14
drag, startPoint x: 440, startPoint y: 275, endPoint x: 410, endPoint y: 281, distance: 30.6
click at [410, 281] on html "Date Primary Borrower Full Name Primary Borrower Address Dear Primary Borrower …" at bounding box center [688, 717] width 576 height 1176
drag, startPoint x: 858, startPoint y: 543, endPoint x: 457, endPoint y: 546, distance: 401.0
click at [457, 546] on ul "Budget shows expenses exceed income, therefore funds are not available for a lo…" at bounding box center [688, 521] width 550 height 61
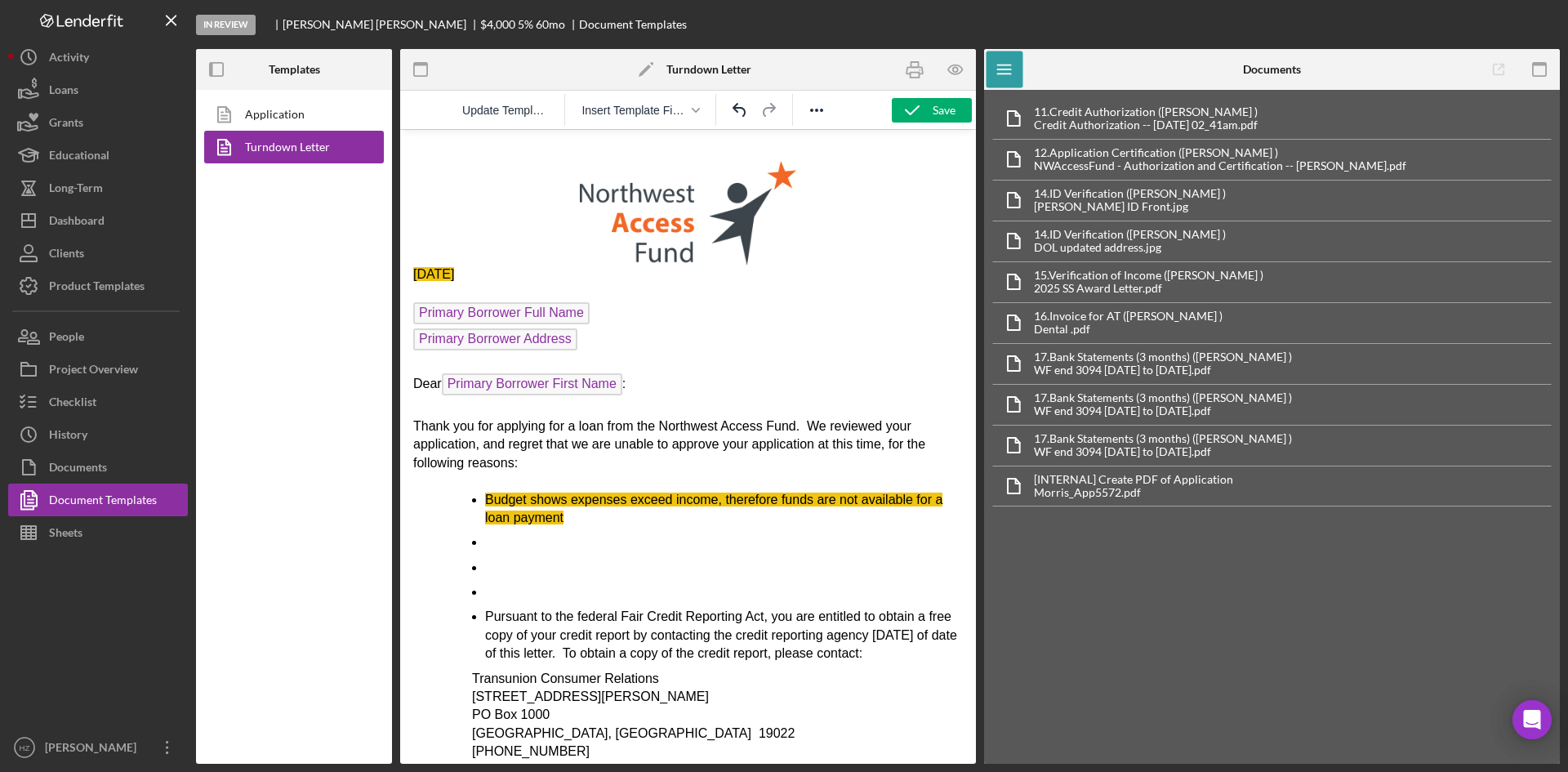
click at [739, 111] on icon "Undo" at bounding box center [740, 110] width 20 height 20
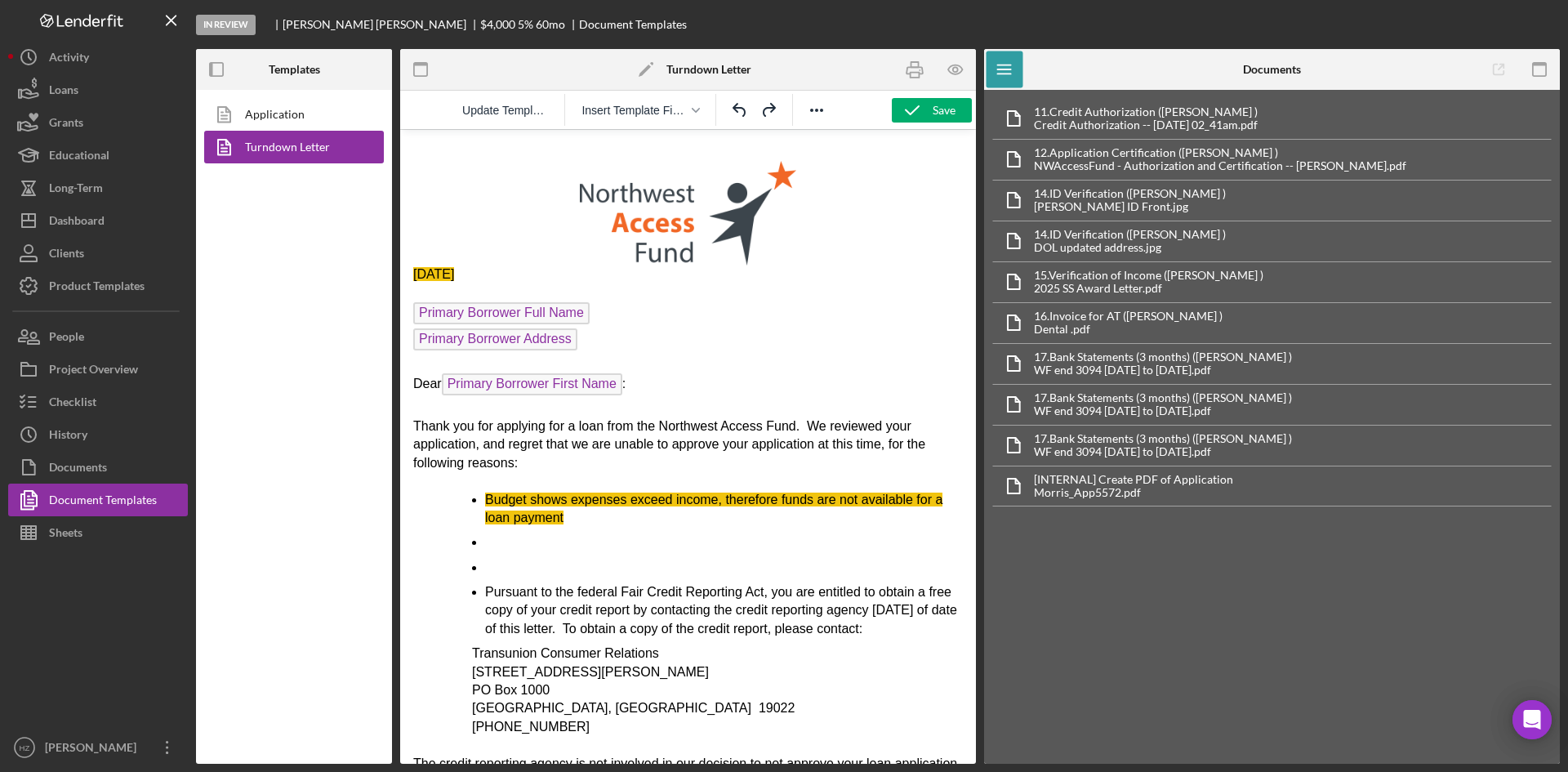
click at [739, 111] on icon "Undo" at bounding box center [740, 110] width 20 height 20
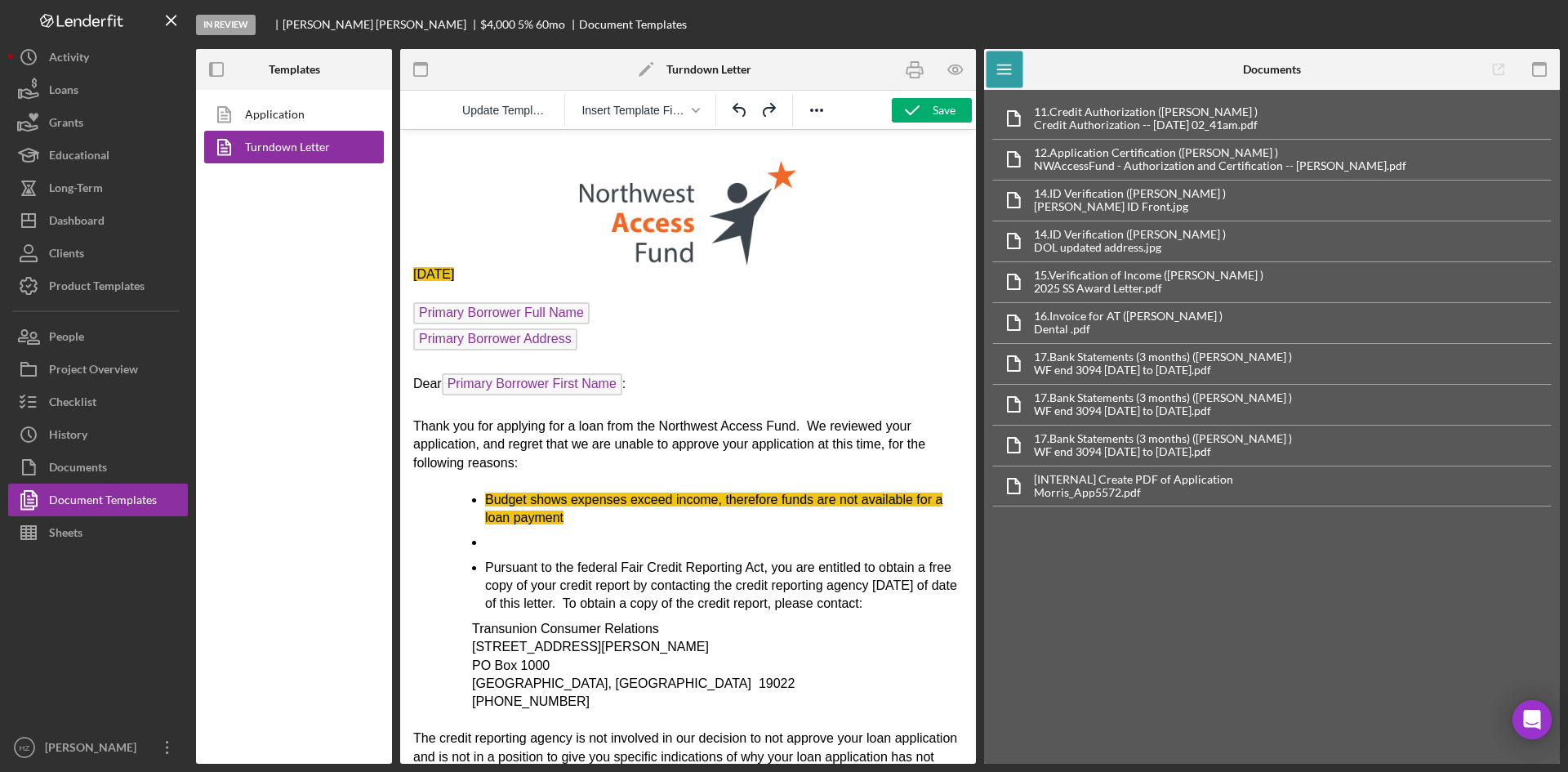
click at [739, 111] on icon "Undo" at bounding box center [740, 110] width 20 height 20
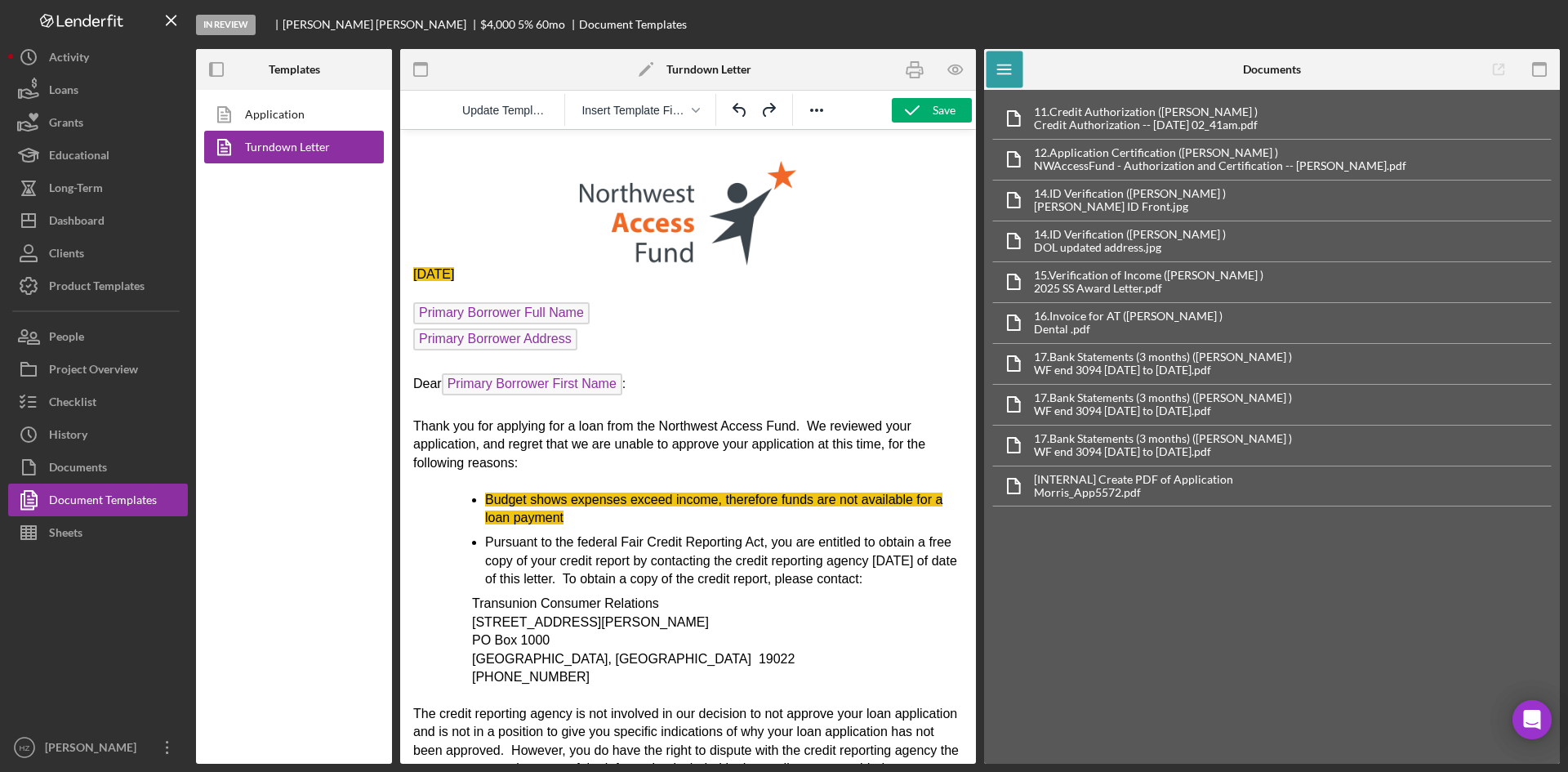
click at [739, 111] on icon "Undo" at bounding box center [740, 110] width 20 height 20
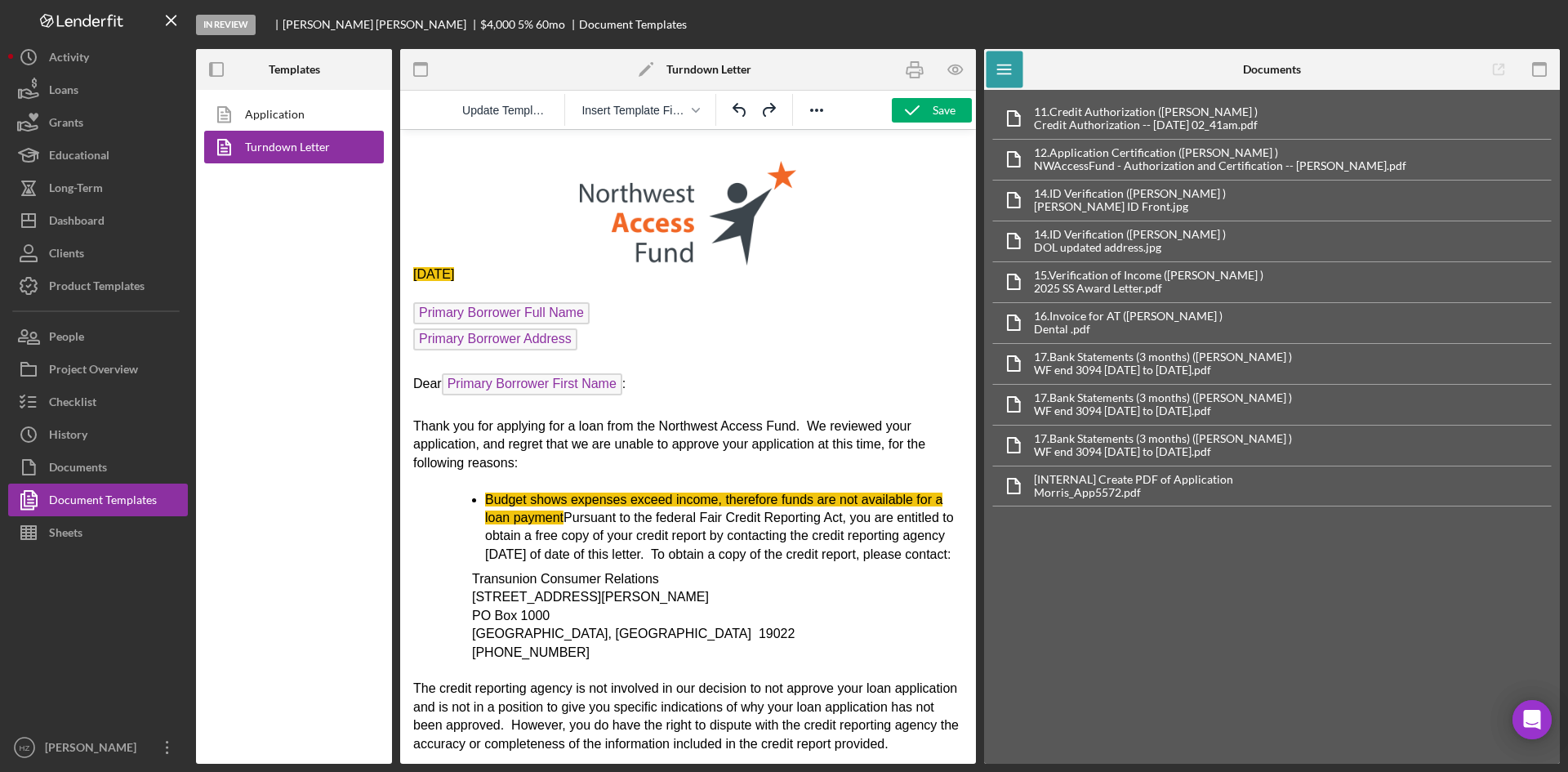
click at [739, 111] on icon "Undo" at bounding box center [740, 110] width 20 height 20
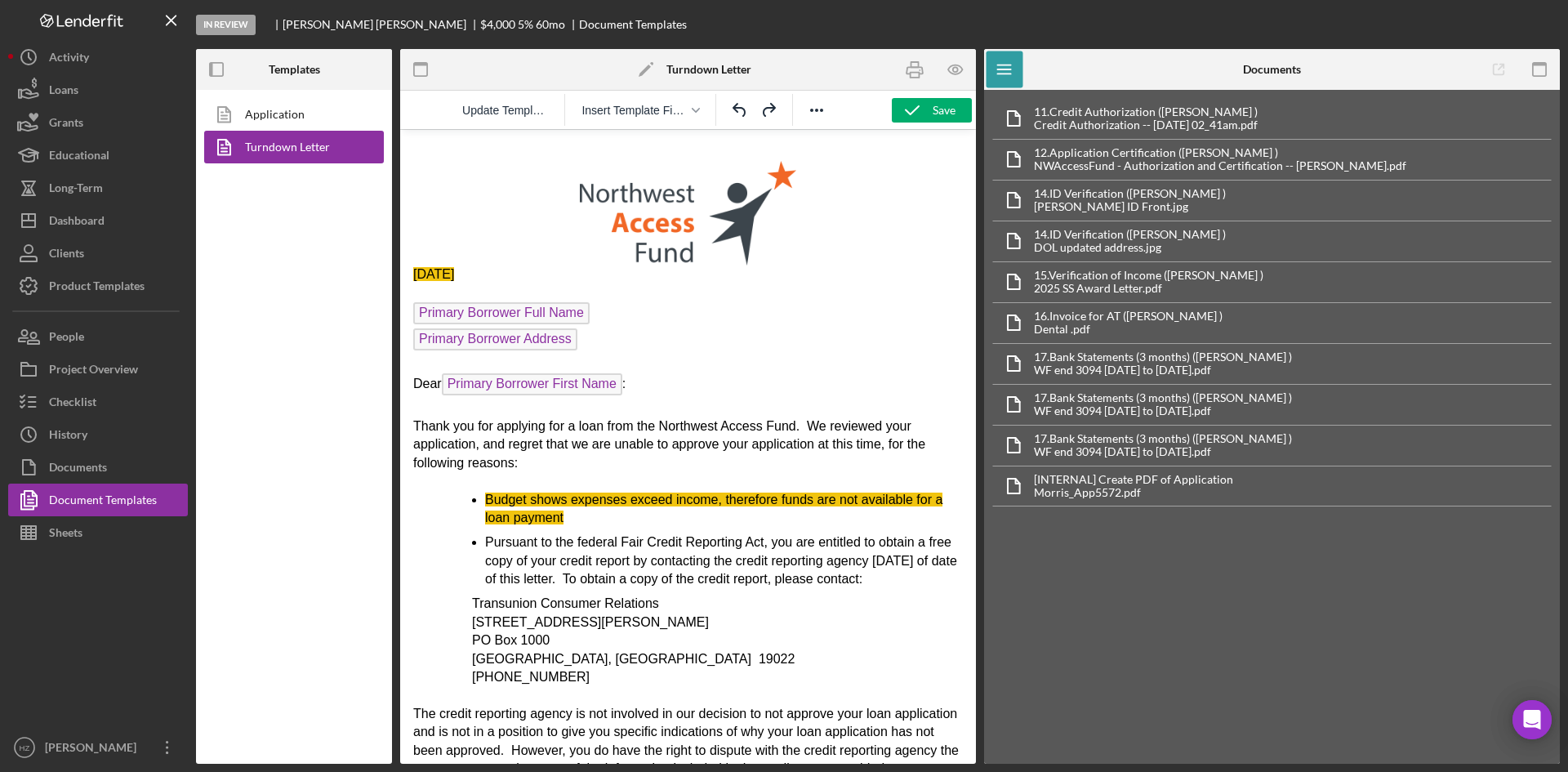
click at [739, 111] on icon "Undo" at bounding box center [740, 110] width 20 height 20
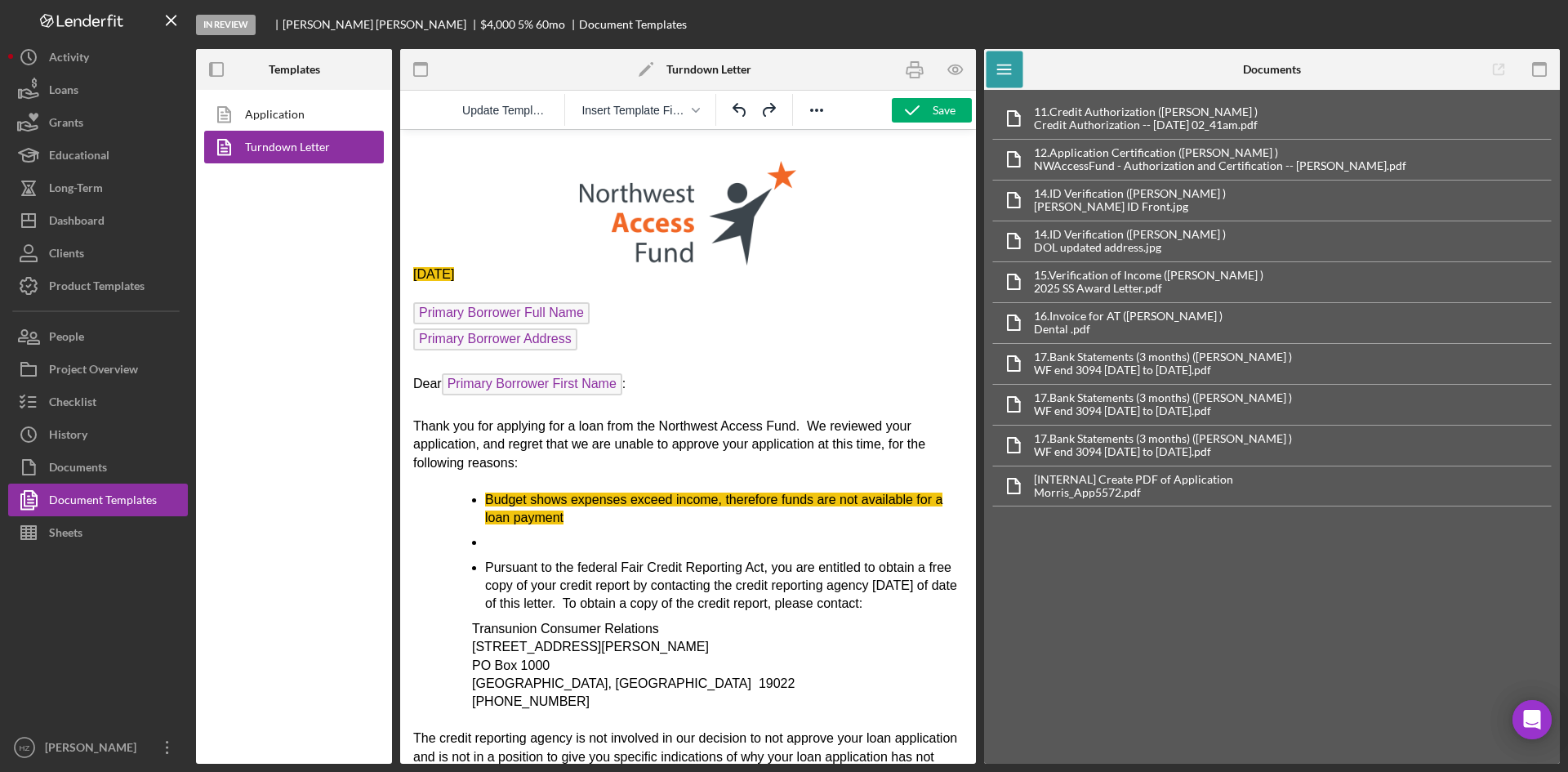
click at [739, 111] on icon "Undo" at bounding box center [740, 110] width 20 height 20
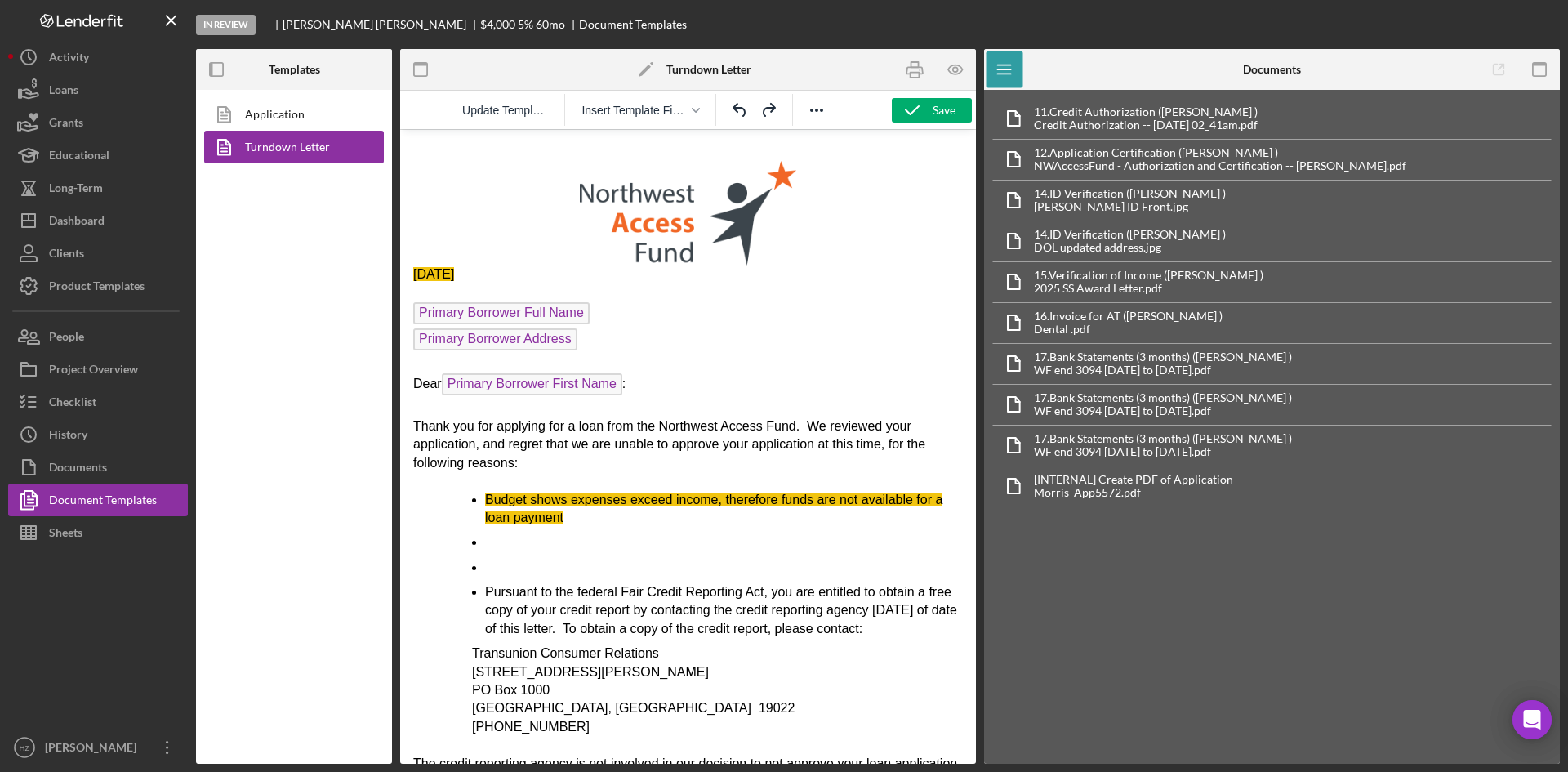
click at [739, 111] on icon "Undo" at bounding box center [740, 110] width 20 height 20
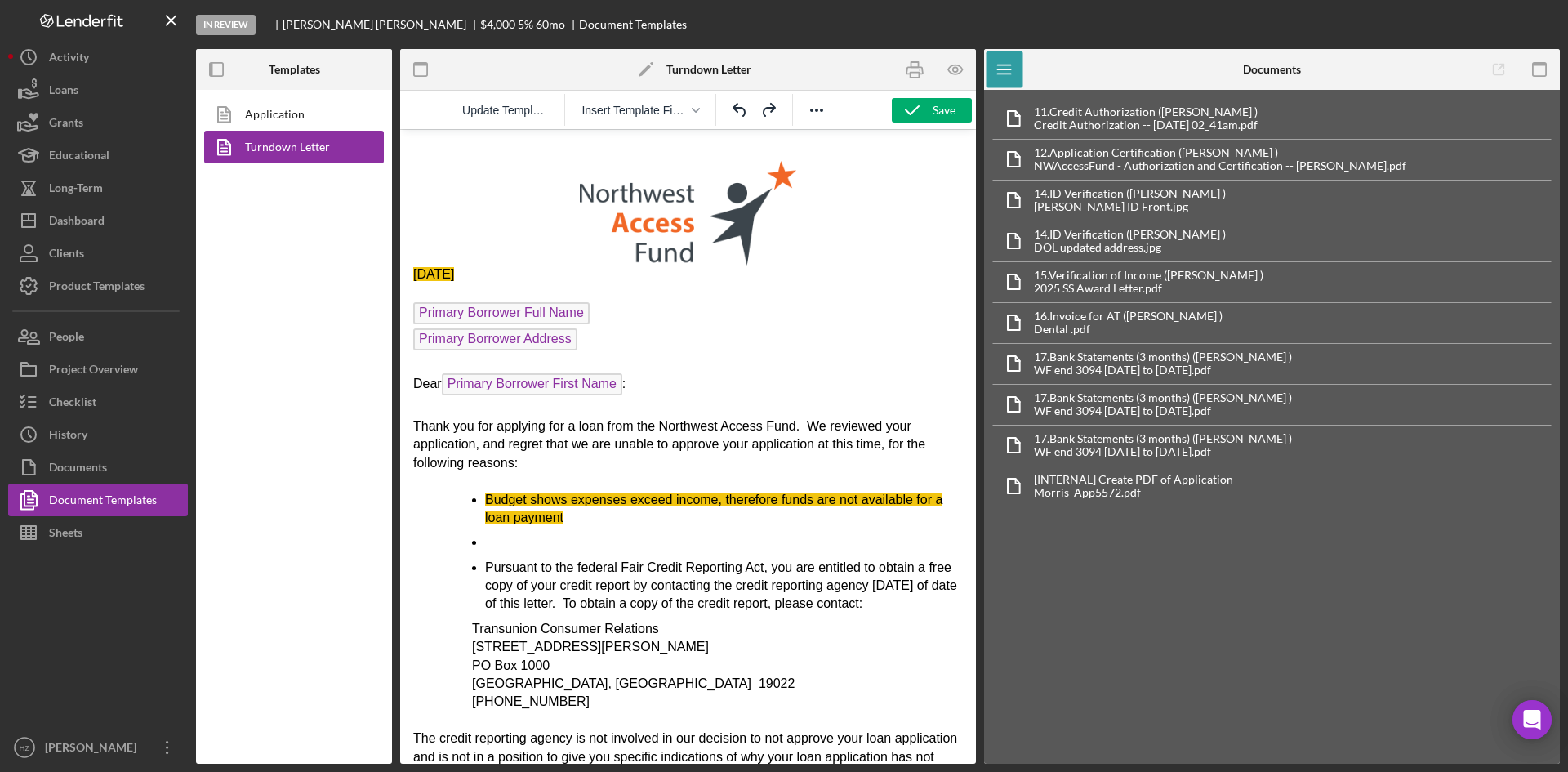
click at [739, 111] on icon "Undo" at bounding box center [740, 110] width 20 height 20
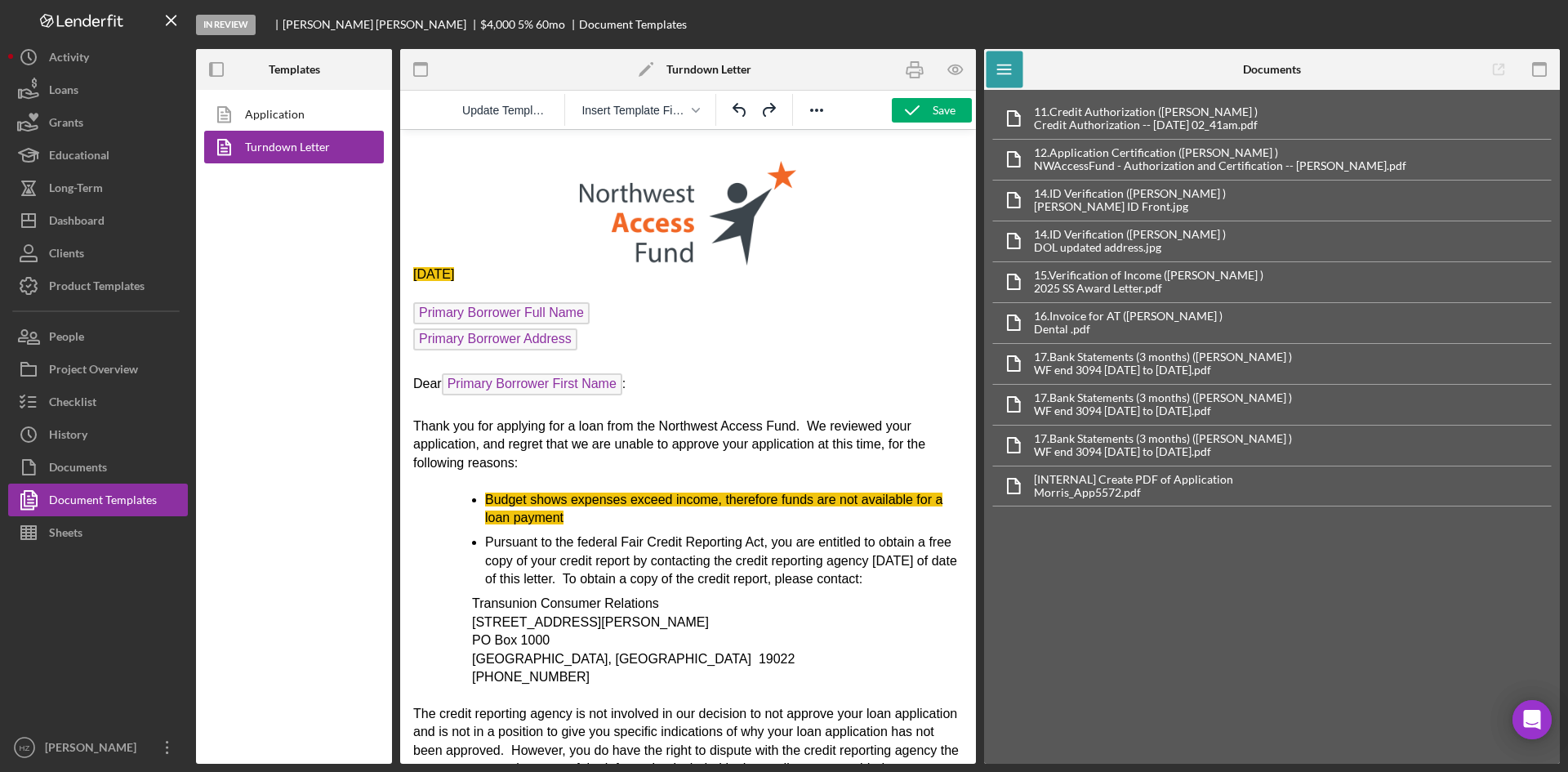
click at [739, 111] on icon "Undo" at bounding box center [740, 110] width 20 height 20
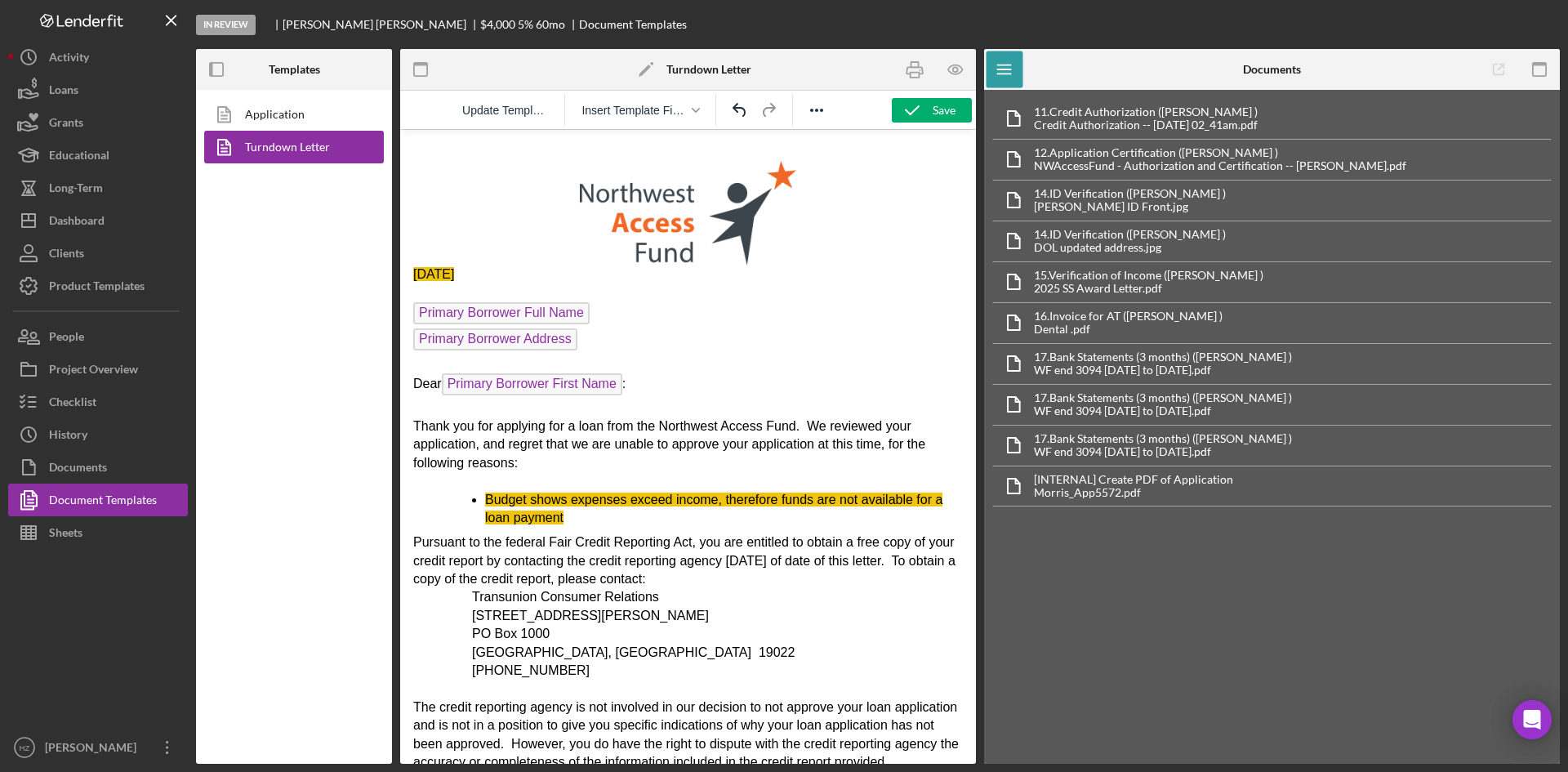
drag, startPoint x: 412, startPoint y: 539, endPoint x: 463, endPoint y: 554, distance: 53.2
click at [480, 558] on html "[DATE] Primary Borrower Full Name Primary Borrower Address Dear Primary Borrowe…" at bounding box center [688, 705] width 576 height 1151
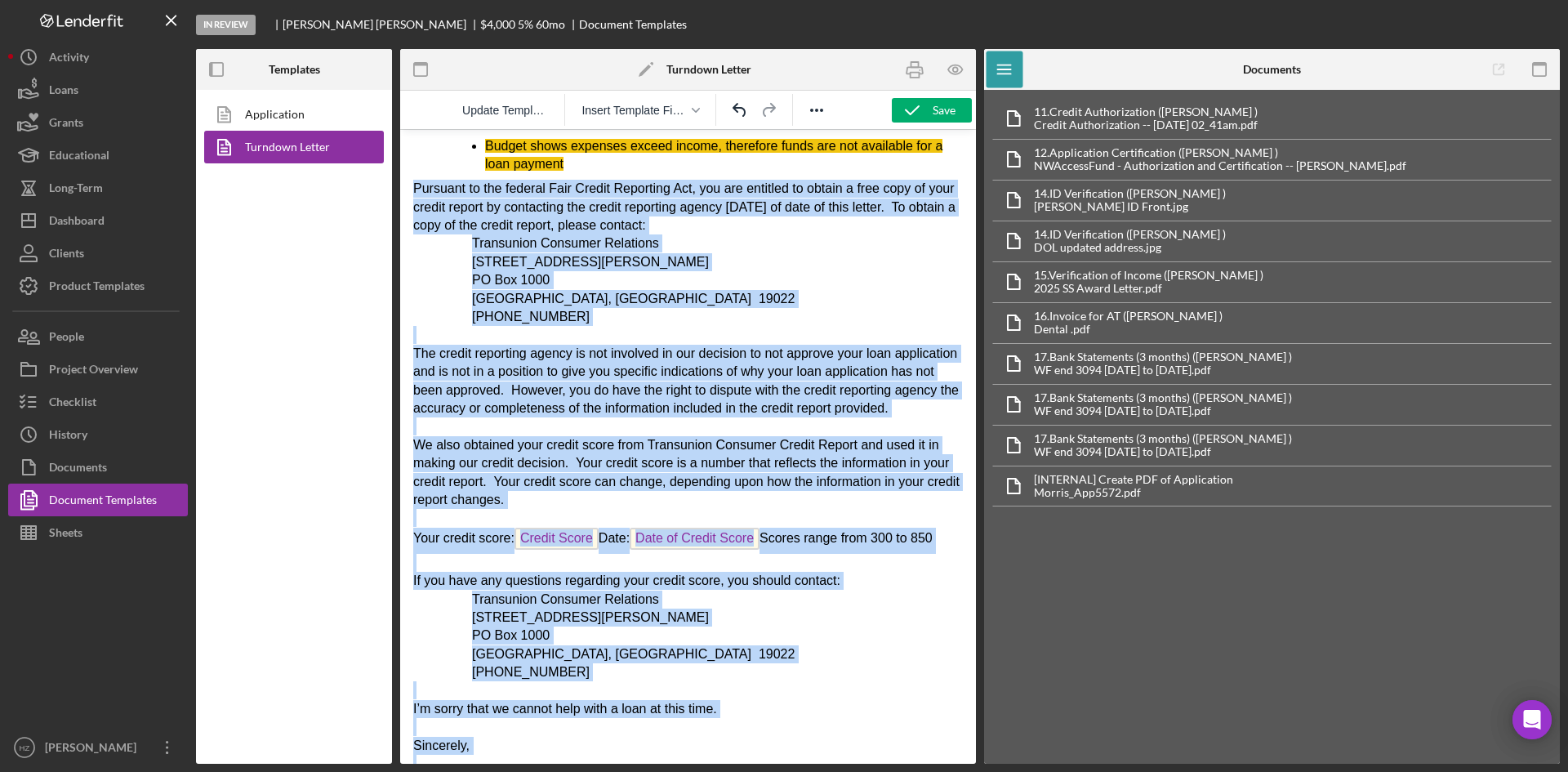
scroll to position [442, 0]
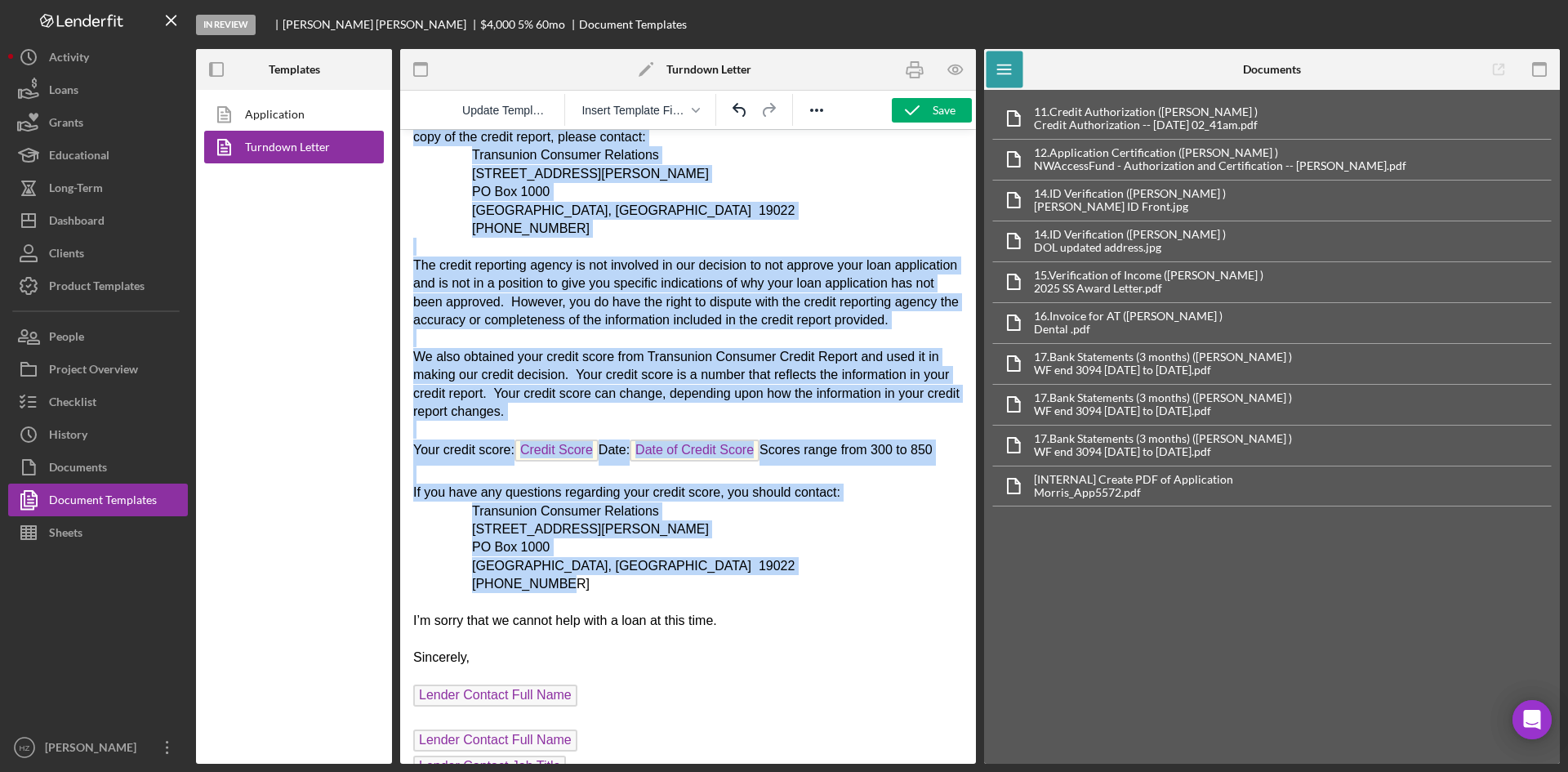
drag, startPoint x: 414, startPoint y: 542, endPoint x: 714, endPoint y: 620, distance: 310.0
click at [714, 620] on body "[DATE] Primary Borrower Full Name Primary Borrower Address Dear Primary Borrowe…" at bounding box center [688, 264] width 550 height 1124
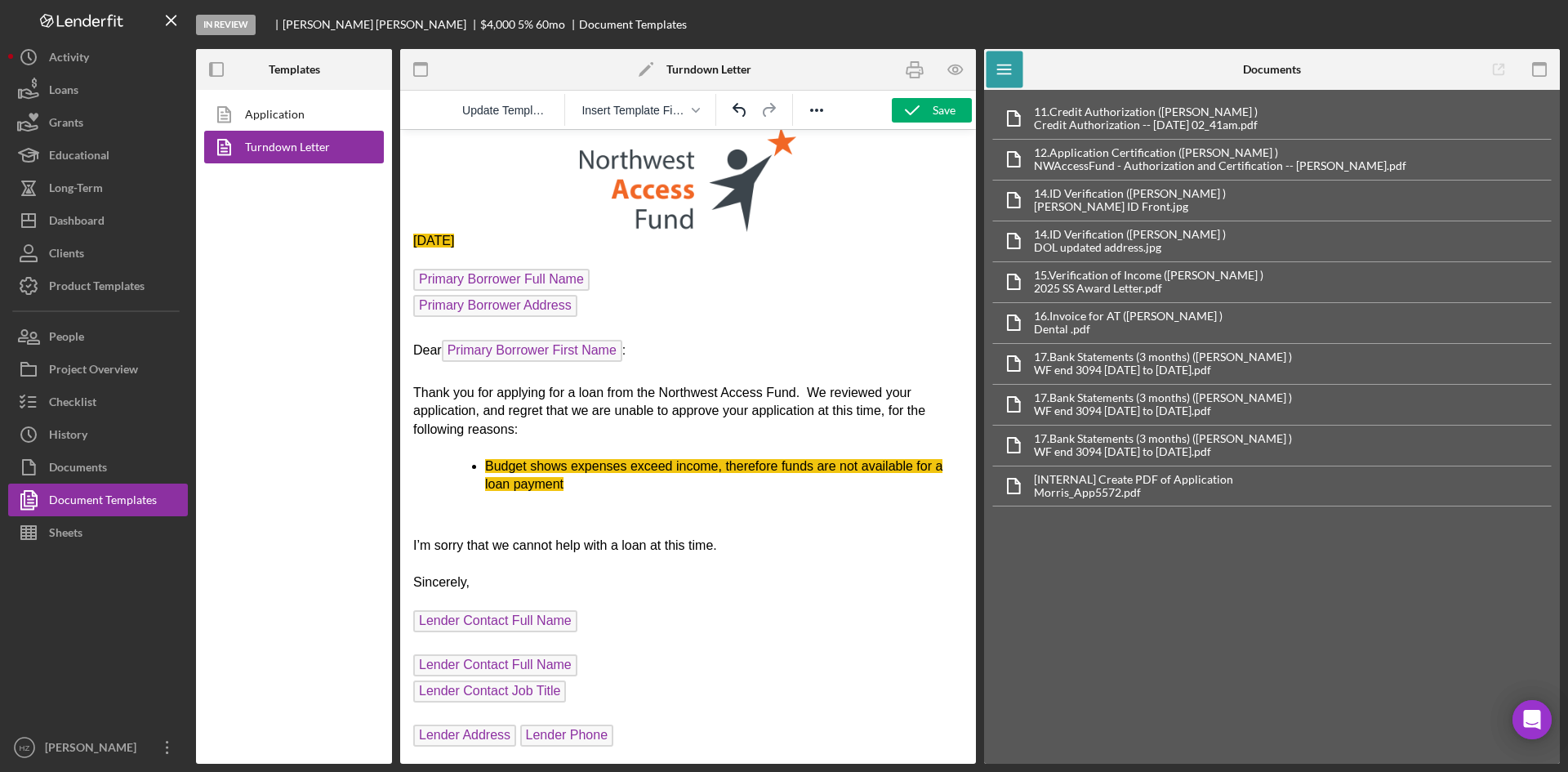
scroll to position [0, 0]
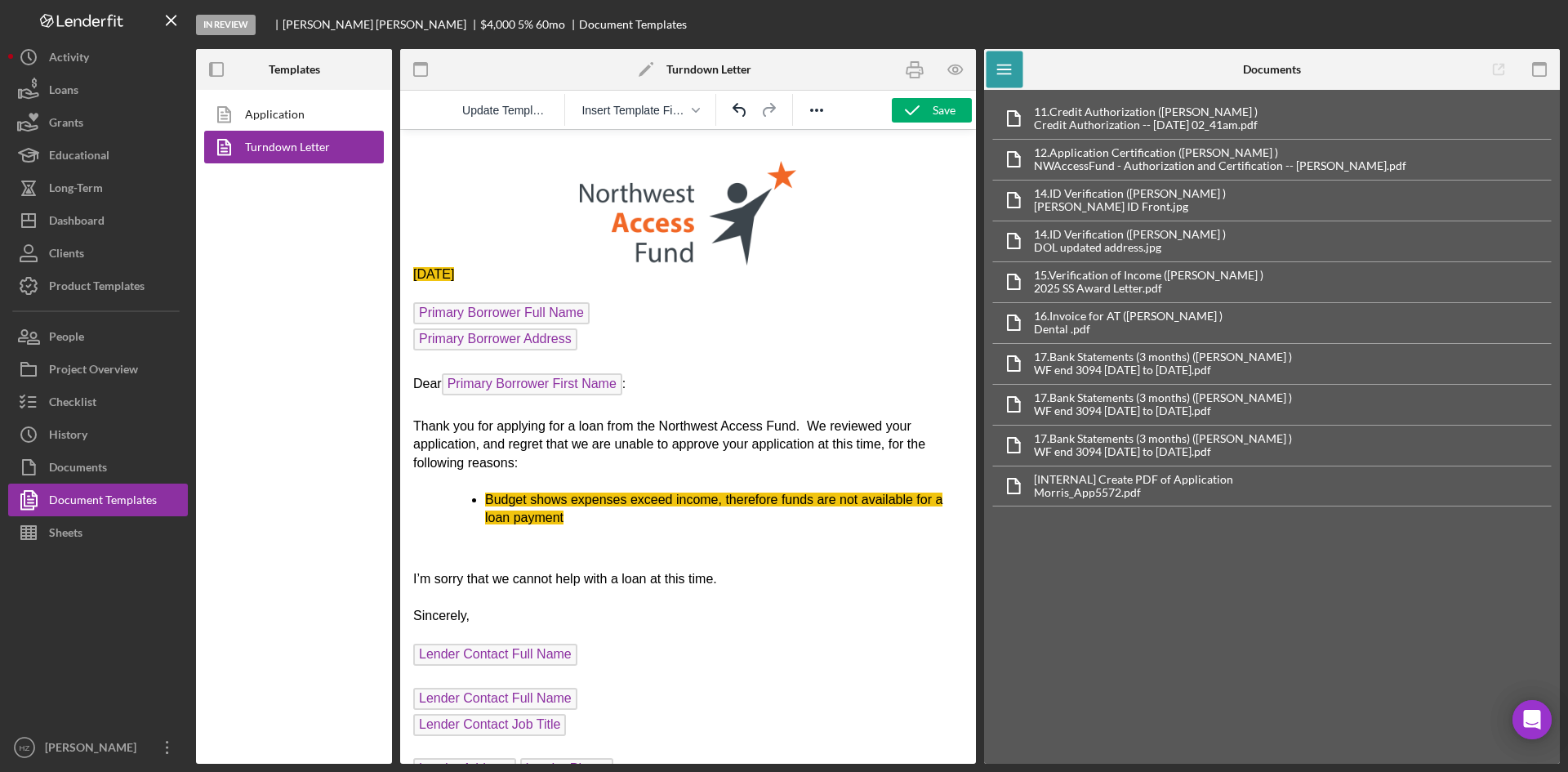
click at [506, 310] on span "Primary Borrower Full Name" at bounding box center [501, 312] width 177 height 22
click at [505, 337] on span "Primary Borrower Address" at bounding box center [495, 339] width 164 height 22
click at [517, 380] on span "Primary Borrower First Name" at bounding box center [532, 384] width 180 height 22
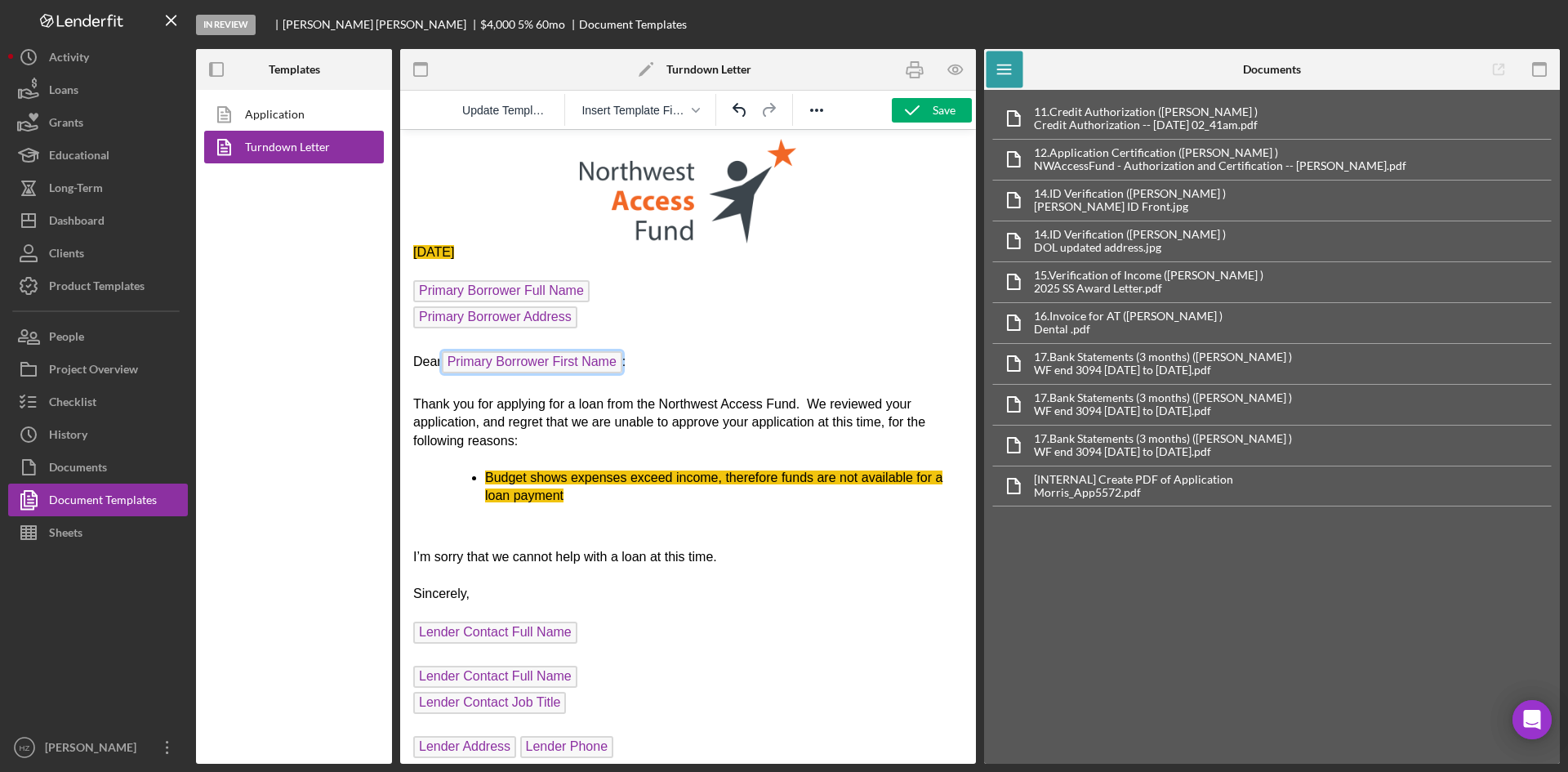
scroll to position [33, 0]
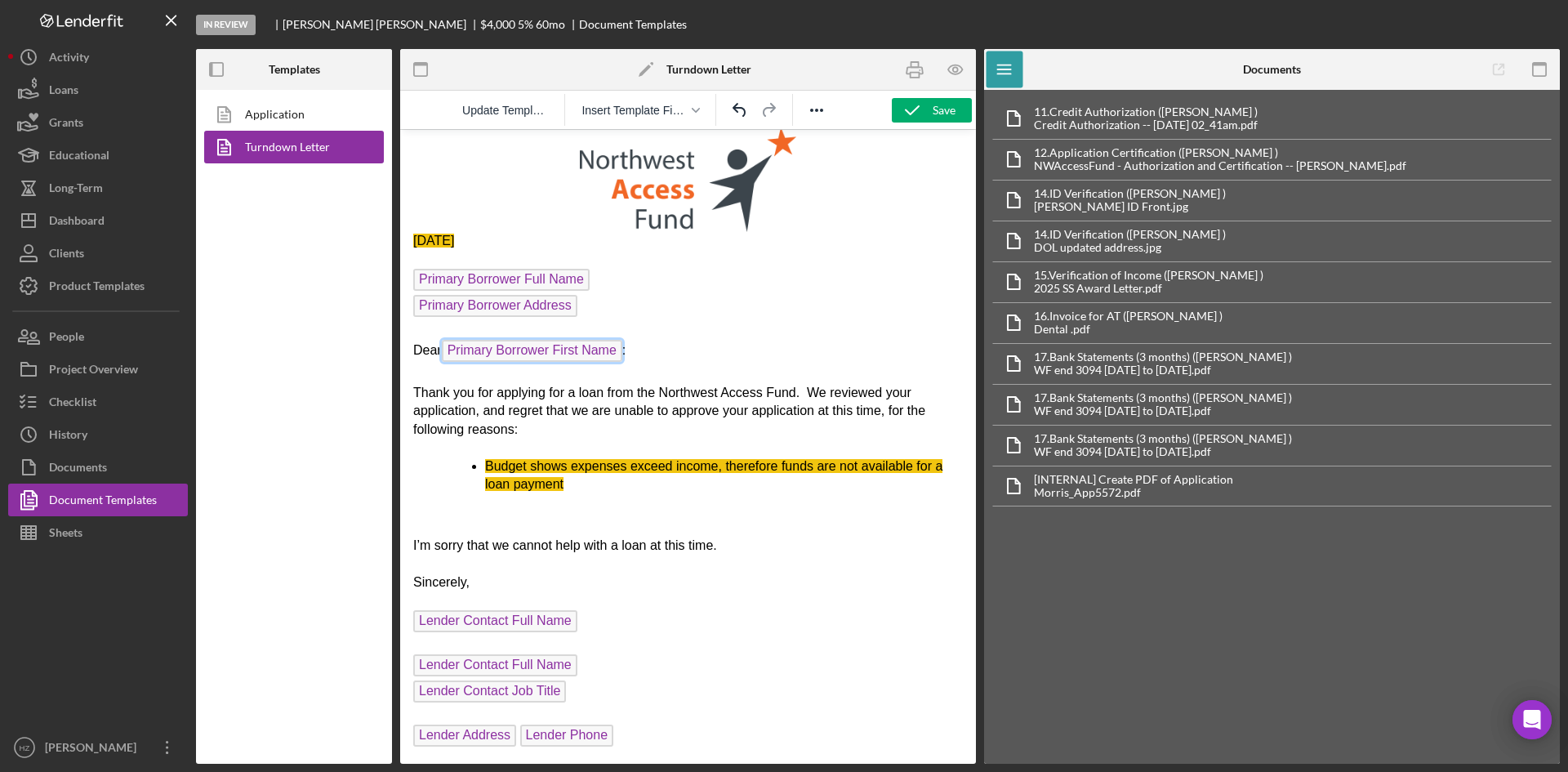
click at [499, 623] on span "Lender Contact Full Name" at bounding box center [495, 621] width 164 height 22
click at [502, 661] on span "Lender Contact Full Name" at bounding box center [495, 665] width 164 height 22
click at [484, 696] on span "Lender Contact Job Title" at bounding box center [489, 691] width 152 height 22
click at [471, 732] on span "Lender Address" at bounding box center [465, 735] width 103 height 22
click at [566, 742] on span "Lender Phone" at bounding box center [567, 735] width 94 height 22
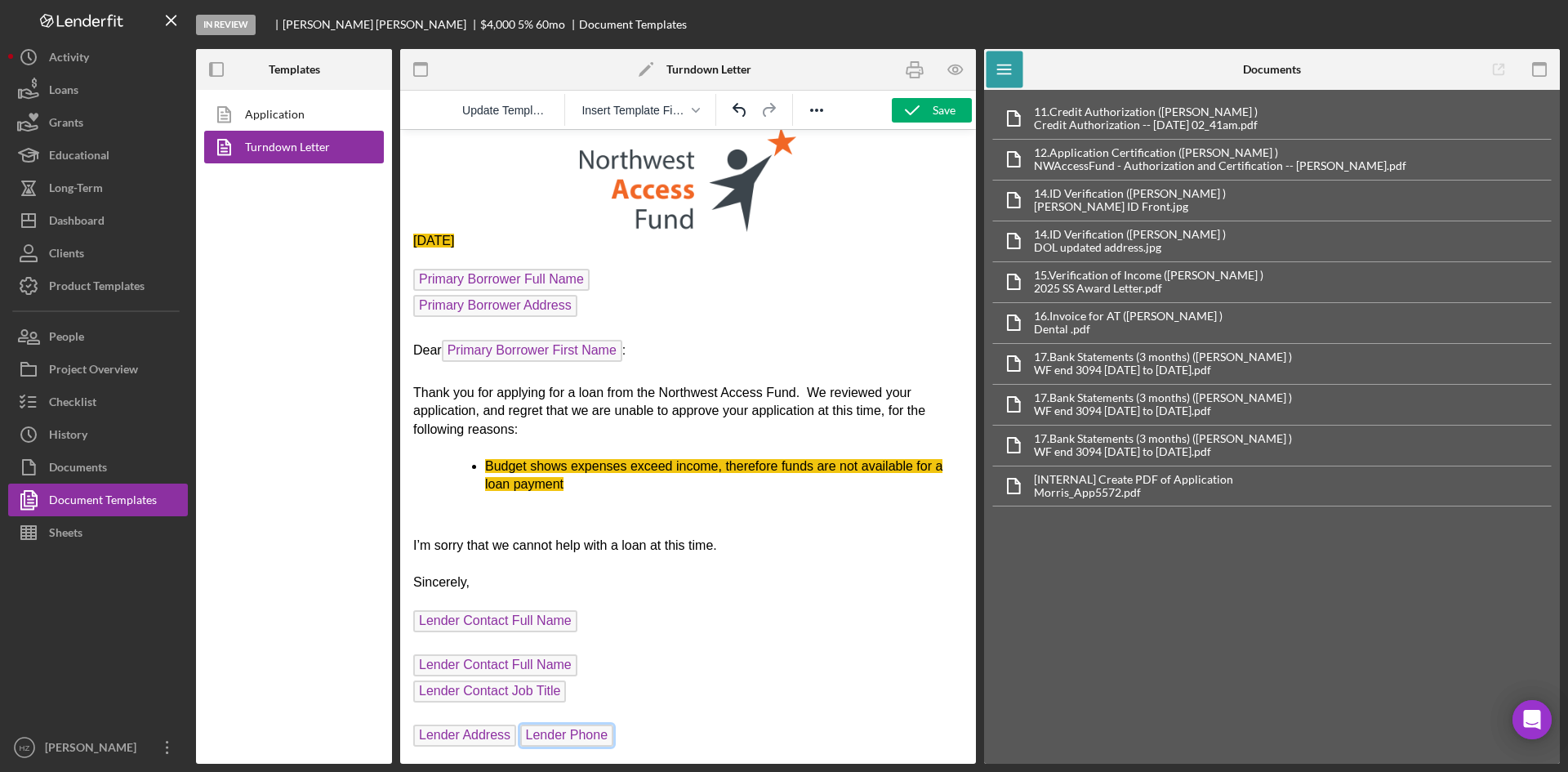
click at [927, 112] on icon "button" at bounding box center [912, 110] width 41 height 41
click at [957, 67] on icon "button" at bounding box center [955, 70] width 37 height 37
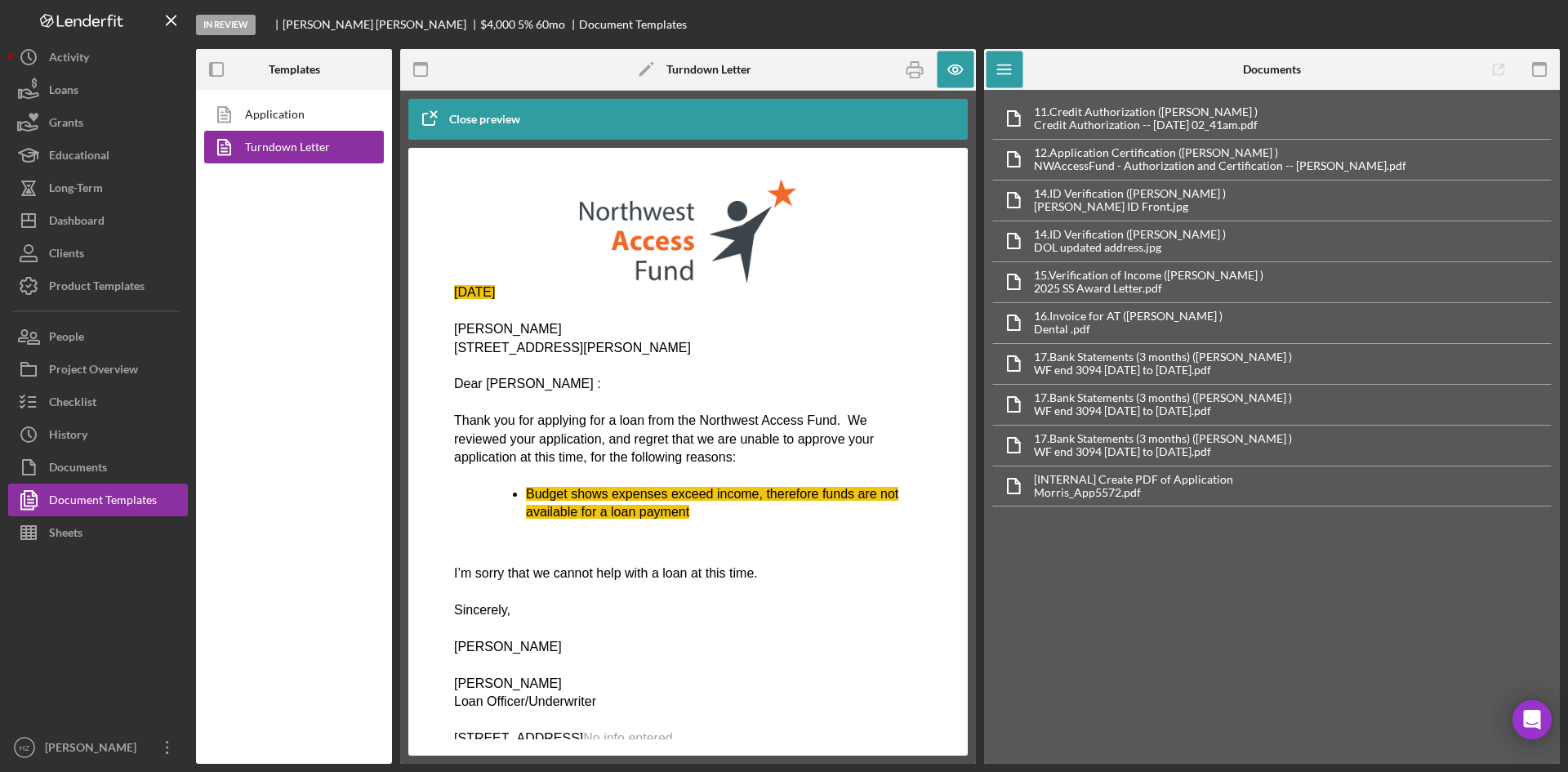
scroll to position [0, 0]
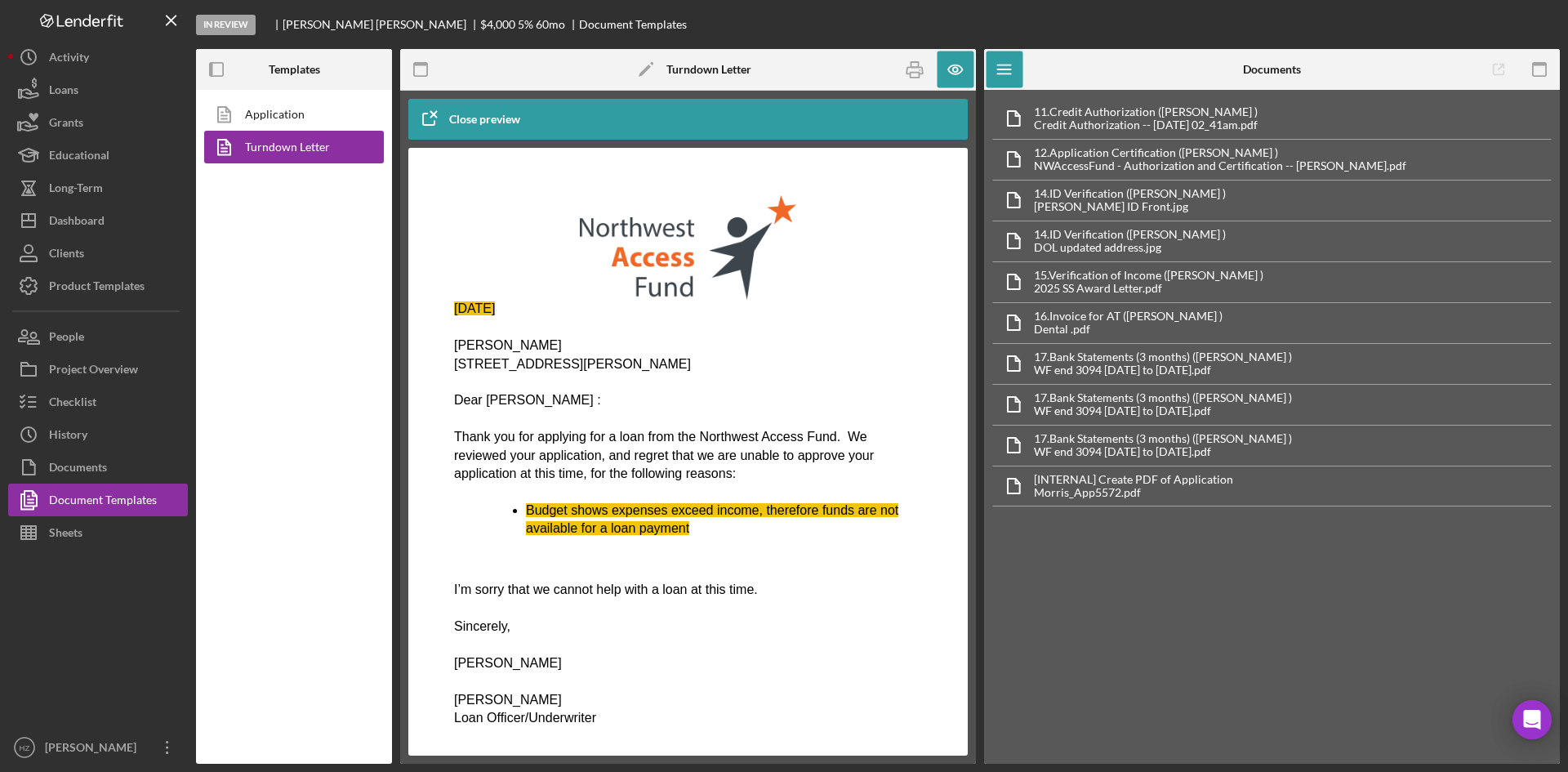
click at [450, 118] on div "Close preview" at bounding box center [485, 119] width 71 height 33
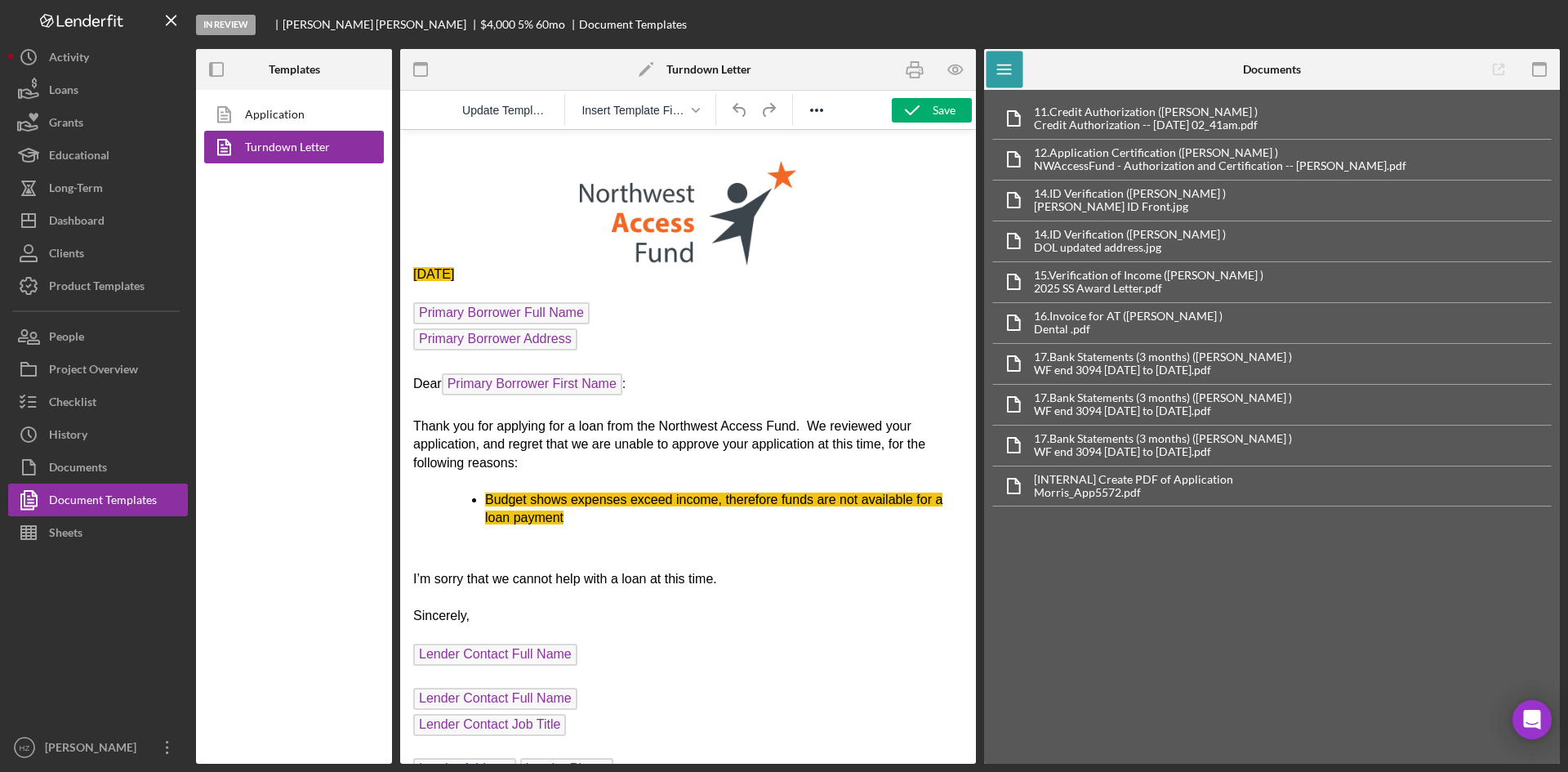
click at [811, 111] on icon "Reveal or hide additional toolbar items" at bounding box center [816, 111] width 13 height 3
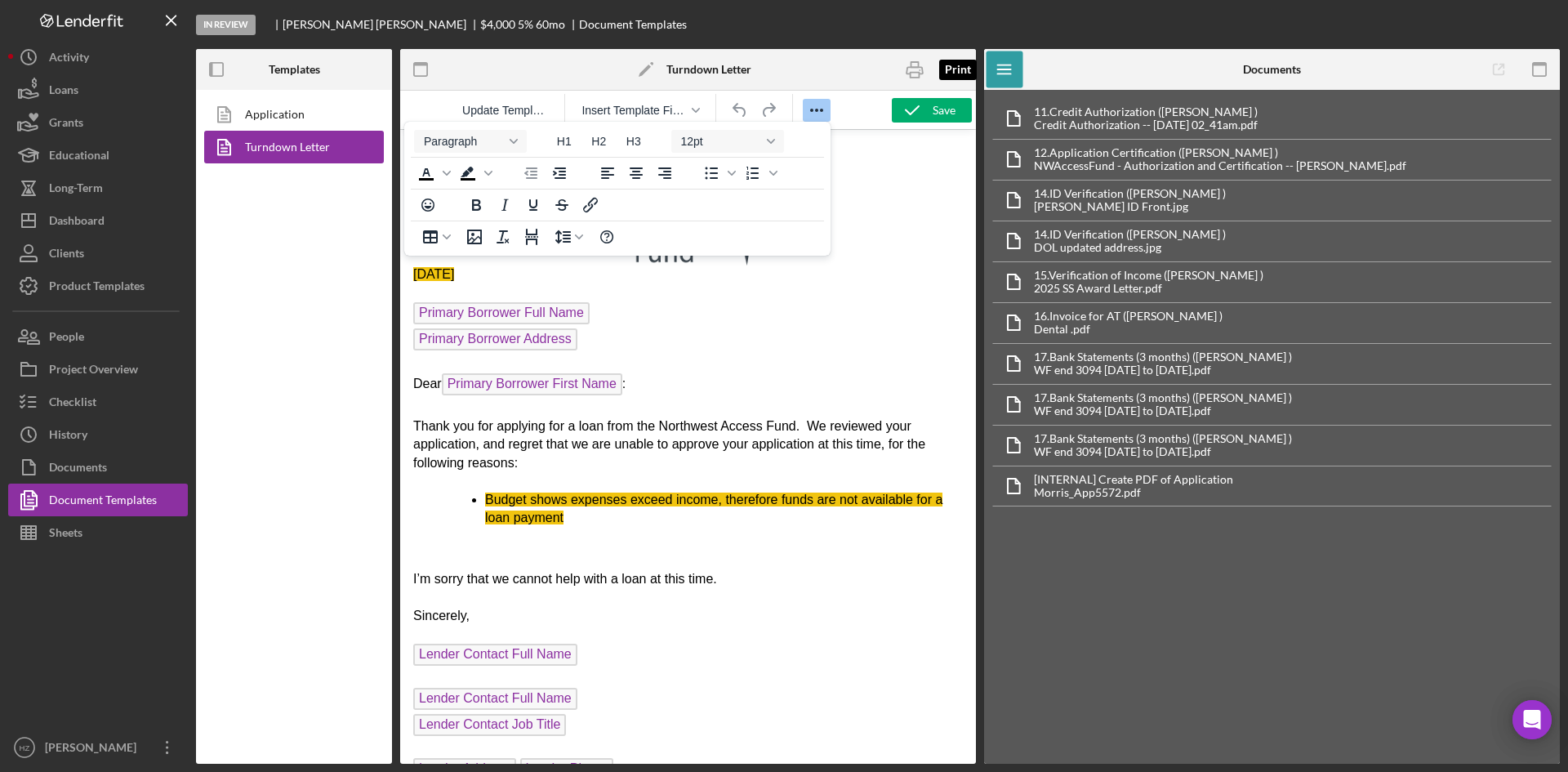
click at [912, 71] on icon "button" at bounding box center [915, 70] width 37 height 37
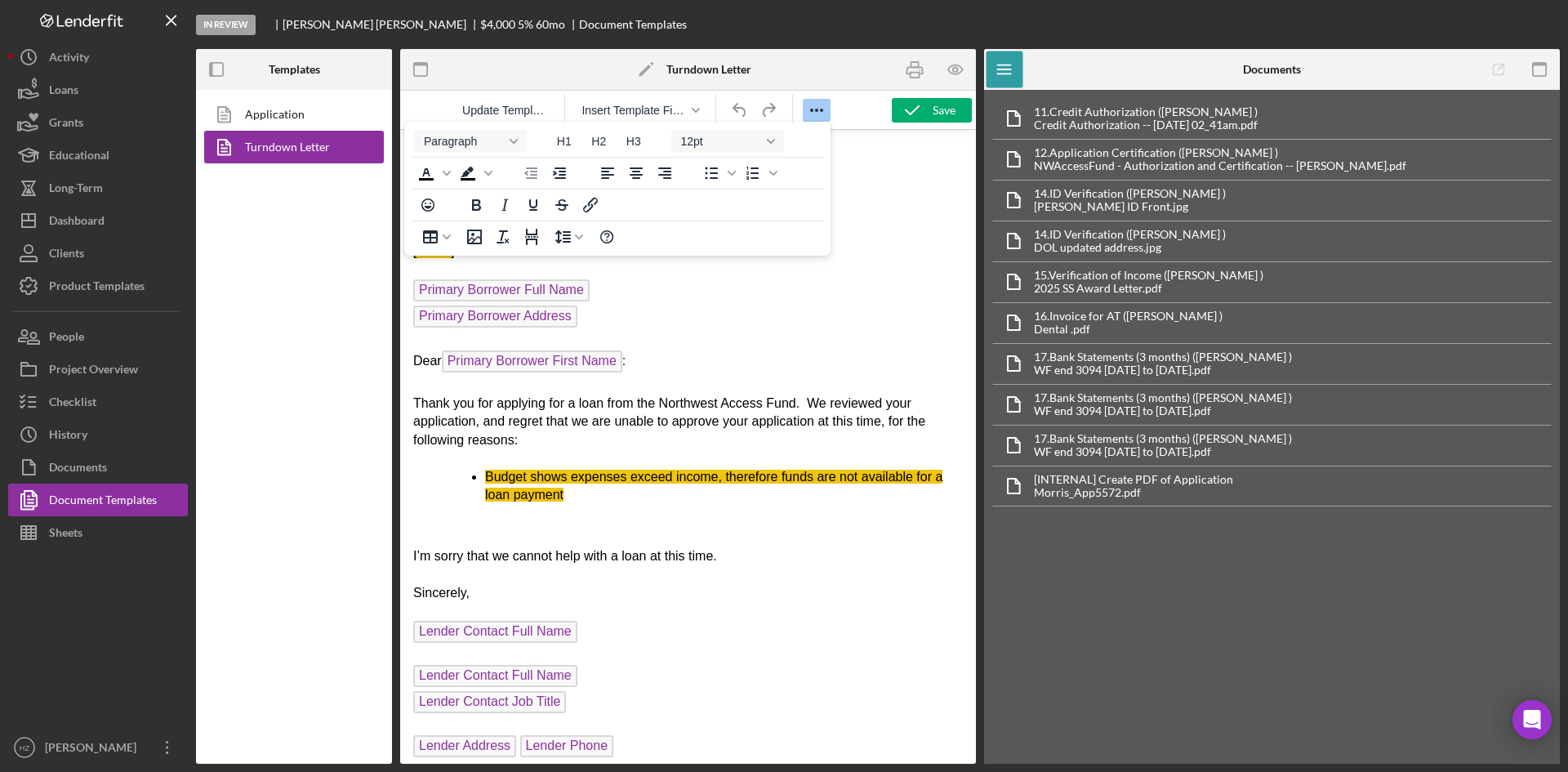
scroll to position [33, 0]
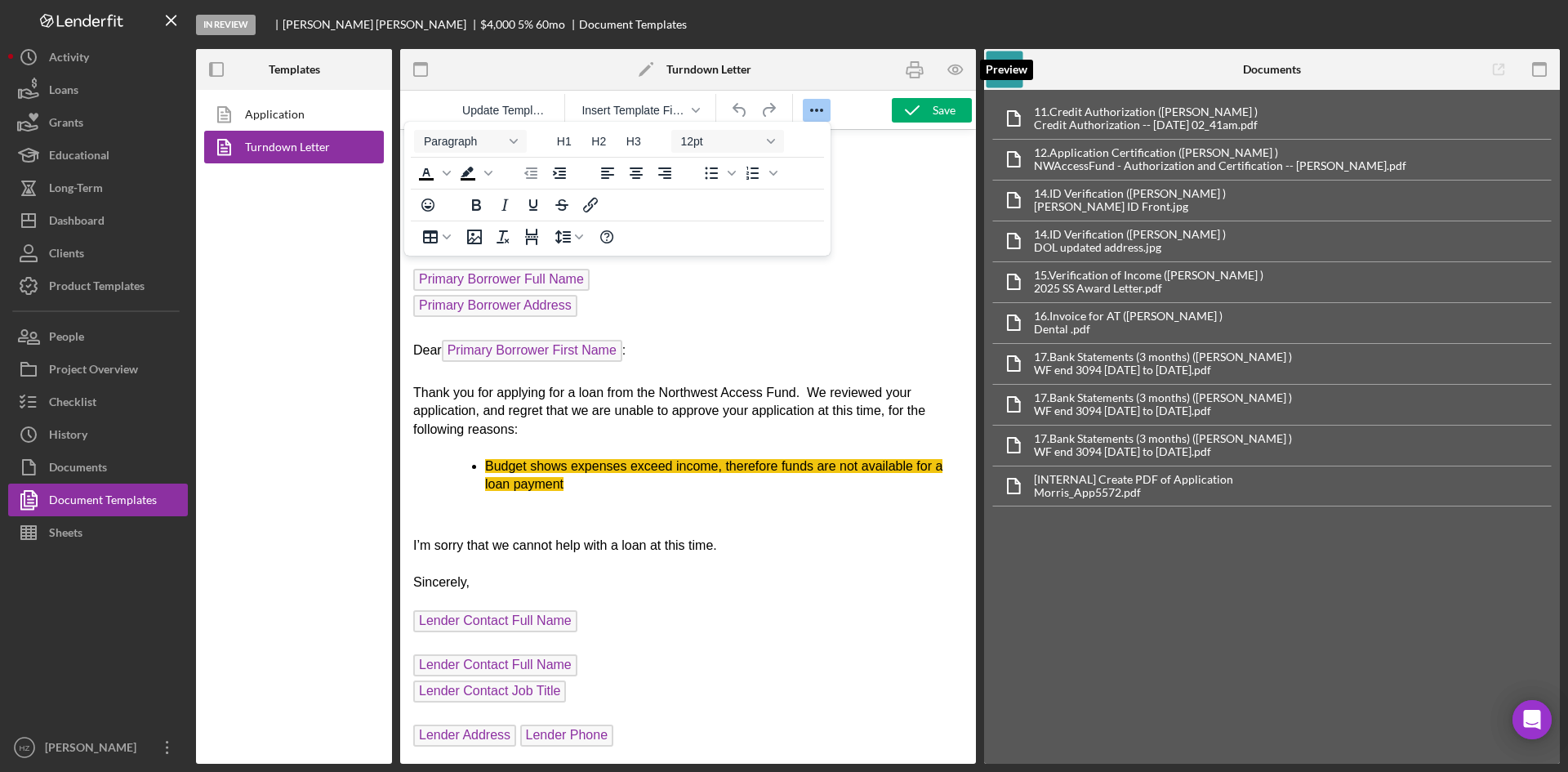
click at [955, 72] on icon "button" at bounding box center [955, 70] width 5 height 5
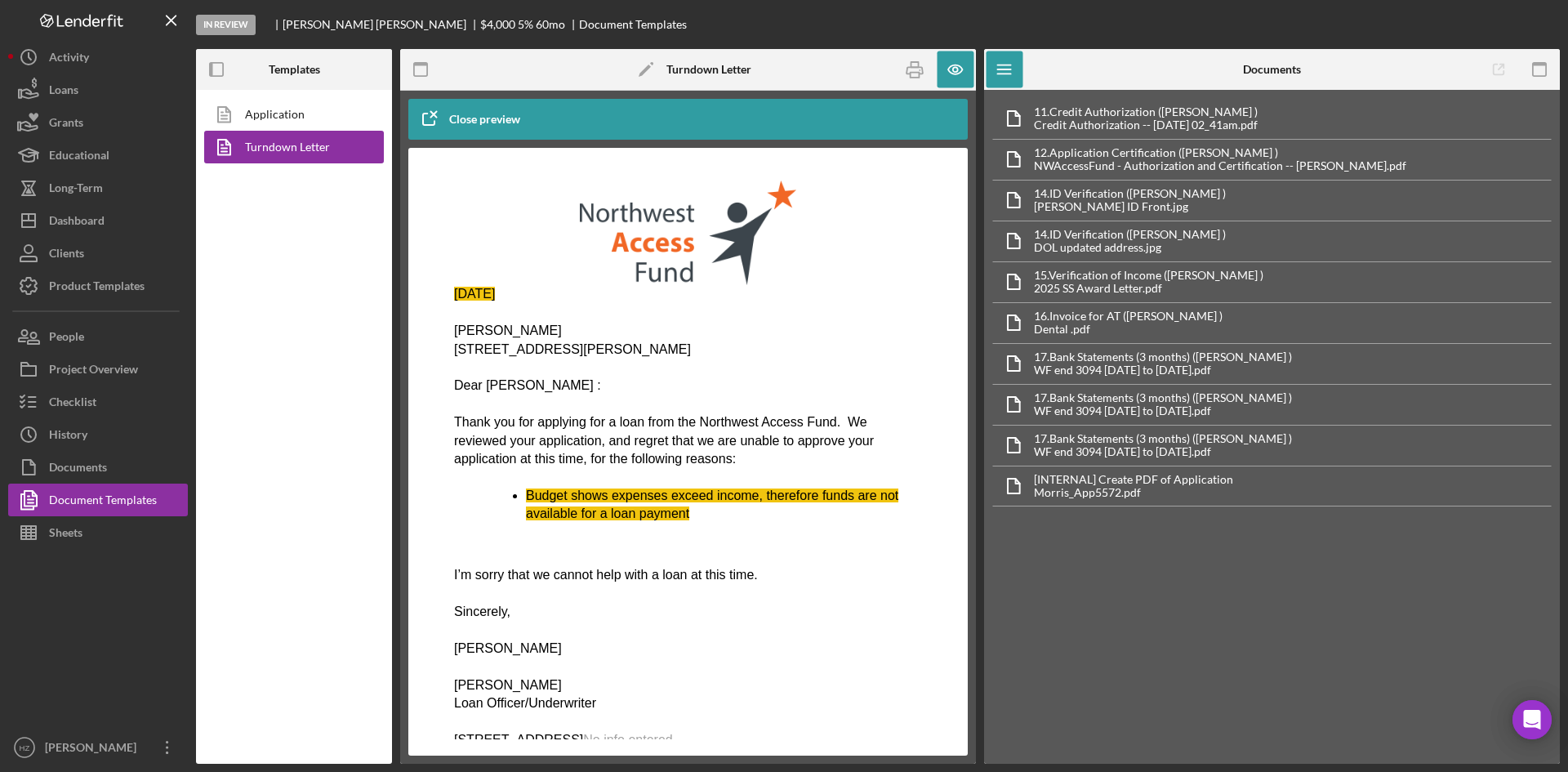
scroll to position [37, 0]
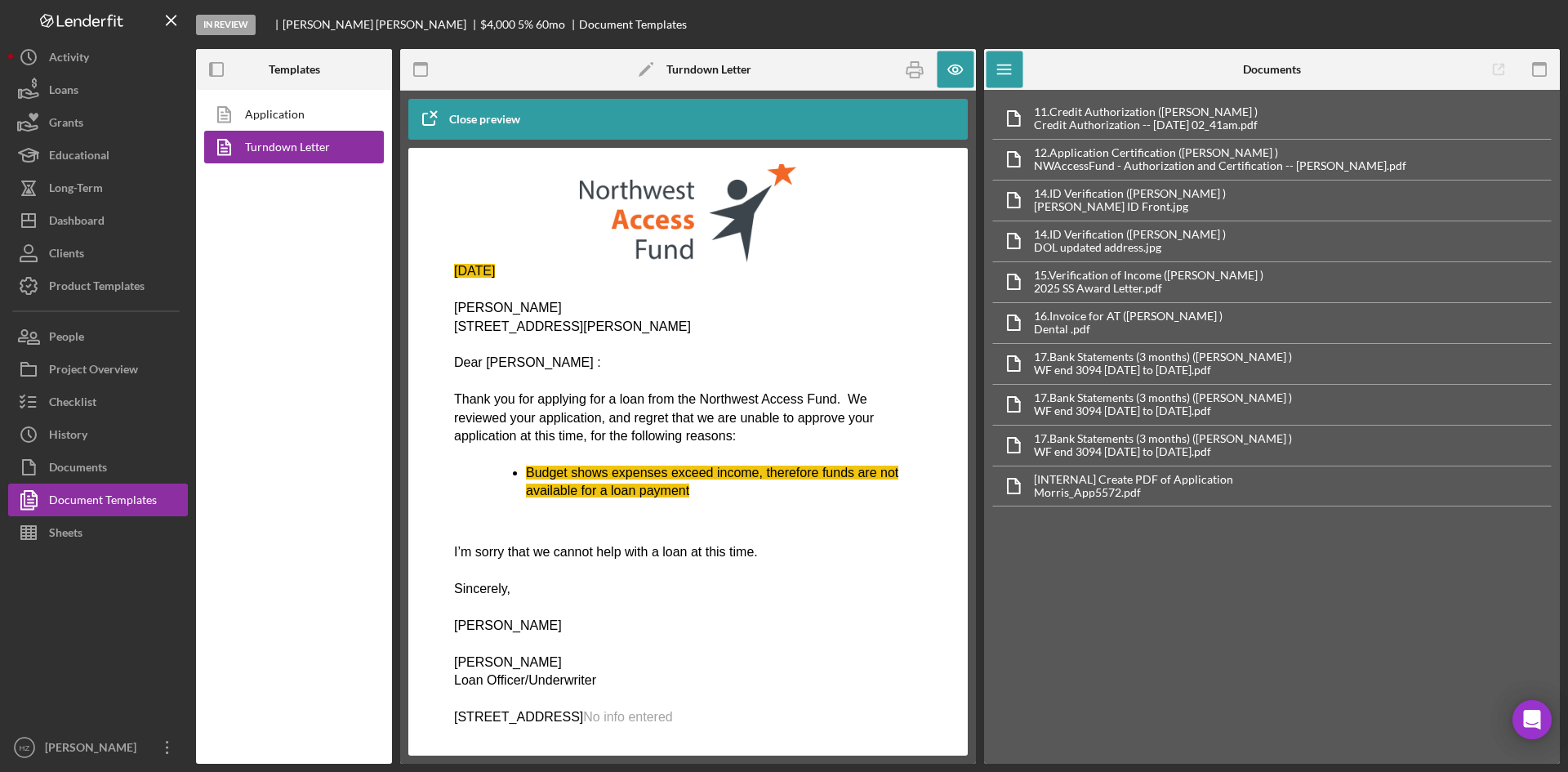
click at [672, 716] on span "No info entered" at bounding box center [627, 716] width 89 height 14
click at [672, 717] on span "No info entered" at bounding box center [627, 716] width 89 height 14
click at [672, 715] on span "No info entered" at bounding box center [627, 716] width 89 height 14
click at [672, 711] on span "No info entered" at bounding box center [627, 716] width 89 height 14
click at [435, 117] on icon "button" at bounding box center [428, 119] width 41 height 41
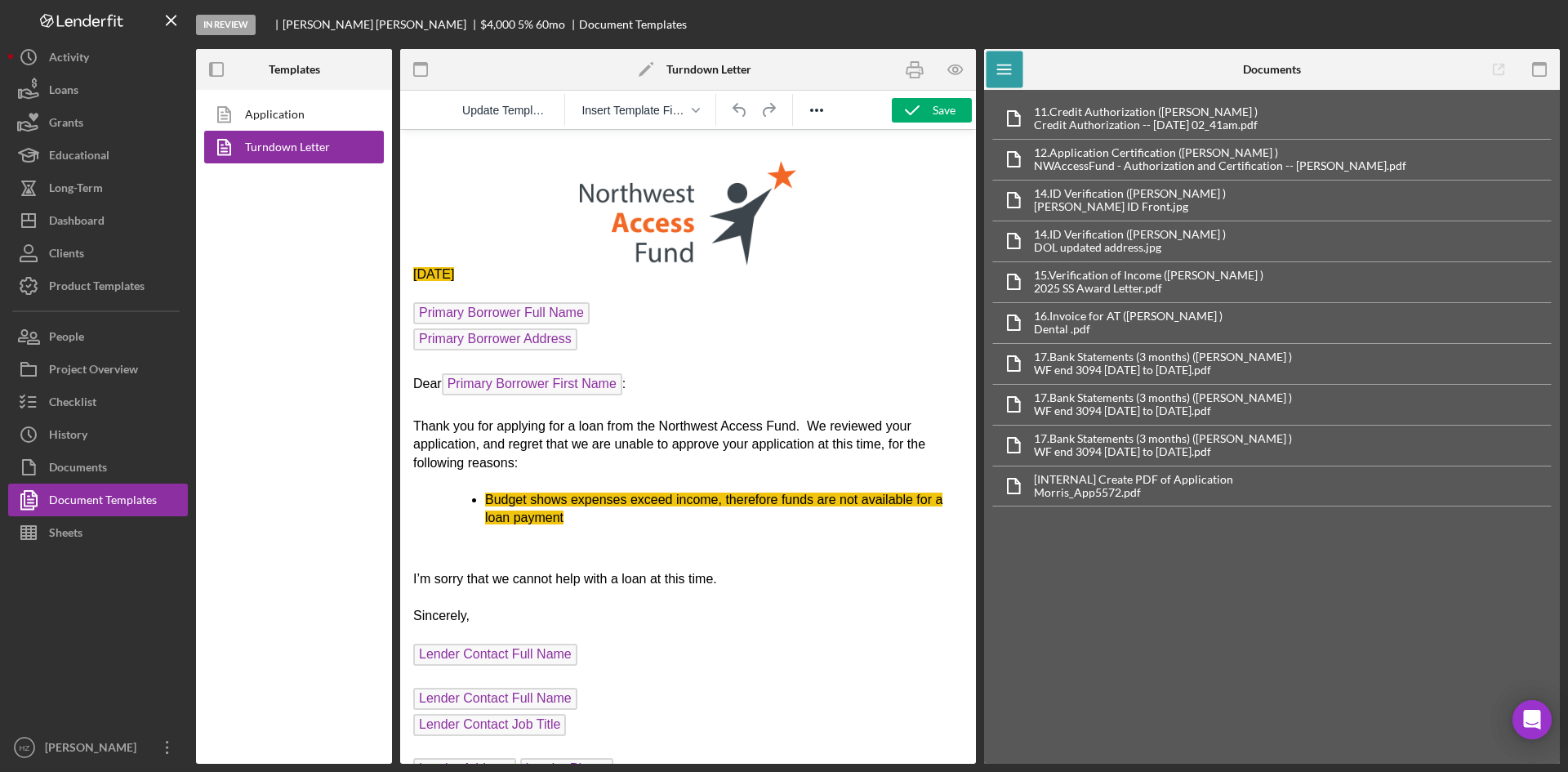
scroll to position [0, 0]
click at [704, 110] on button "Insert Template Field" at bounding box center [640, 111] width 131 height 23
click at [811, 111] on icon "Reveal or hide additional toolbar items" at bounding box center [816, 111] width 13 height 3
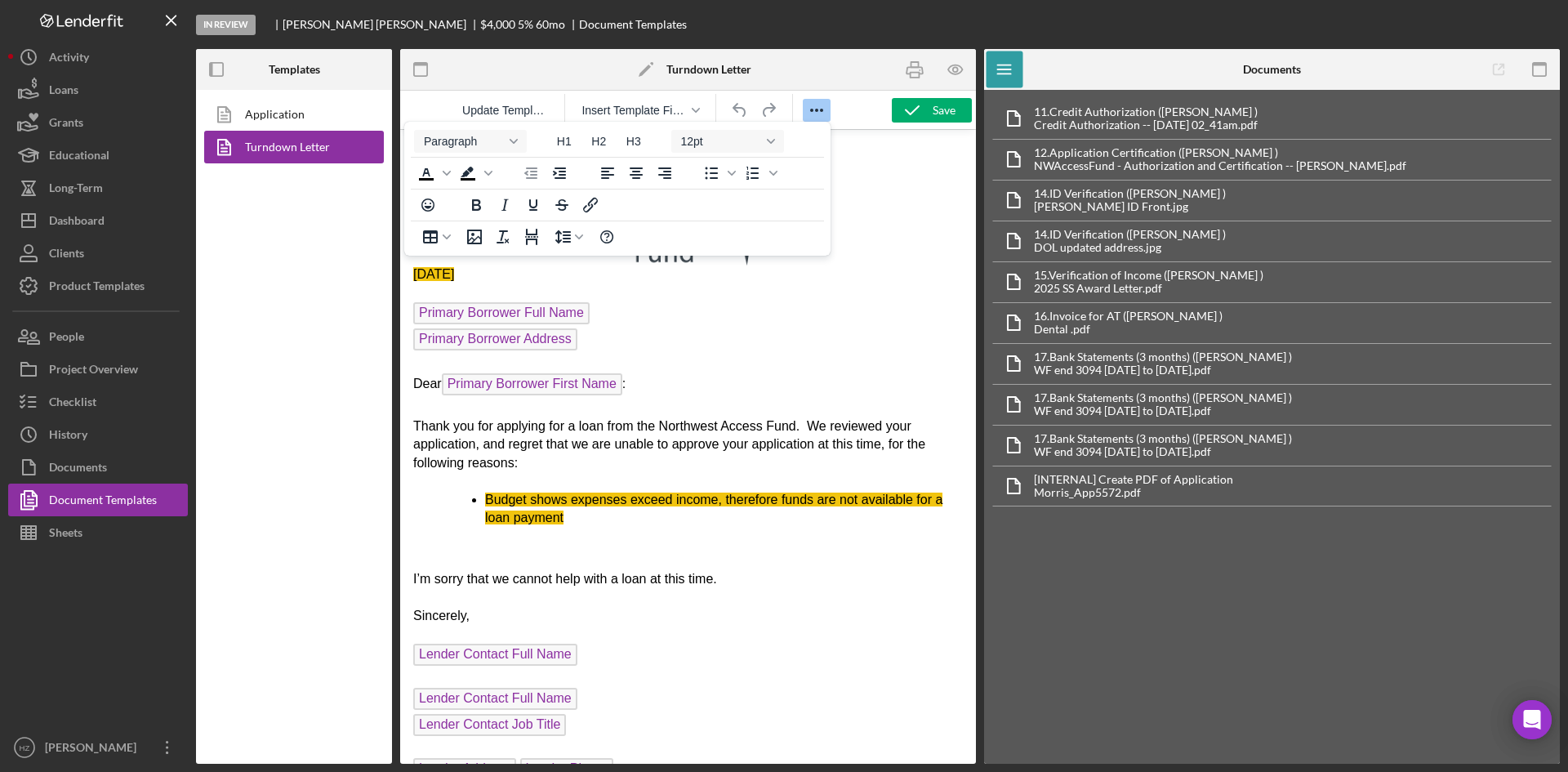
click at [811, 111] on icon "Reveal or hide additional toolbar items" at bounding box center [816, 111] width 13 height 3
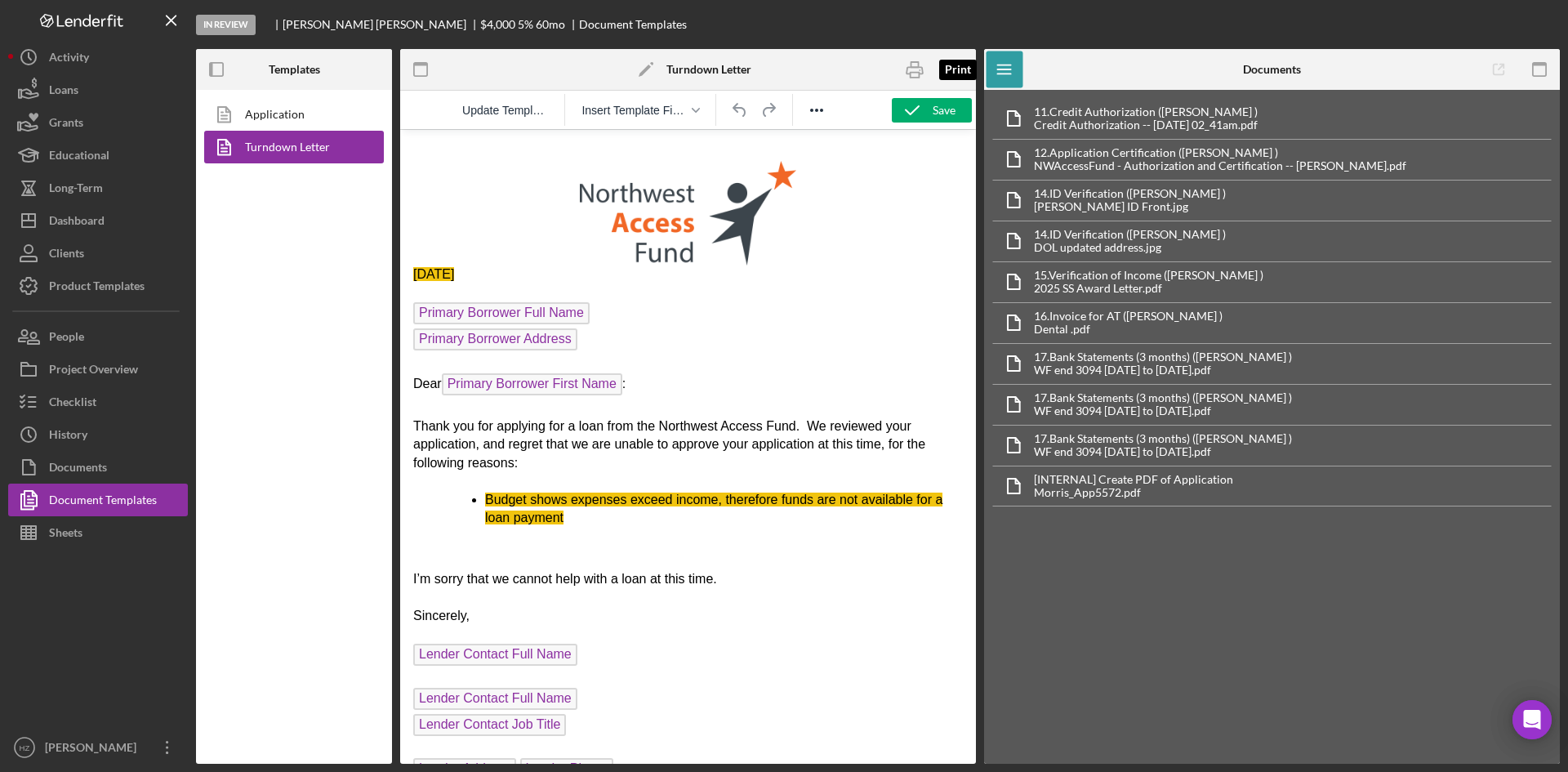
click at [916, 70] on icon "button" at bounding box center [915, 70] width 37 height 37
click at [63, 403] on div "Checklist" at bounding box center [72, 404] width 47 height 37
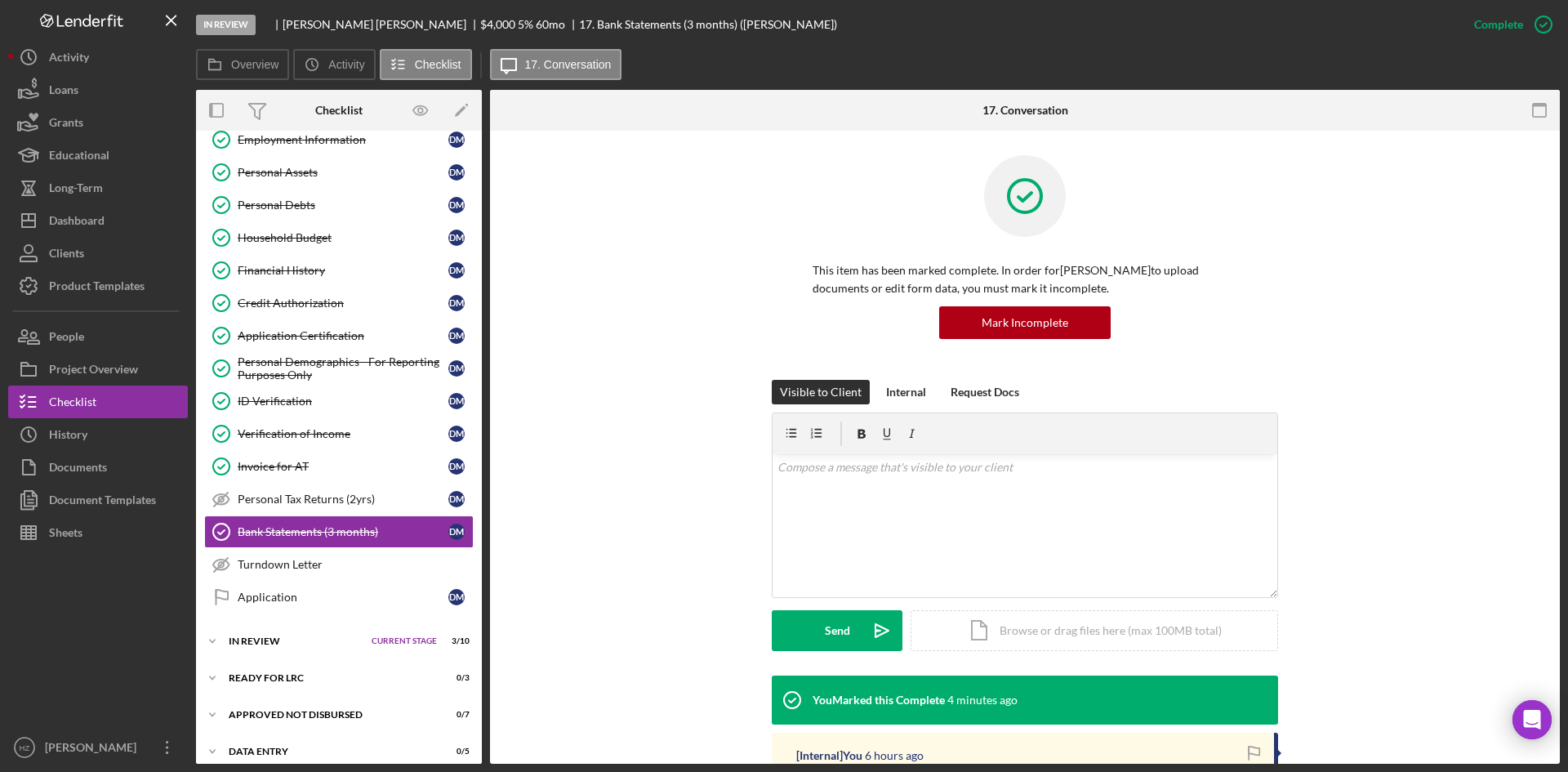
scroll to position [257, 0]
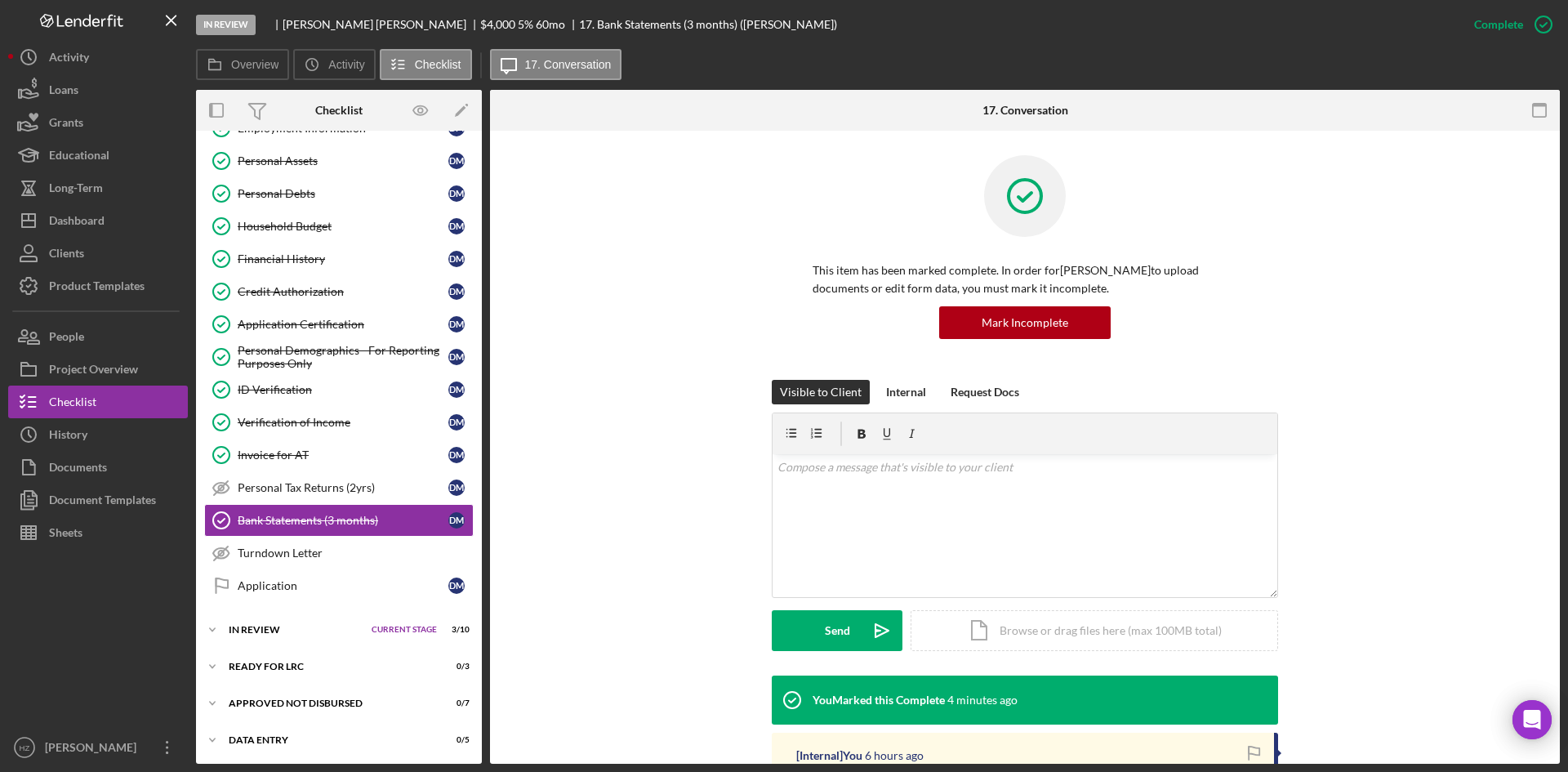
click at [258, 591] on div "Application" at bounding box center [343, 585] width 211 height 13
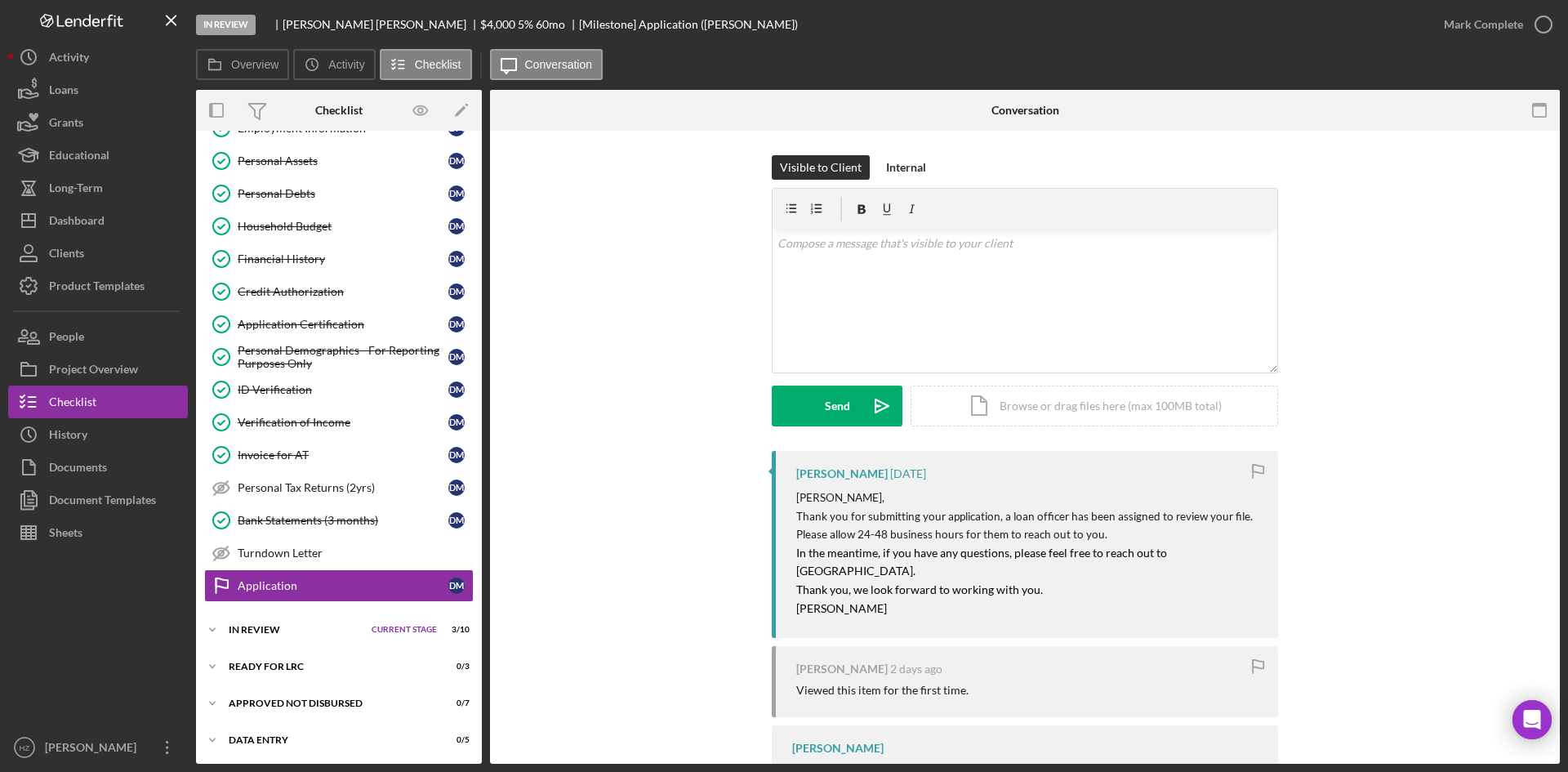
click at [298, 553] on div "Turndown Letter" at bounding box center [355, 553] width 235 height 13
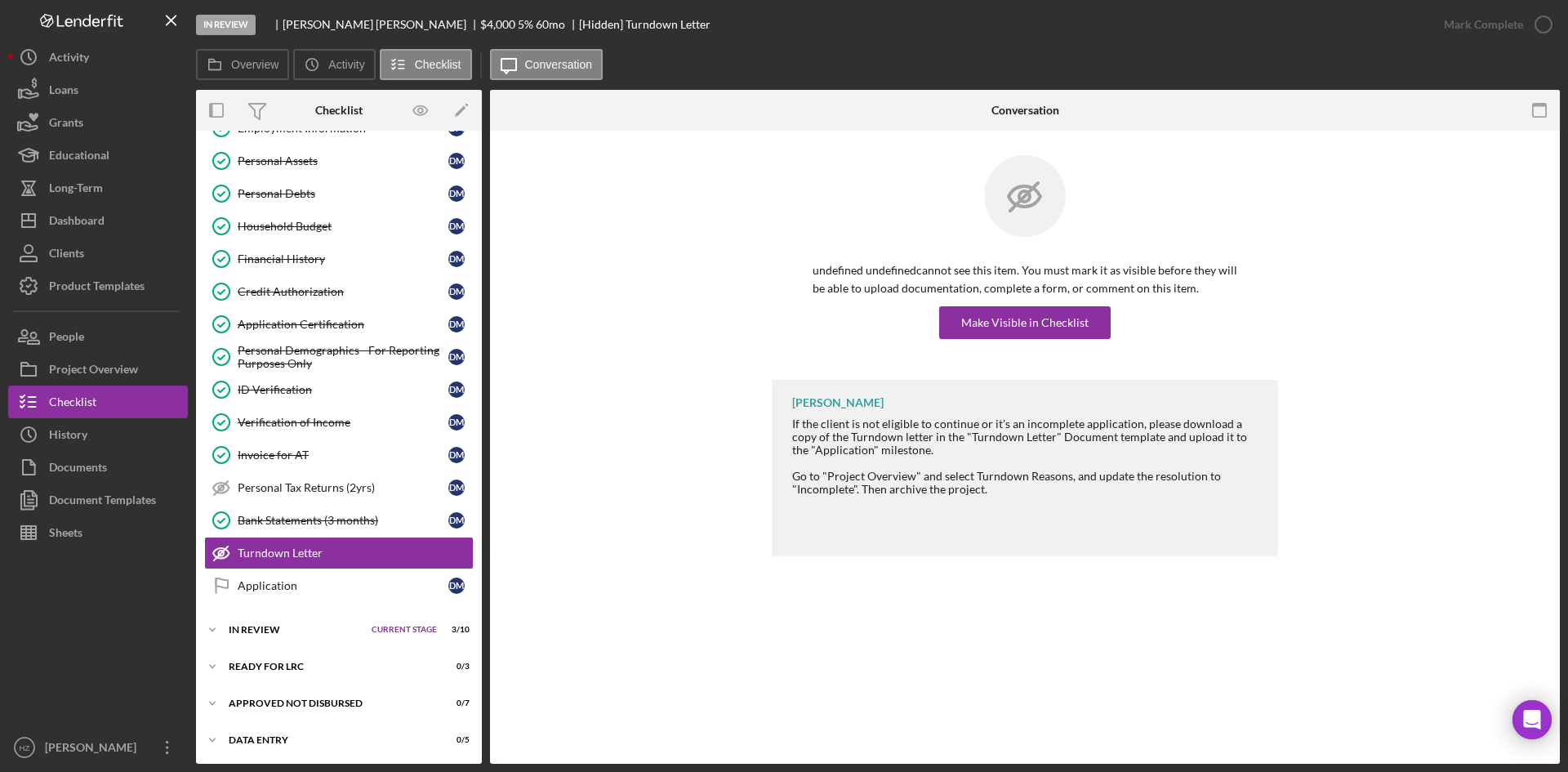
click at [271, 590] on div "Application" at bounding box center [343, 585] width 211 height 13
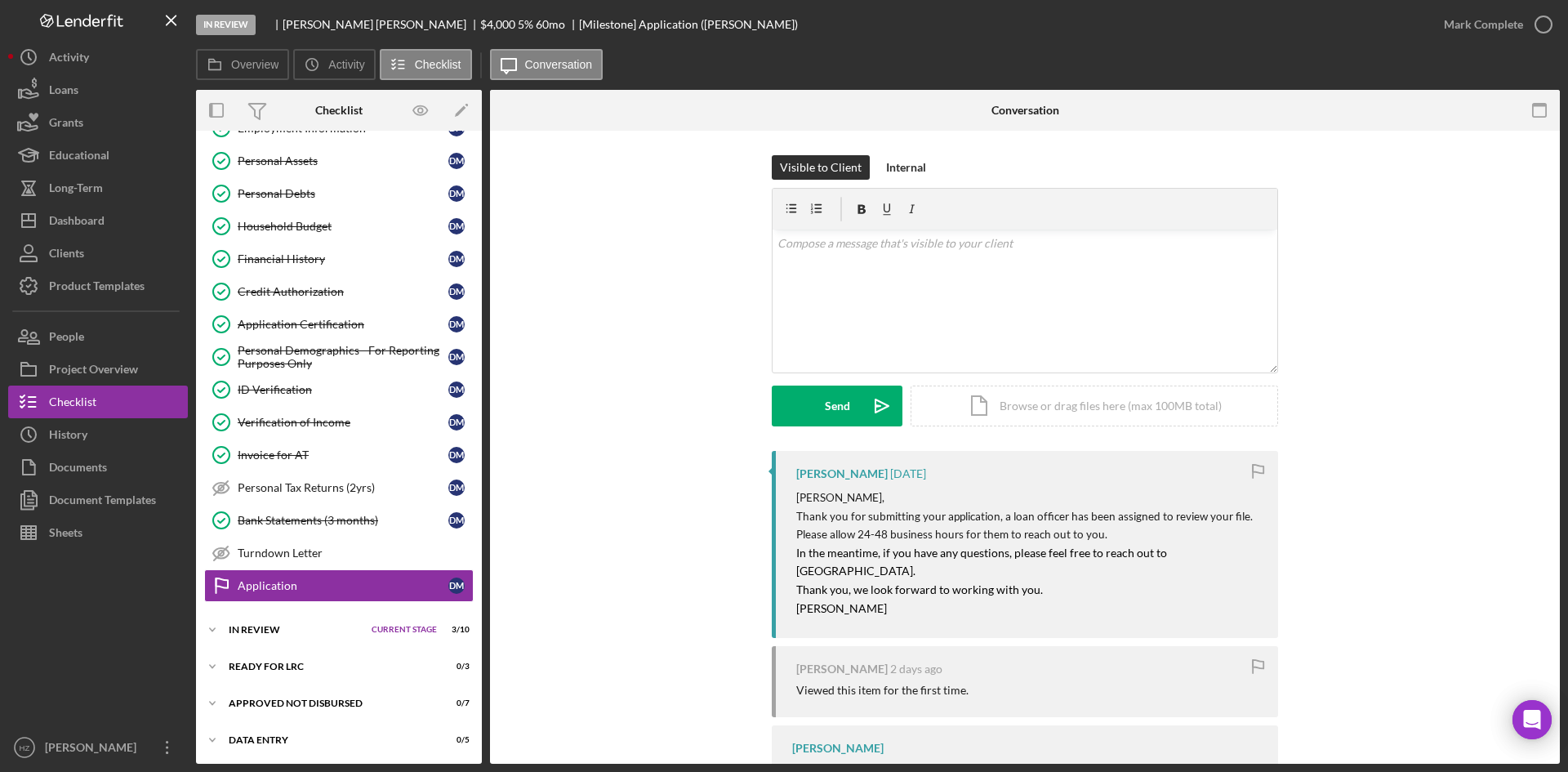
click at [1061, 409] on div "Icon/Document Browse or drag files here (max 100MB total) Tap to choose files o…" at bounding box center [1094, 406] width 367 height 41
click at [815, 407] on button "Upload Icon/Upload" at bounding box center [837, 406] width 131 height 41
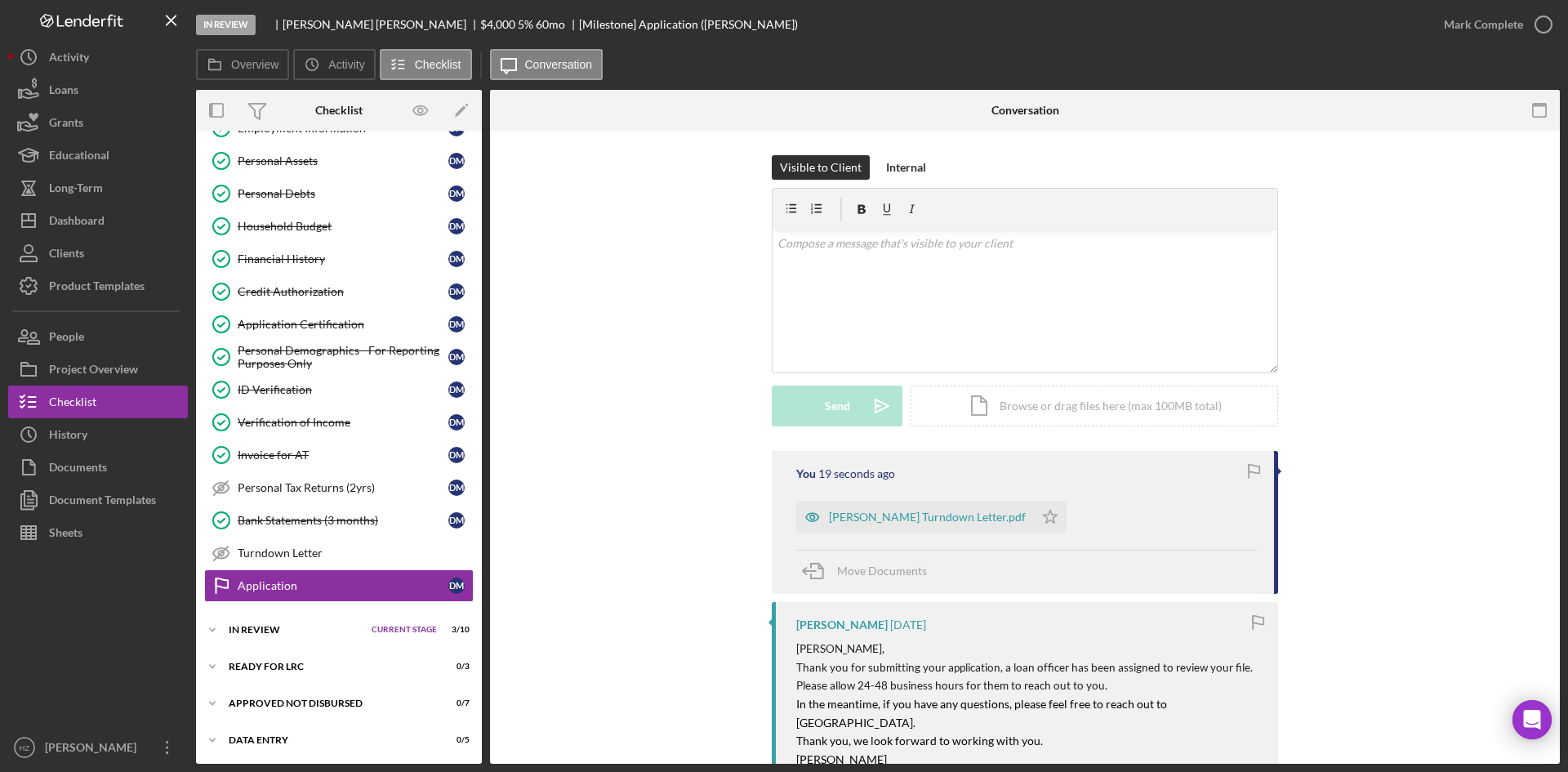
click at [834, 253] on div "v Color teal Color pink Remove color Add row above Add row below Add column bef…" at bounding box center [1025, 301] width 505 height 143
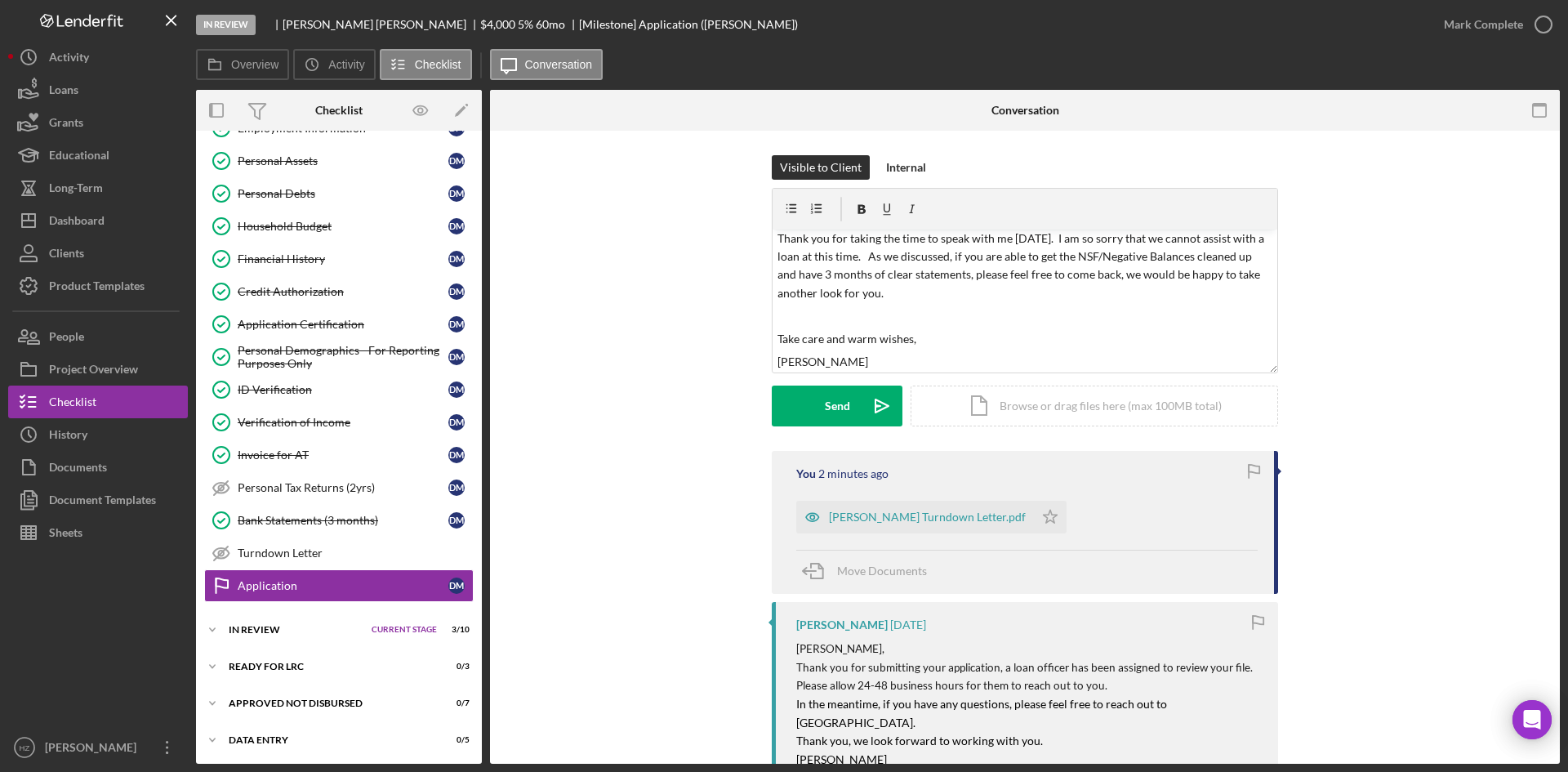
drag, startPoint x: 869, startPoint y: 517, endPoint x: 921, endPoint y: 313, distance: 210.5
click at [921, 313] on div "Visible to Client Internal v Color teal Color pink Remove color Add row above A…" at bounding box center [1024, 562] width 1069 height 863
drag, startPoint x: 877, startPoint y: 522, endPoint x: 1114, endPoint y: 400, distance: 266.6
click at [1114, 400] on div "Visible to Client Internal v Color teal Color pink Remove color Add row above A…" at bounding box center [1024, 562] width 1069 height 863
click at [803, 413] on button "Send Icon/icon-invite-send" at bounding box center [837, 406] width 131 height 41
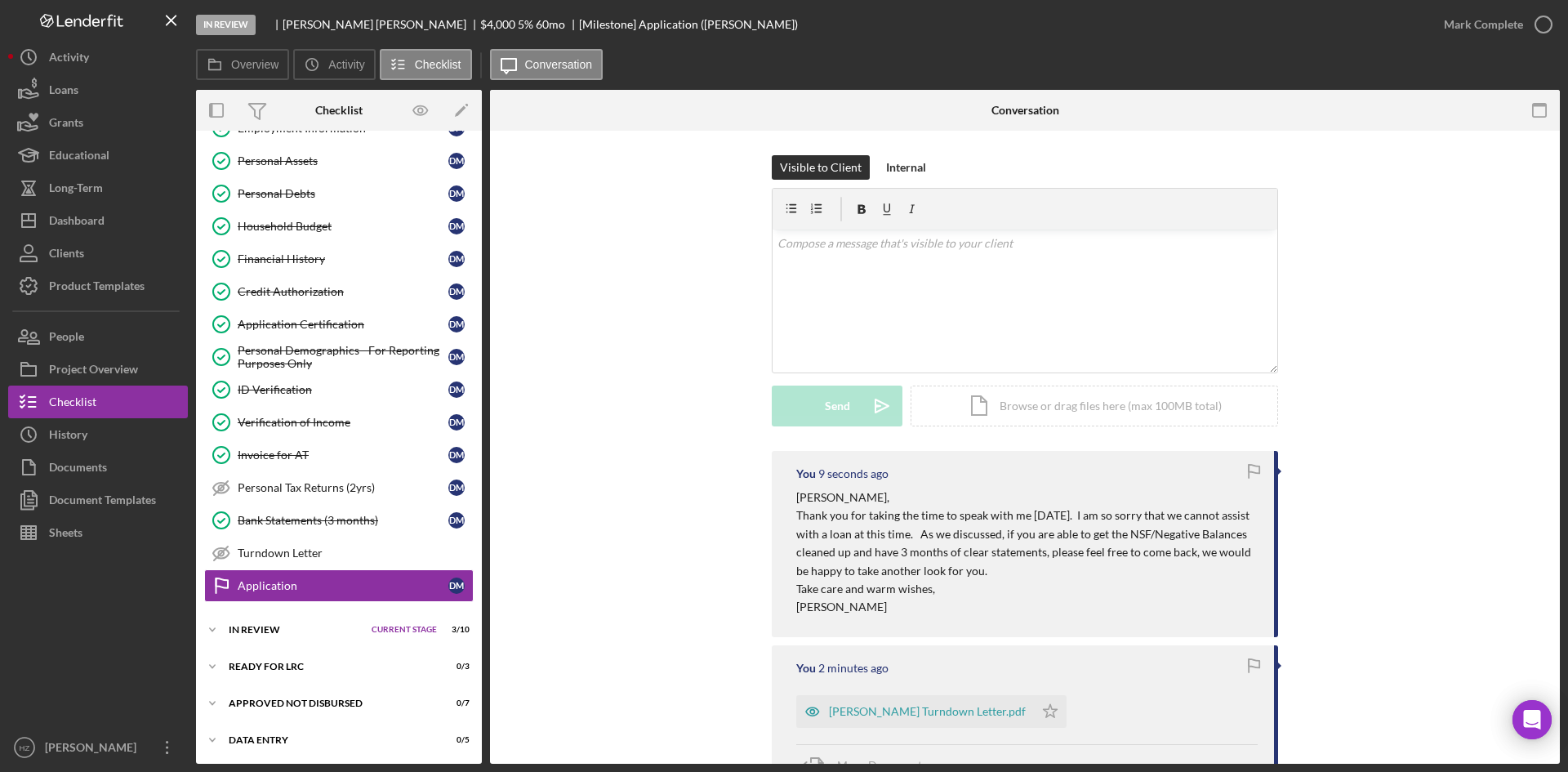
click at [1473, 30] on div "Mark Complete" at bounding box center [1483, 24] width 79 height 33
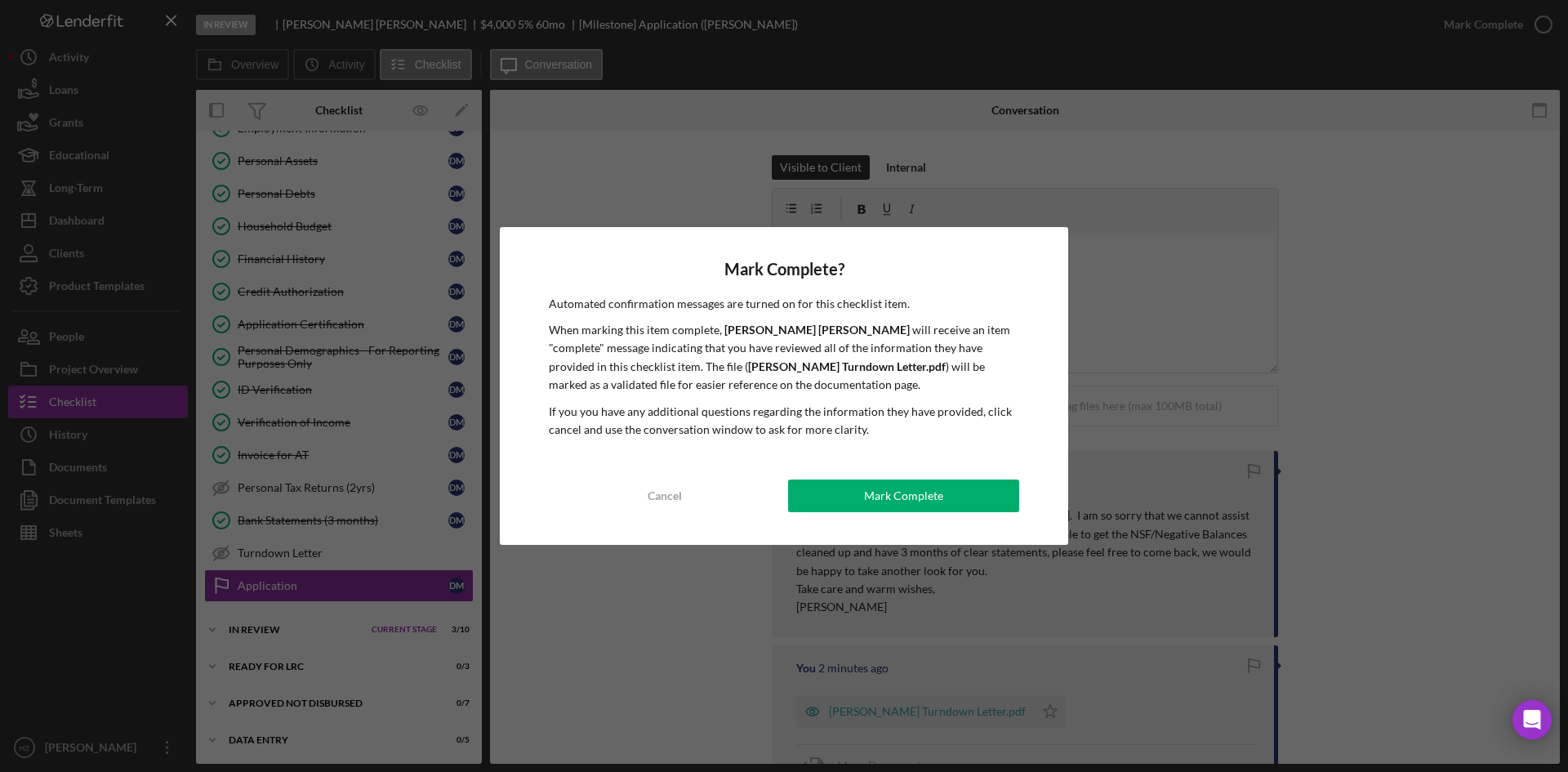
click at [901, 488] on div "Mark Complete" at bounding box center [903, 496] width 79 height 33
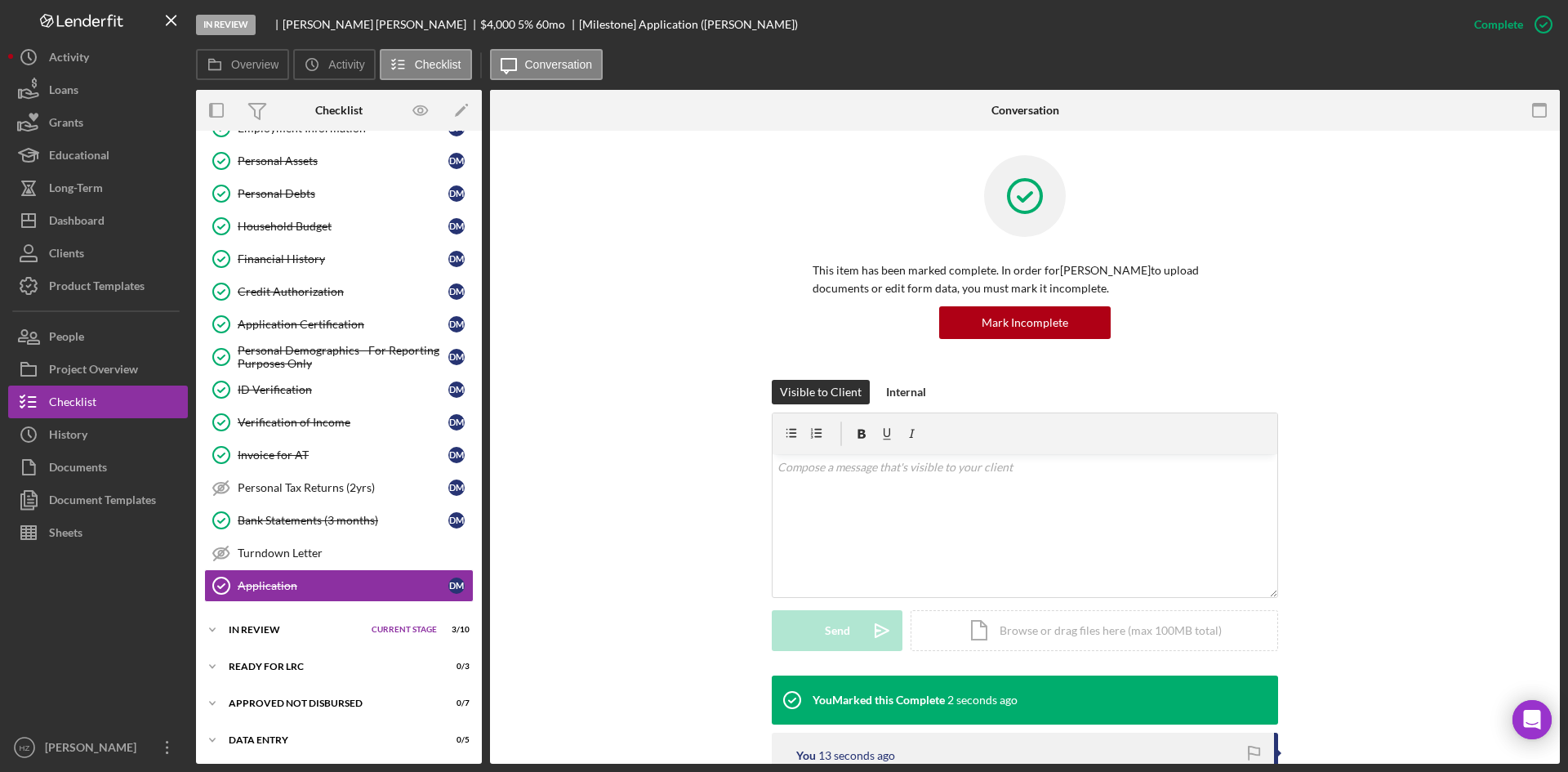
scroll to position [258, 0]
click at [259, 548] on div "Turndown Letter" at bounding box center [355, 551] width 235 height 13
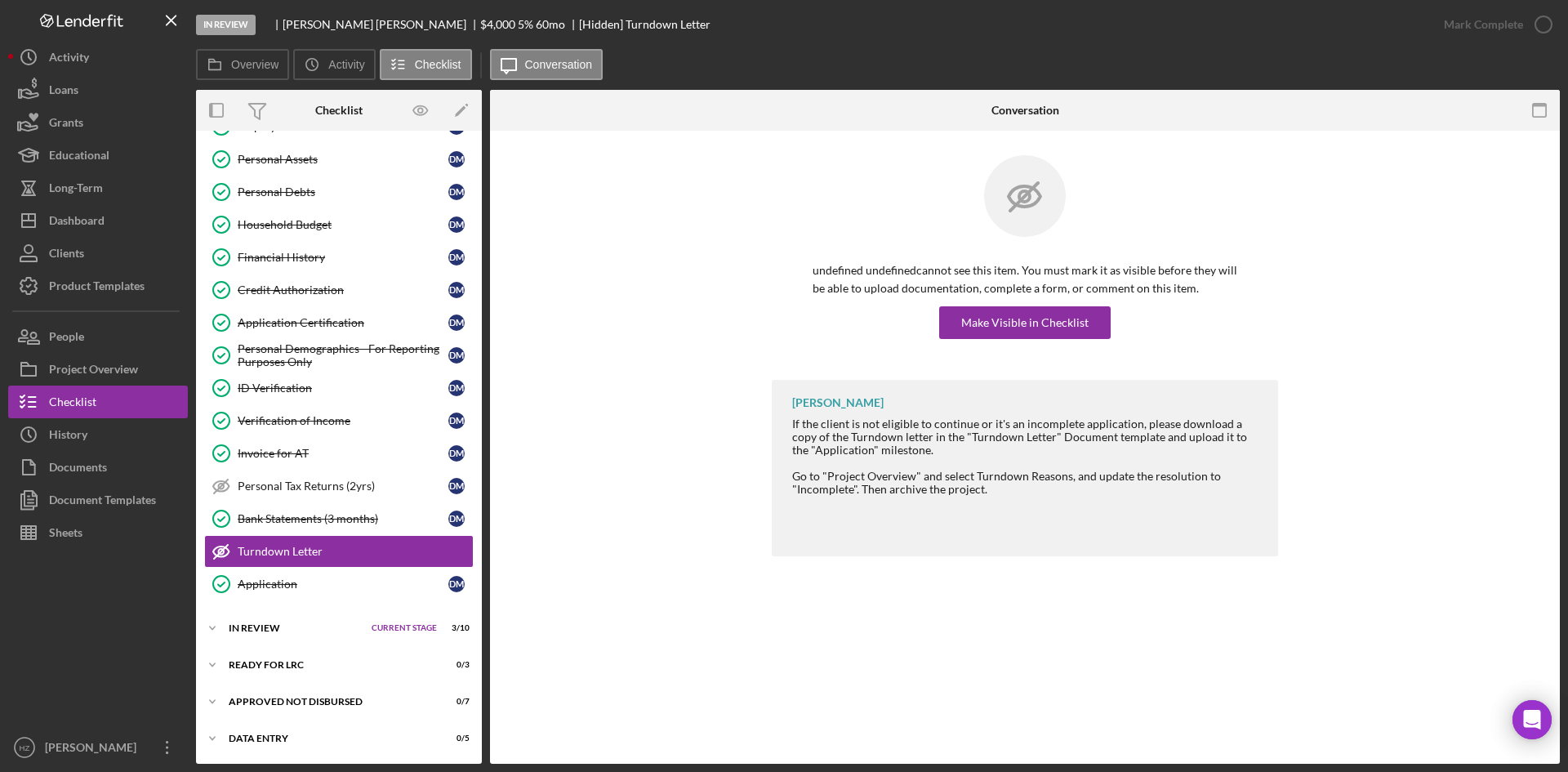
click at [211, 629] on icon "Icon/Expander" at bounding box center [212, 628] width 33 height 33
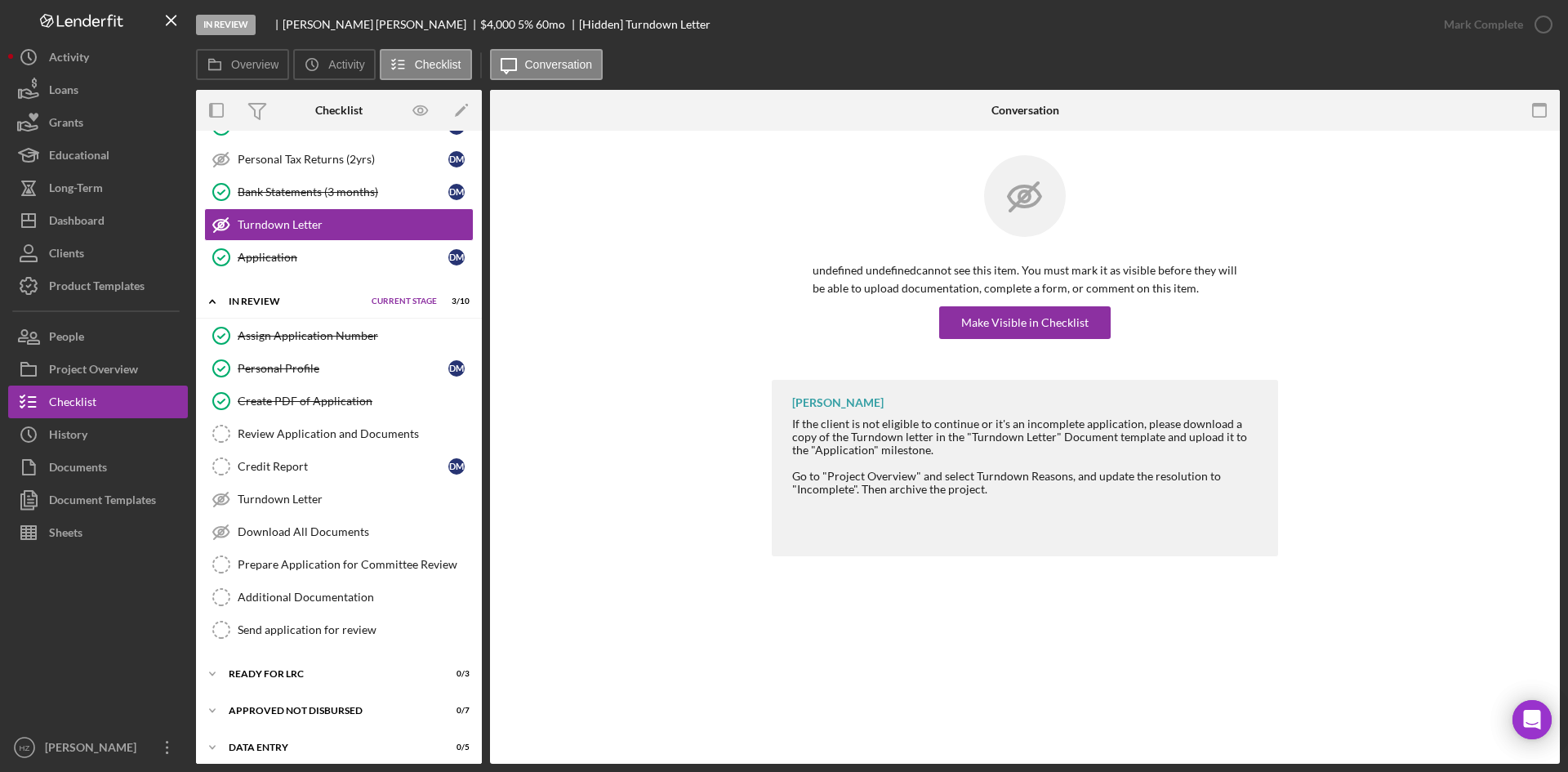
scroll to position [594, 0]
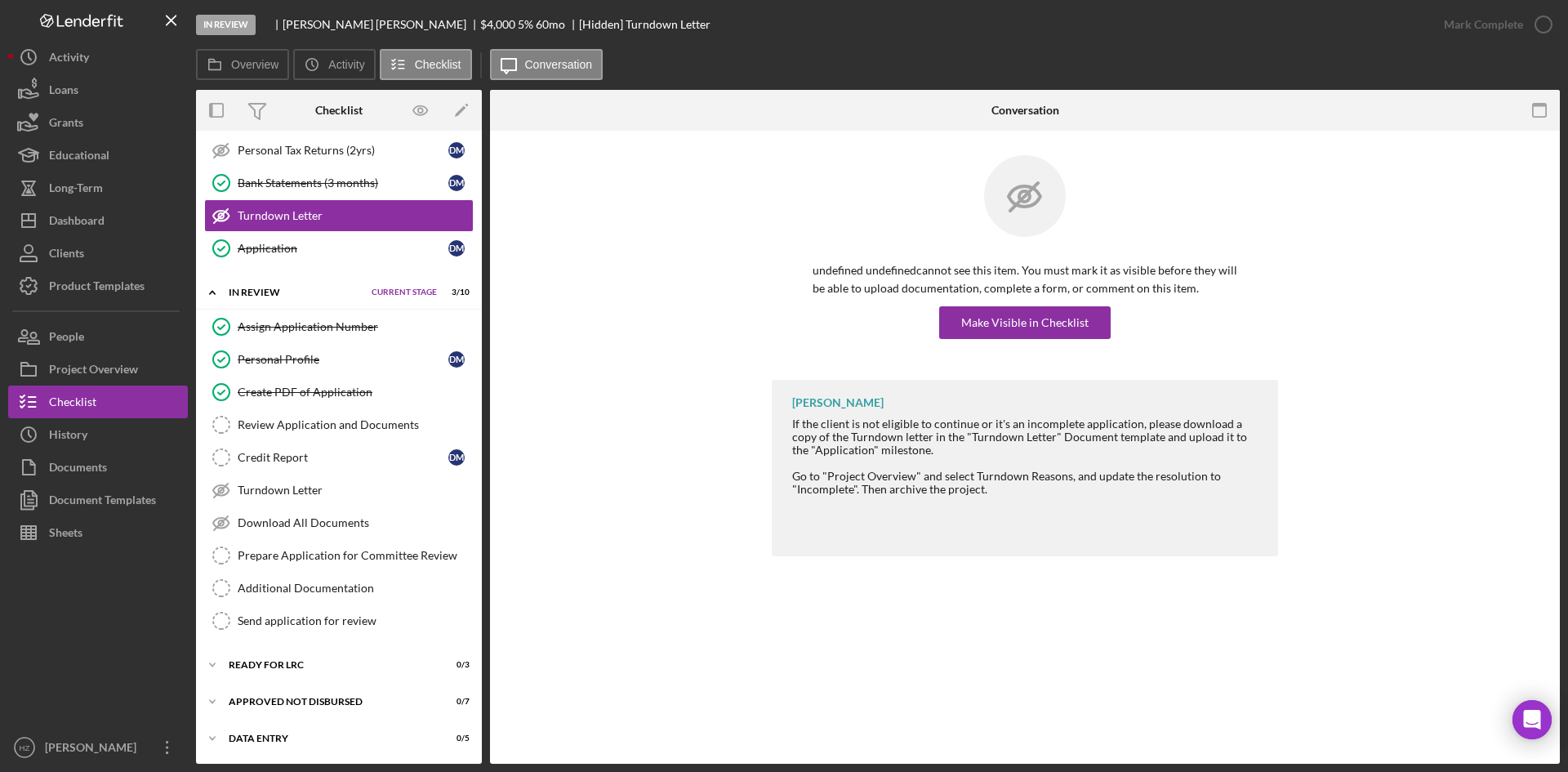
click at [217, 701] on icon "Icon/Expander" at bounding box center [212, 702] width 33 height 33
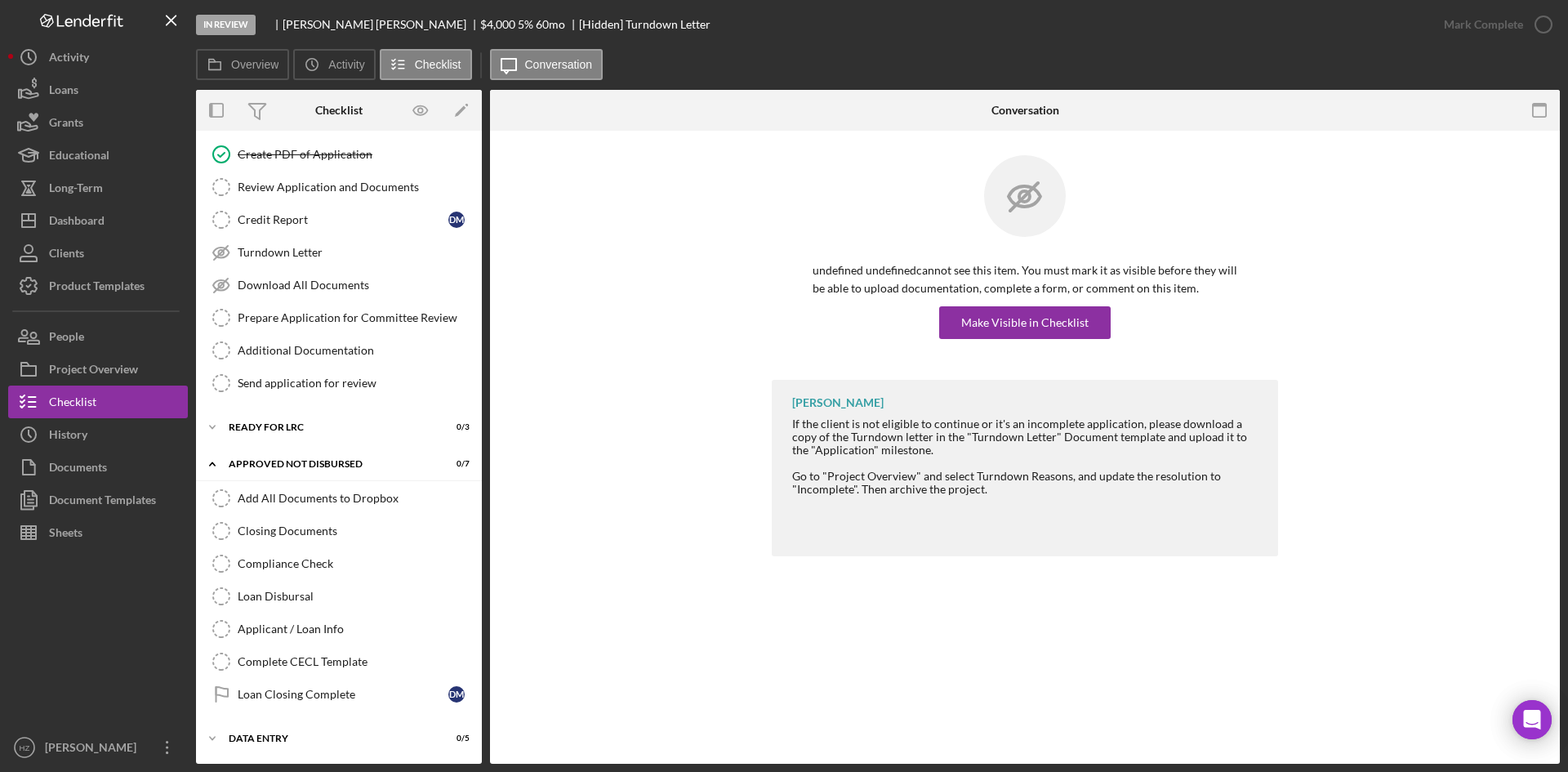
click at [208, 738] on icon "Icon/Expander" at bounding box center [212, 739] width 33 height 33
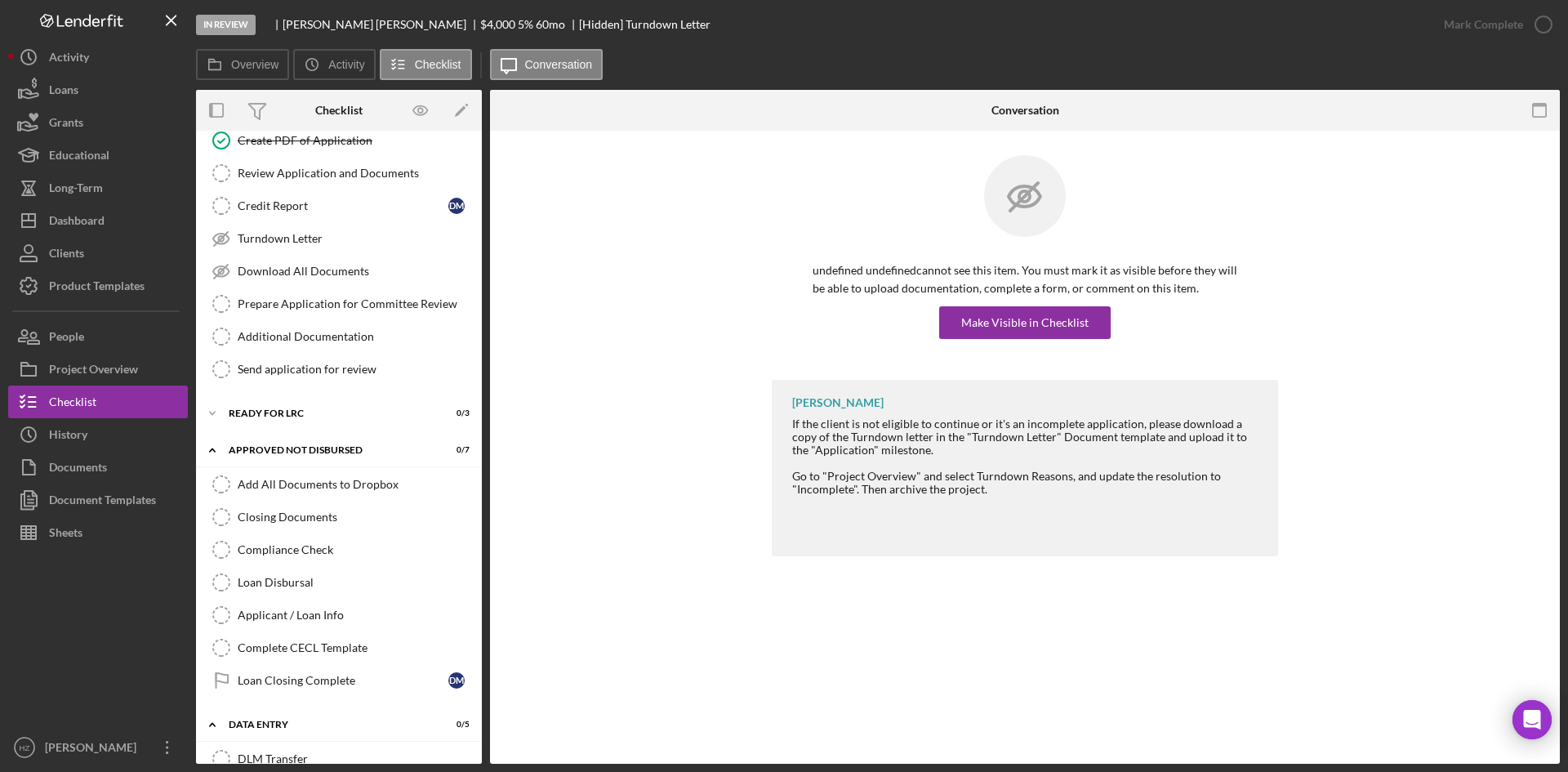
scroll to position [841, 0]
click at [218, 419] on icon "Icon/Expander" at bounding box center [212, 419] width 33 height 33
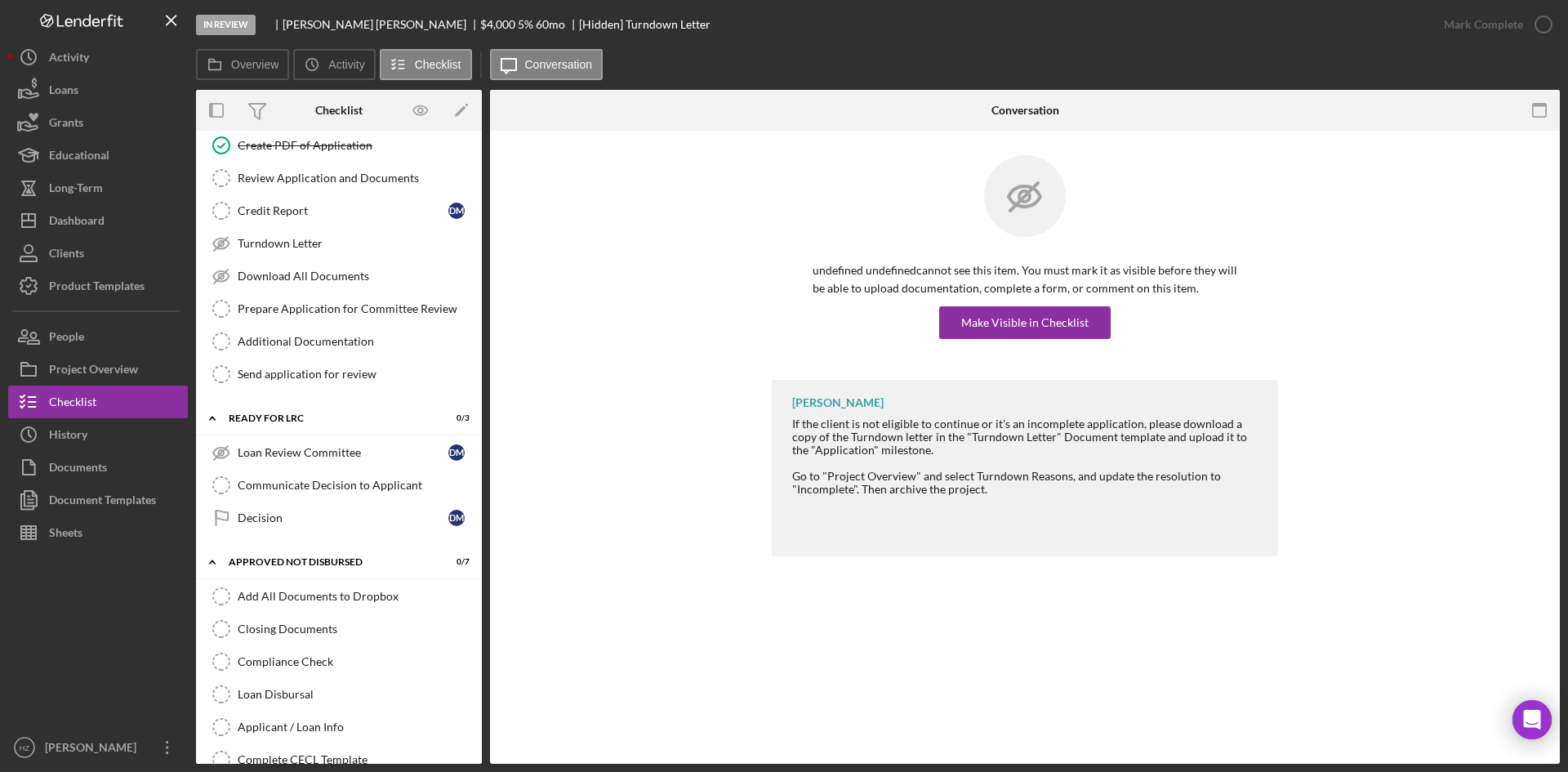
click at [78, 366] on div "Project Overview" at bounding box center [93, 371] width 89 height 37
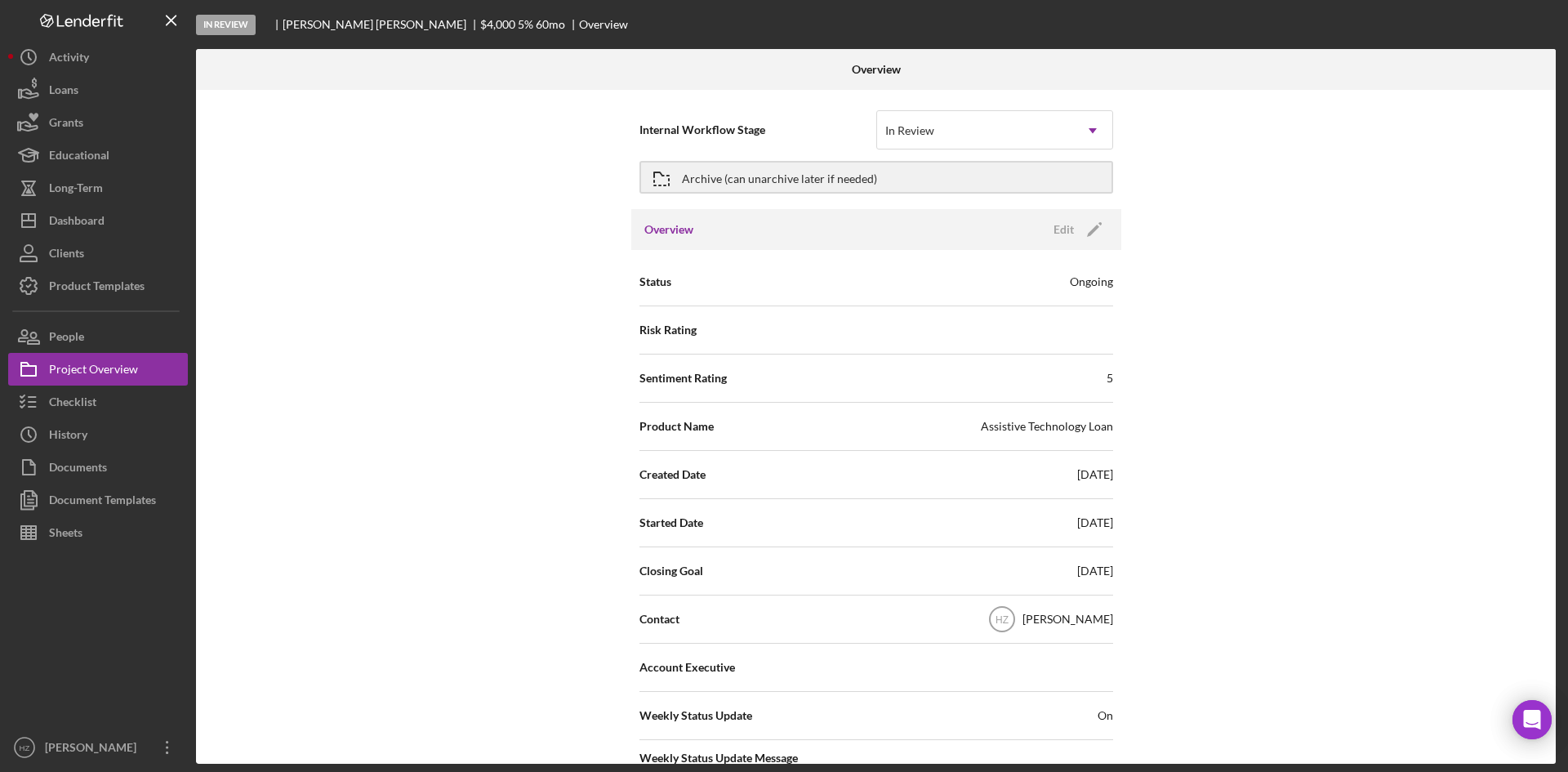
click at [1033, 123] on div "In Review" at bounding box center [975, 131] width 196 height 37
click at [1290, 309] on div "Internal Workflow Stage In Review Icon/Dropdown Arrow Archive (can unarchive la…" at bounding box center [875, 426] width 1359 height 674
click at [1009, 143] on div "In Review" at bounding box center [975, 131] width 196 height 37
click at [497, 229] on div "Internal Workflow Stage In Review Icon/Dropdown Arrow Archive (can unarchive la…" at bounding box center [875, 426] width 1359 height 674
click at [63, 745] on div "[PERSON_NAME]" at bounding box center [94, 749] width 106 height 37
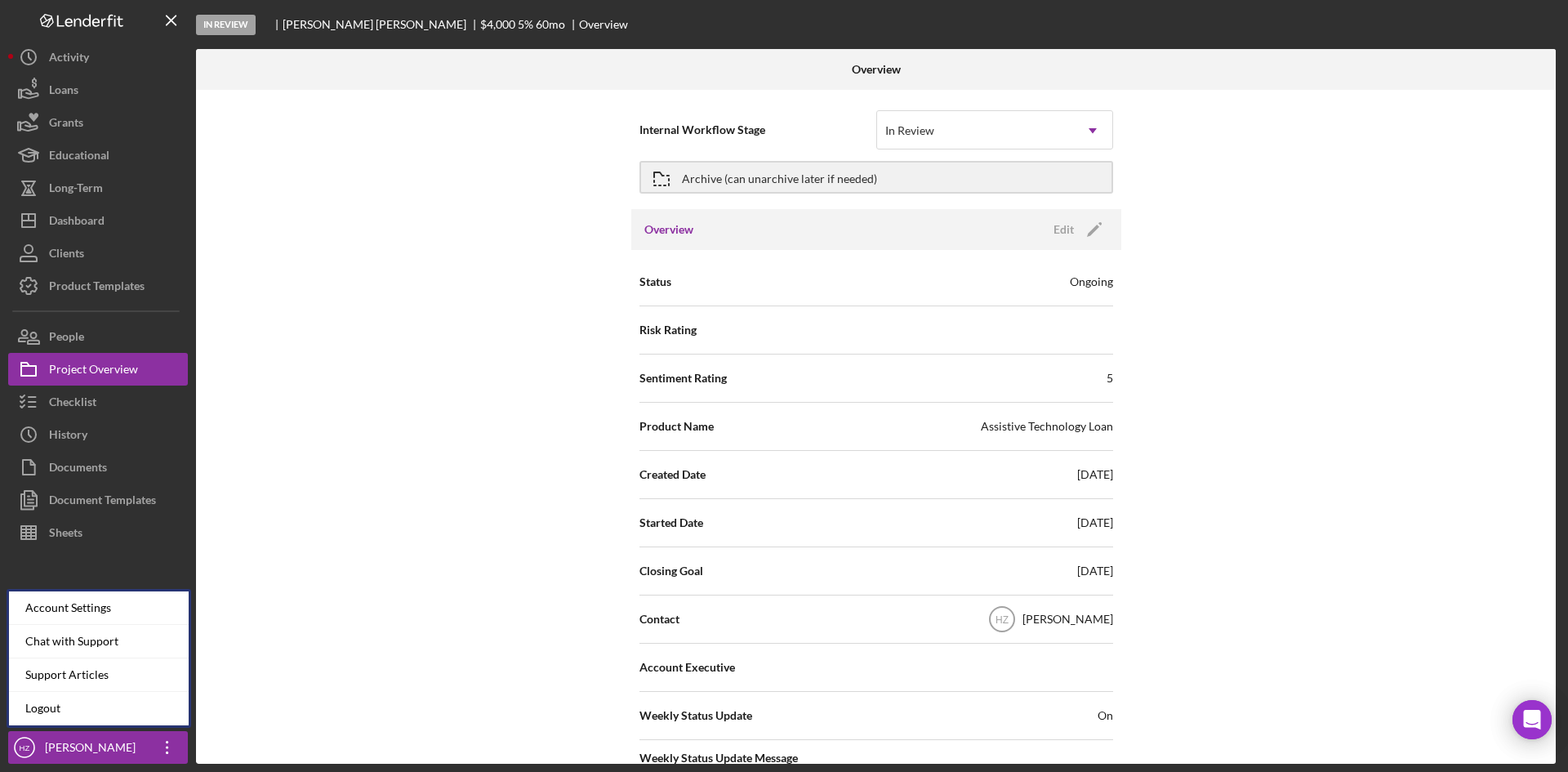
click at [162, 741] on icon "Icon/Overflow" at bounding box center [167, 747] width 41 height 41
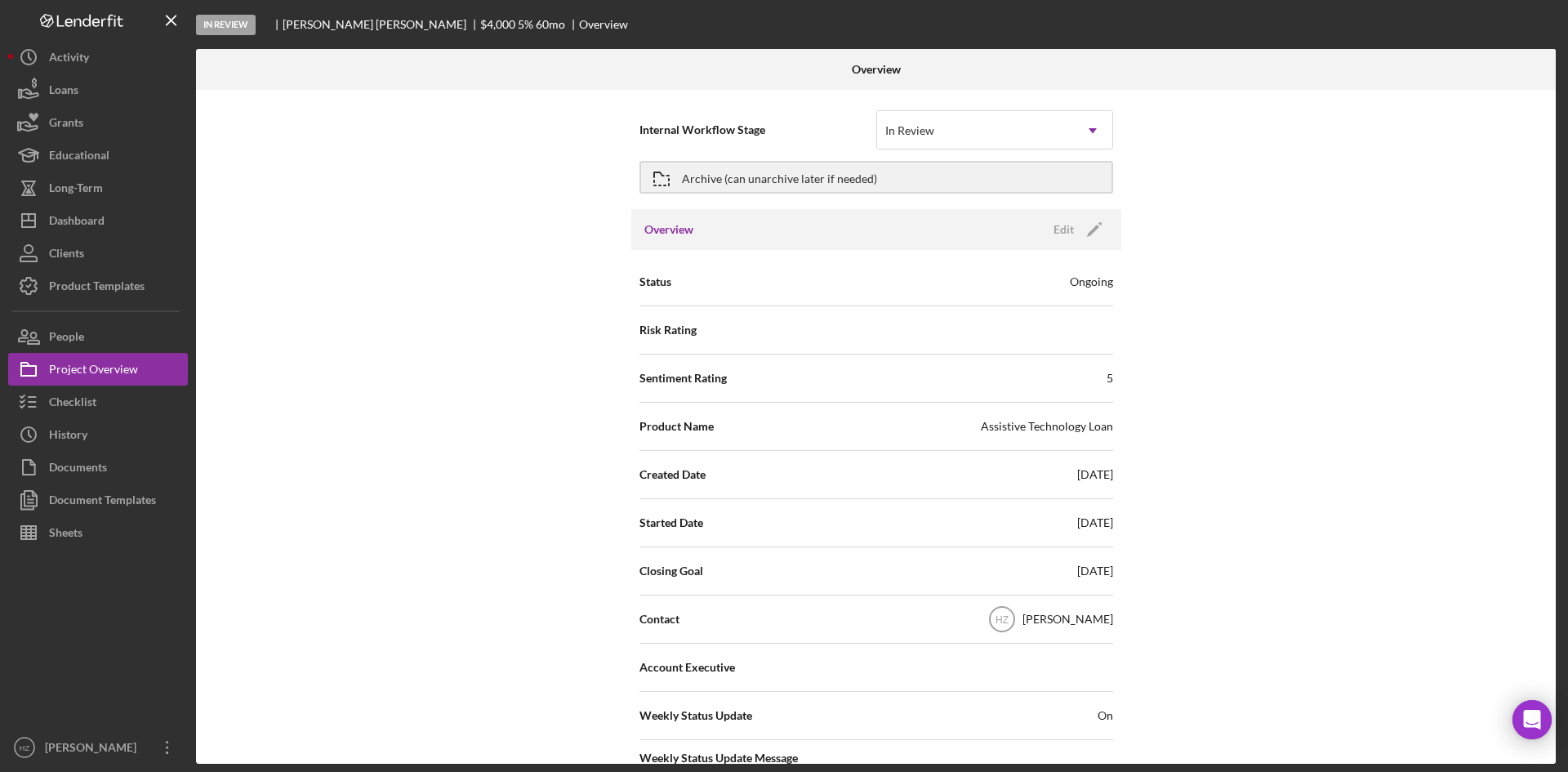
click at [162, 741] on icon "Icon/Overflow" at bounding box center [167, 747] width 41 height 41
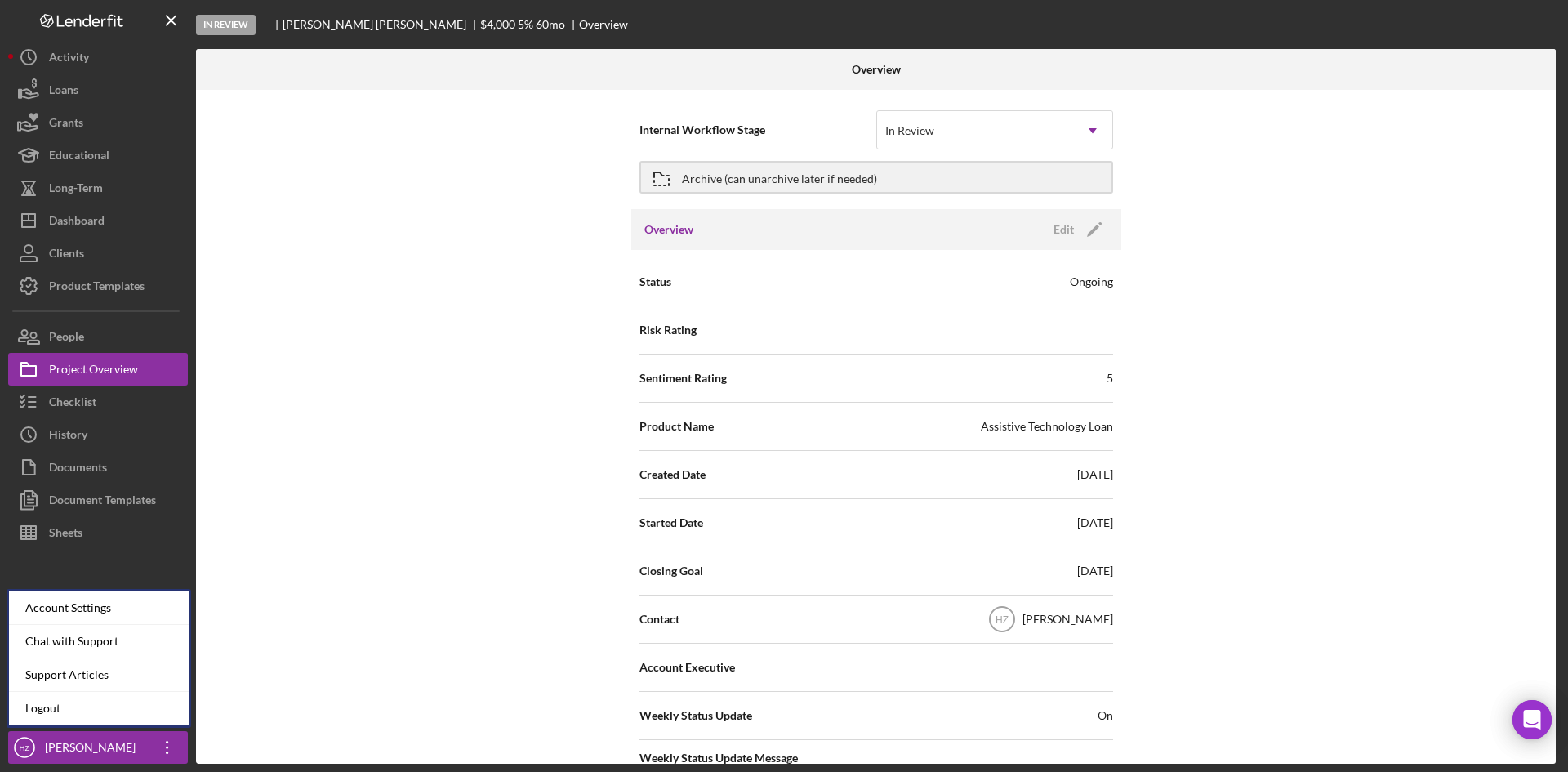
click at [62, 396] on div "Checklist" at bounding box center [72, 404] width 47 height 37
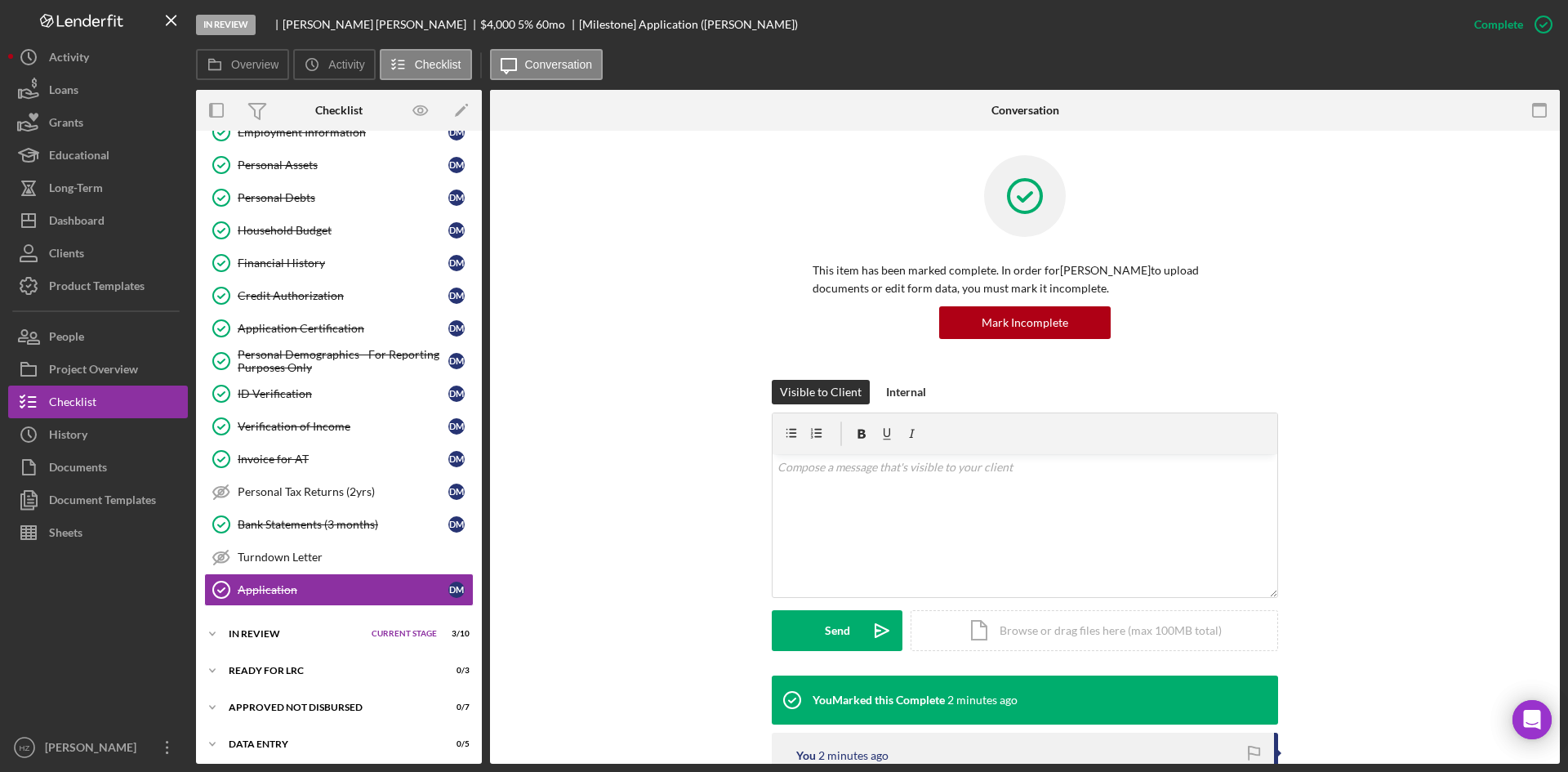
scroll to position [257, 0]
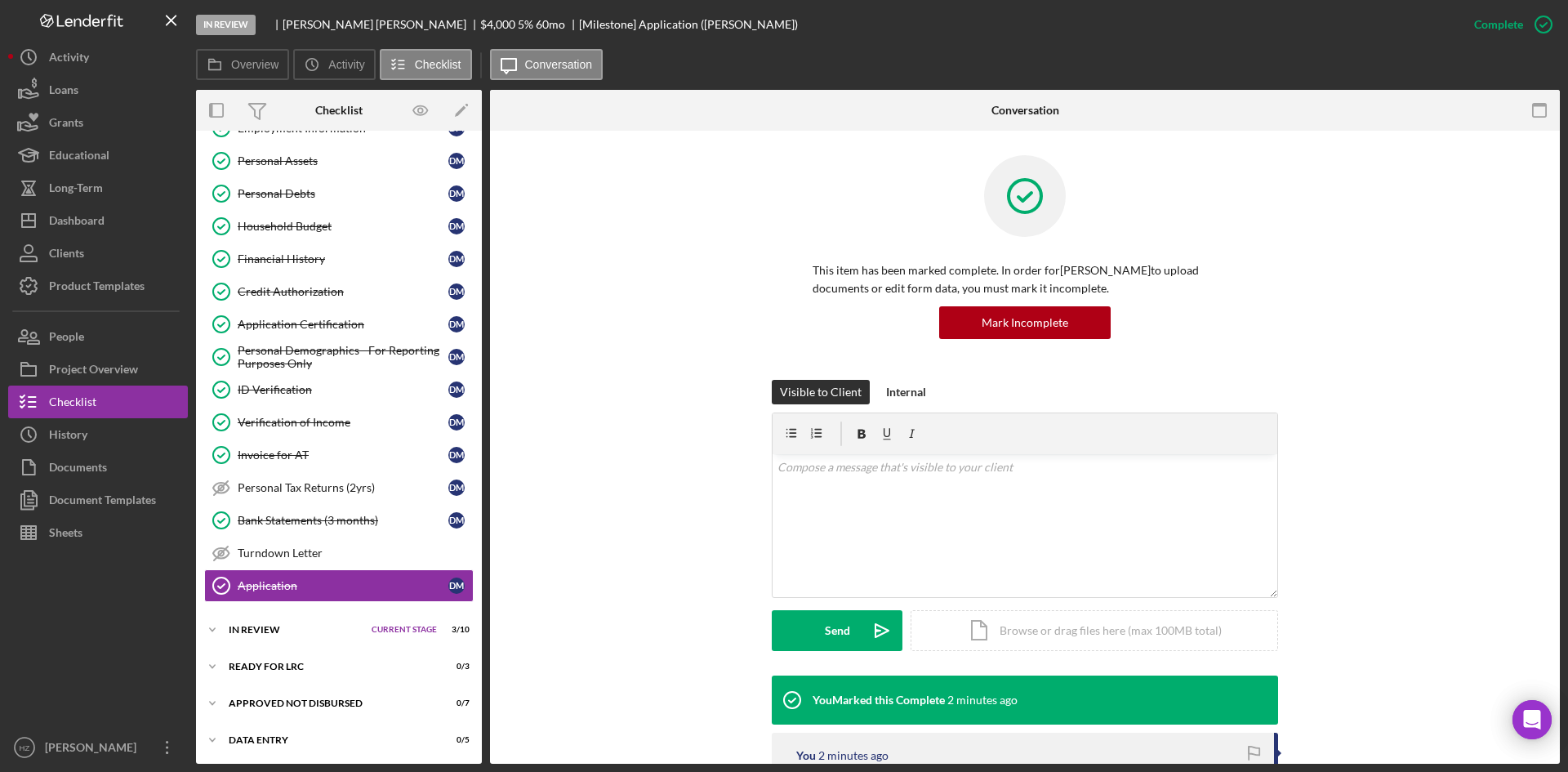
click at [75, 222] on div "Dashboard" at bounding box center [77, 223] width 56 height 37
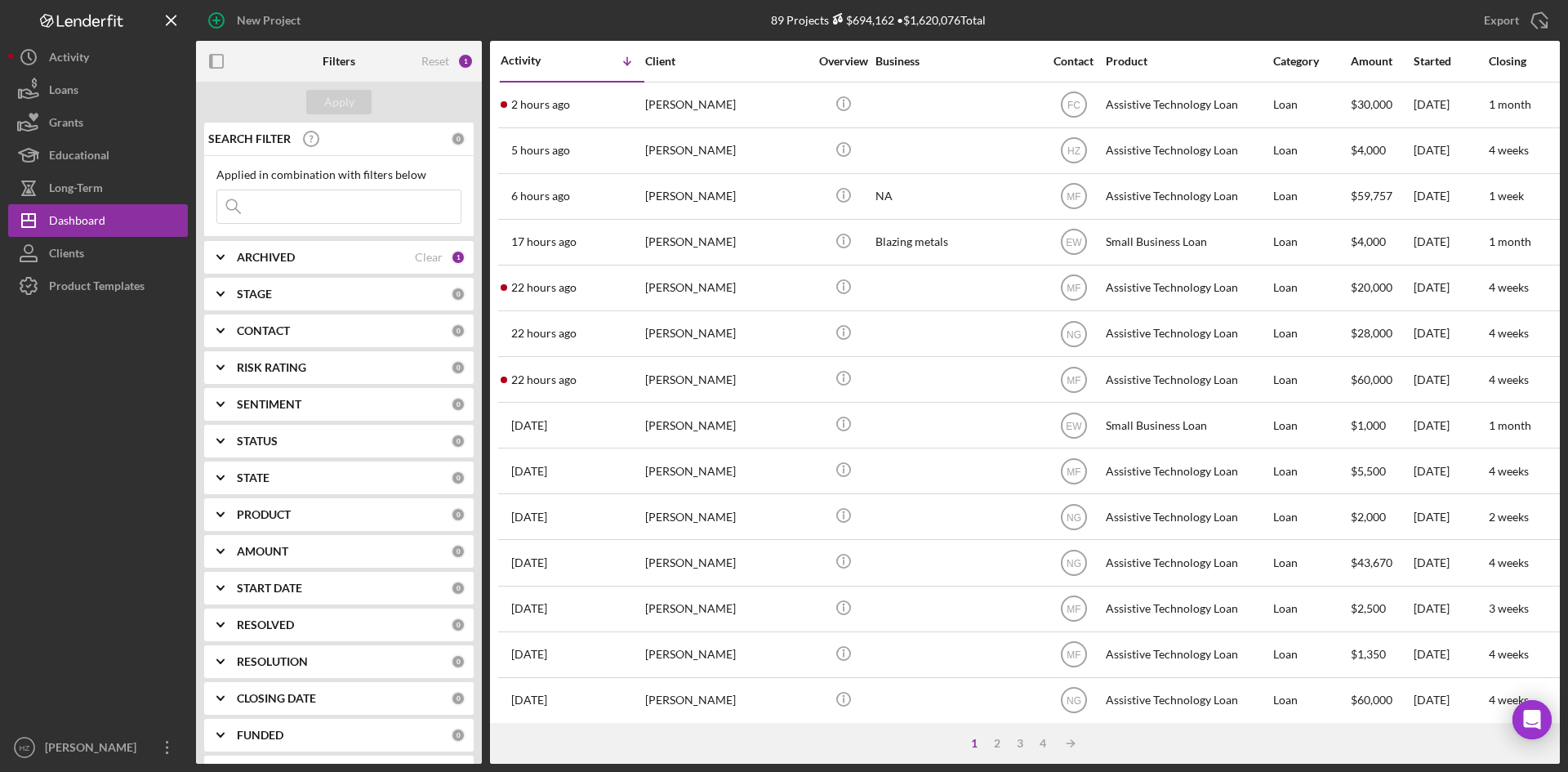
click at [1070, 142] on icon "HZ" at bounding box center [1074, 150] width 41 height 41
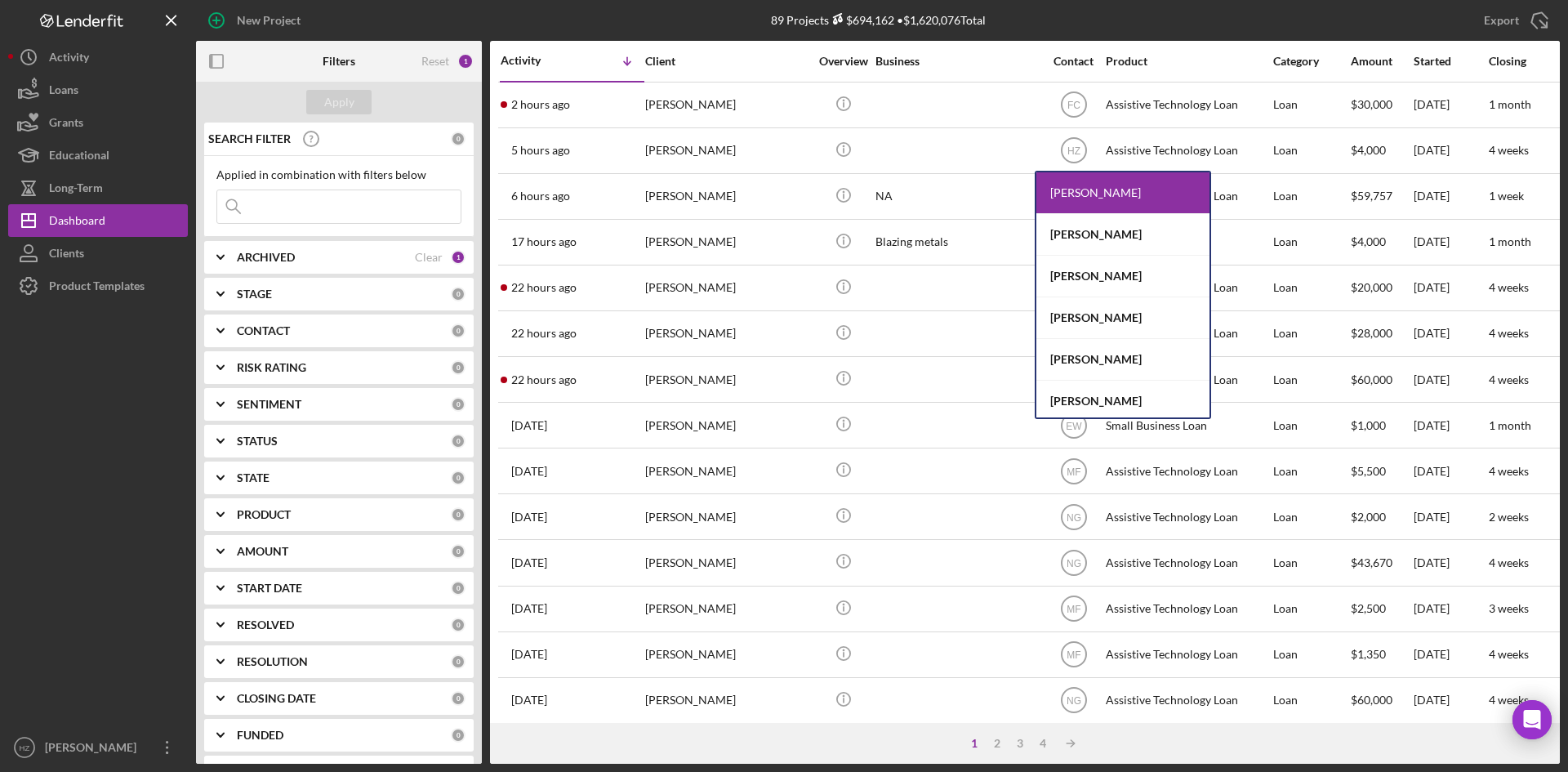
click at [1085, 279] on div "[PERSON_NAME]" at bounding box center [1122, 277] width 173 height 42
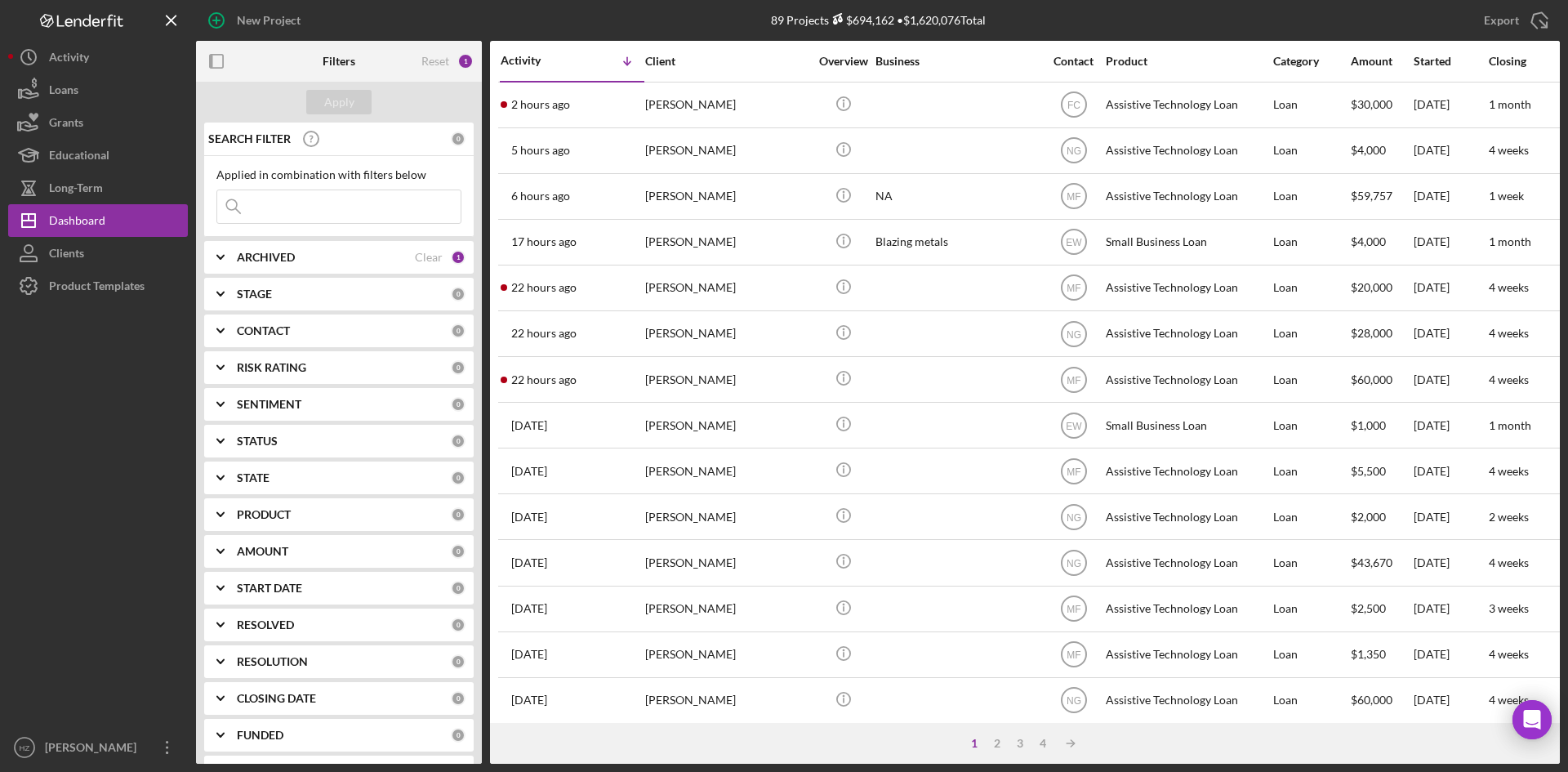
click at [657, 149] on div "[PERSON_NAME]" at bounding box center [727, 151] width 164 height 44
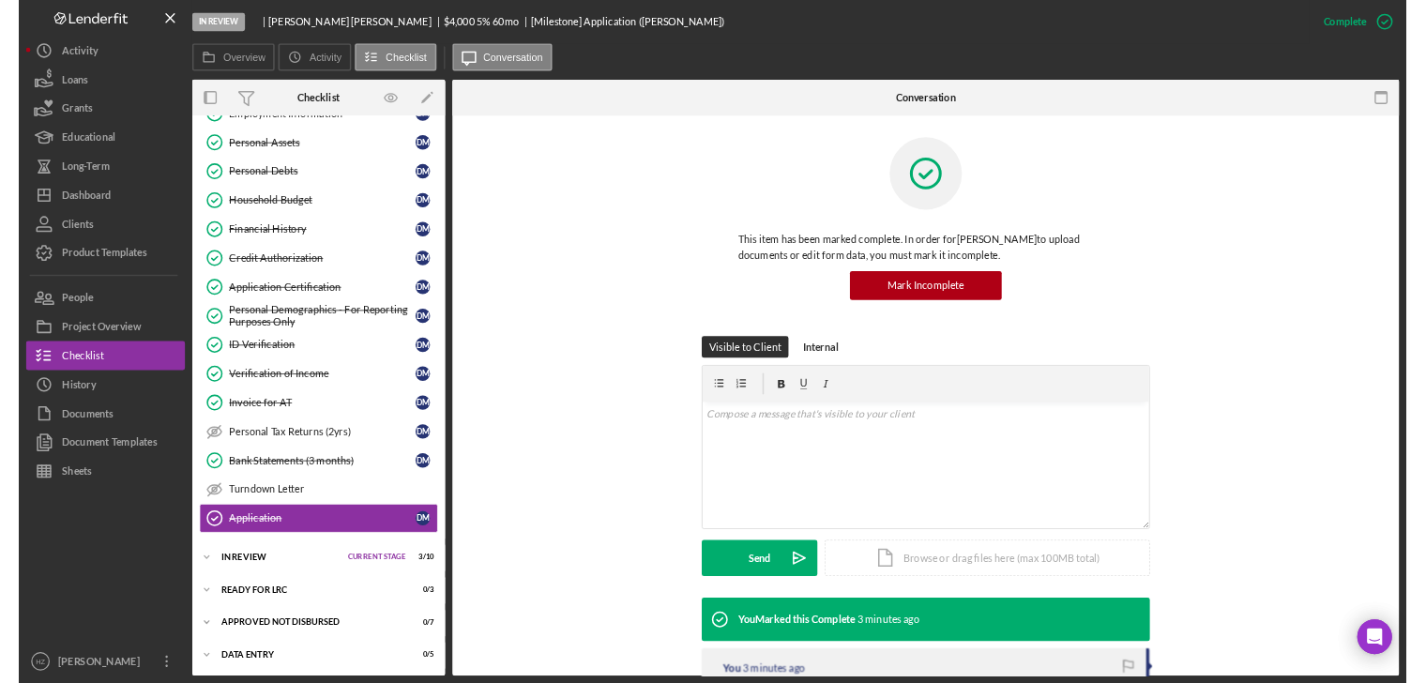
scroll to position [297, 0]
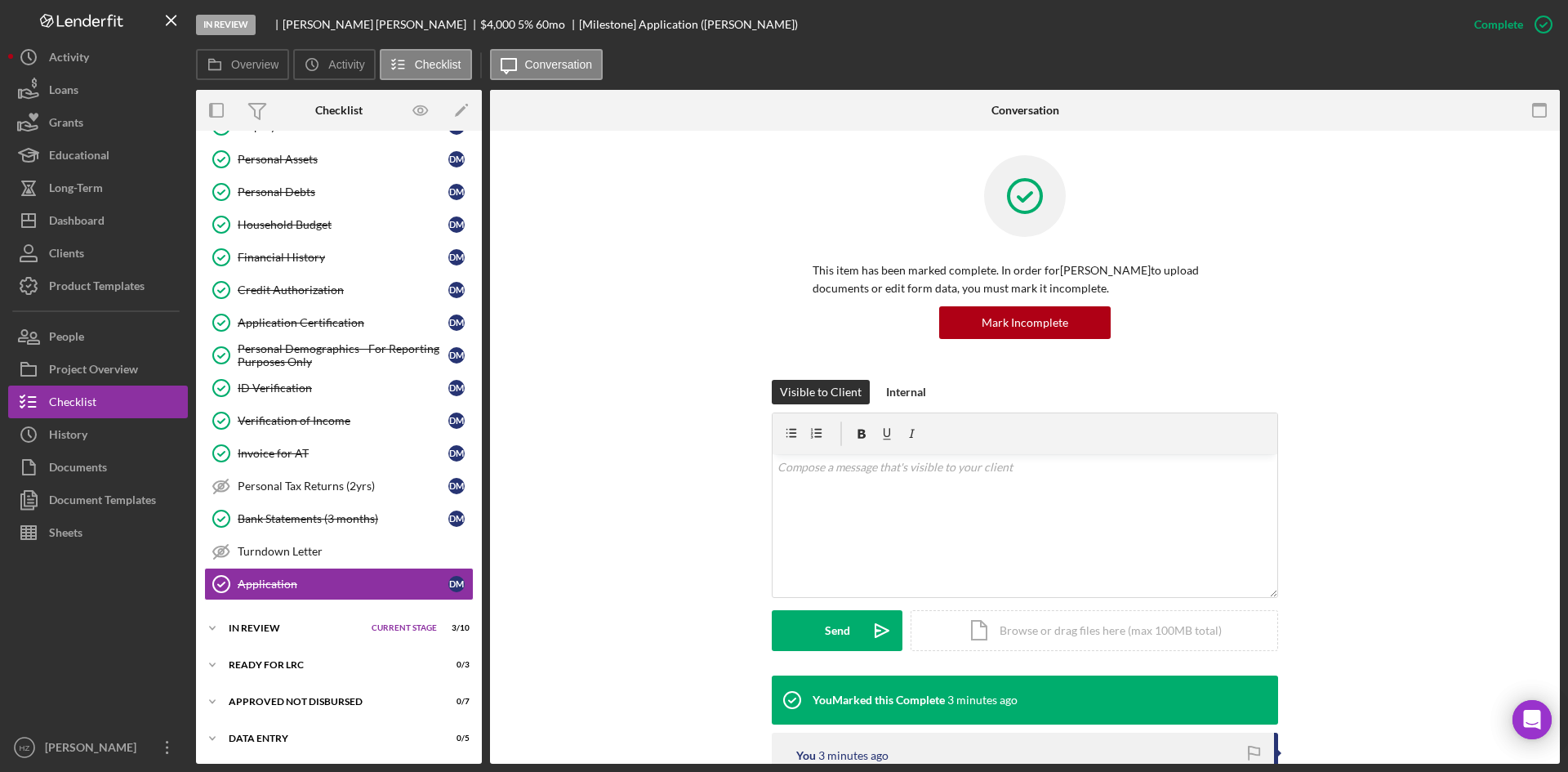
click at [65, 470] on div "Documents" at bounding box center [77, 469] width 58 height 37
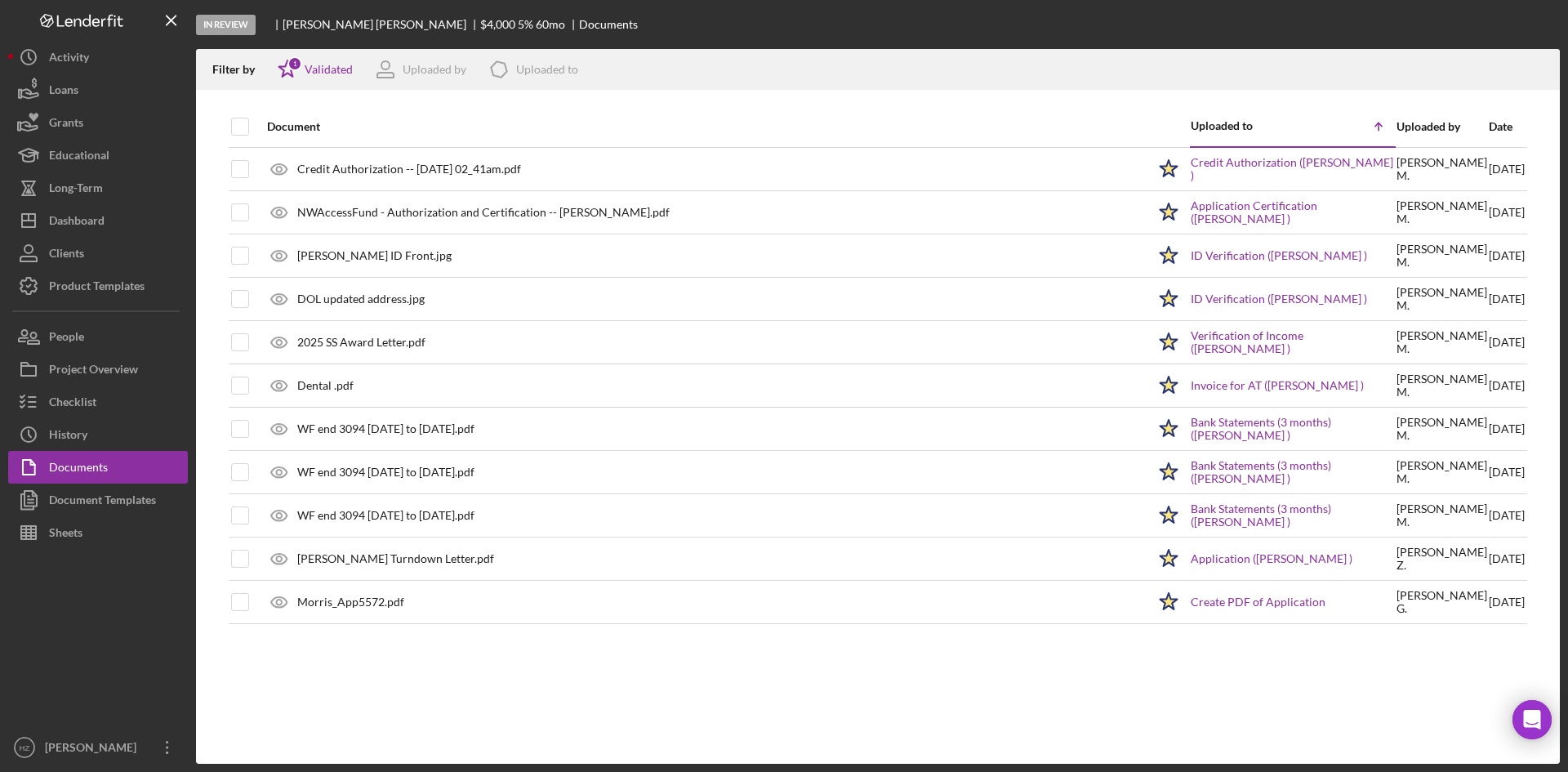
click at [331, 596] on div "Morris_App5572.pdf" at bounding box center [351, 601] width 107 height 13
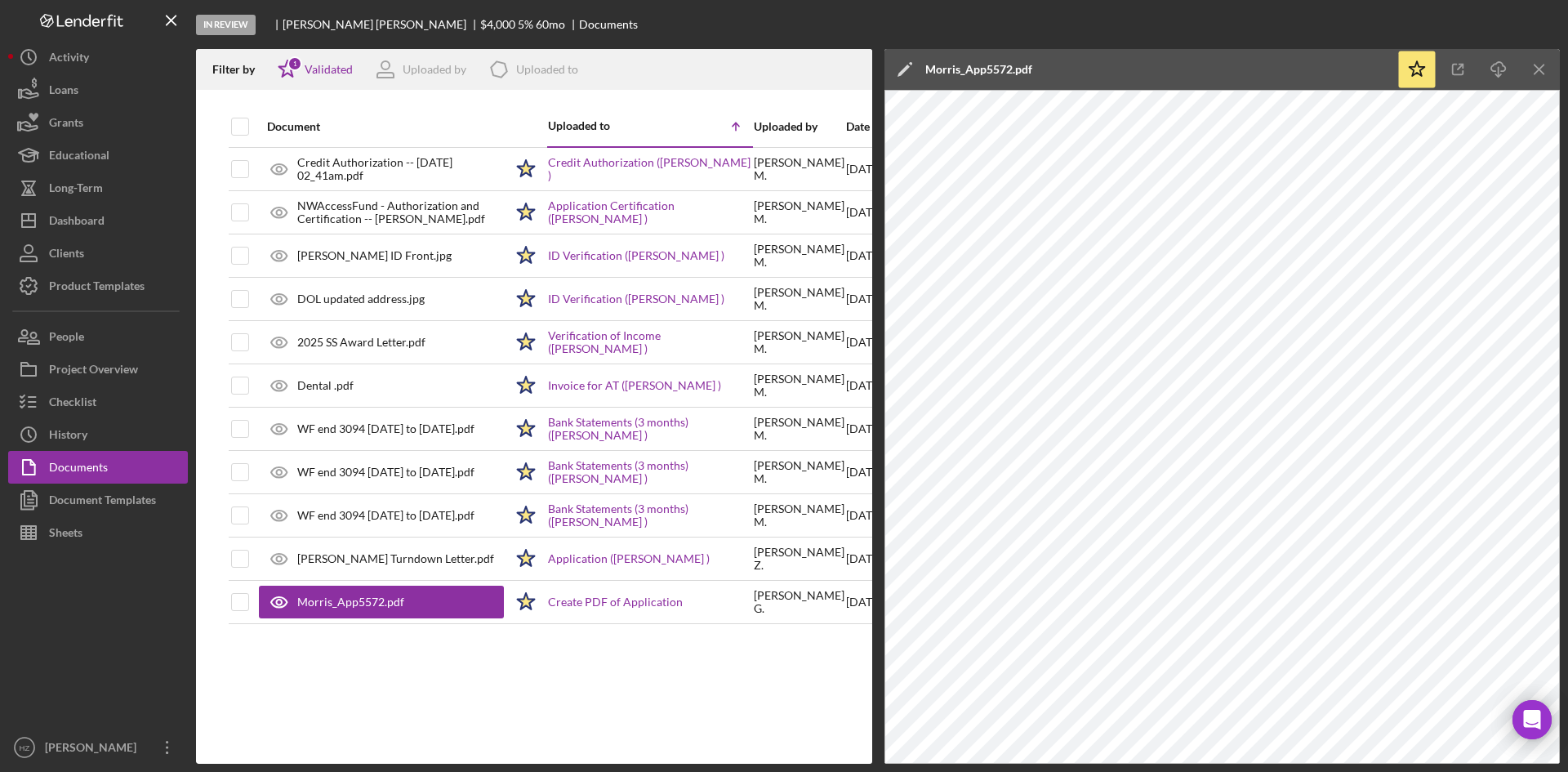
click at [1544, 73] on icon "Icon/Menu Close" at bounding box center [1539, 70] width 37 height 37
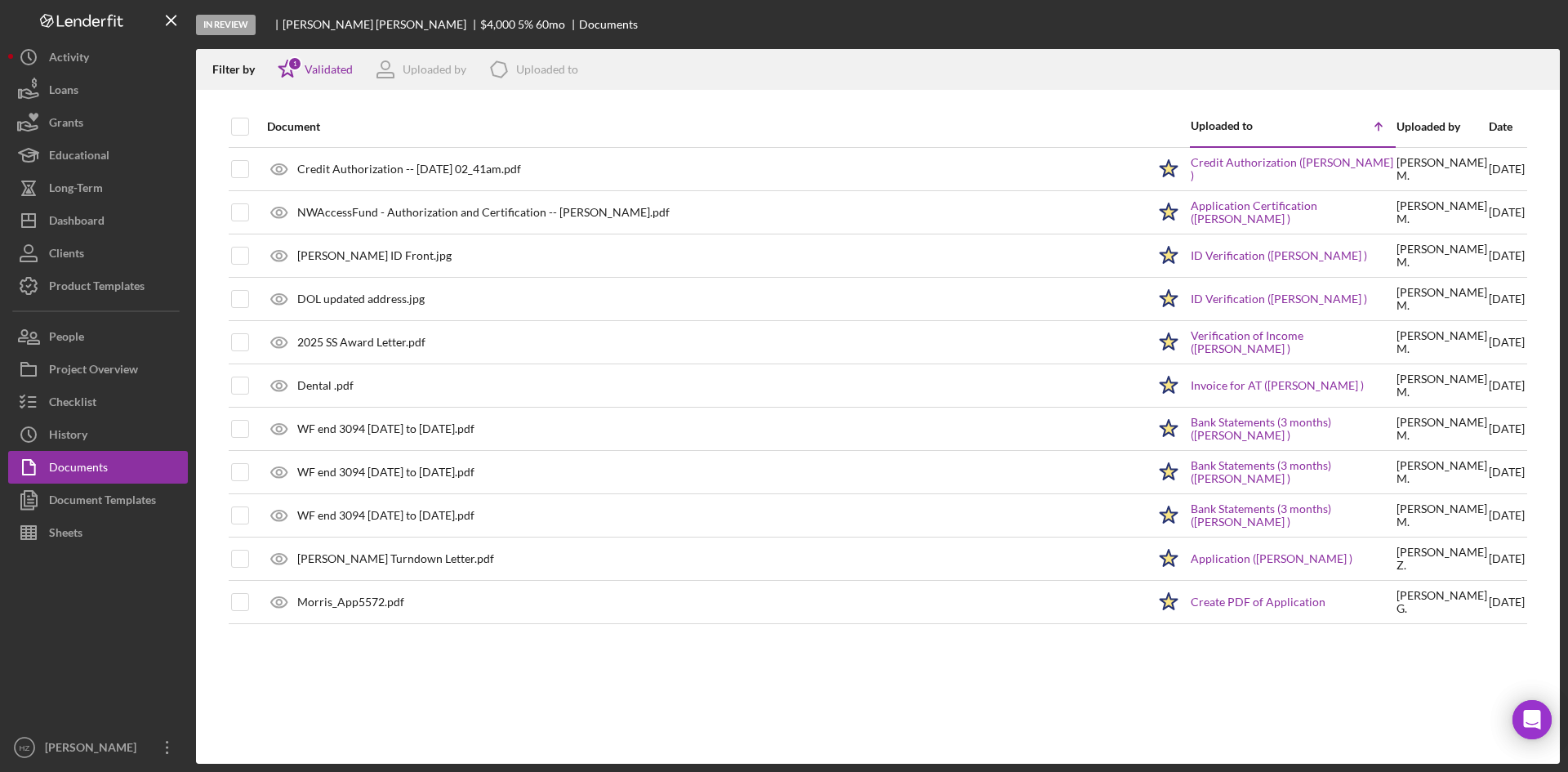
click at [73, 540] on div "Sheets" at bounding box center [65, 534] width 33 height 37
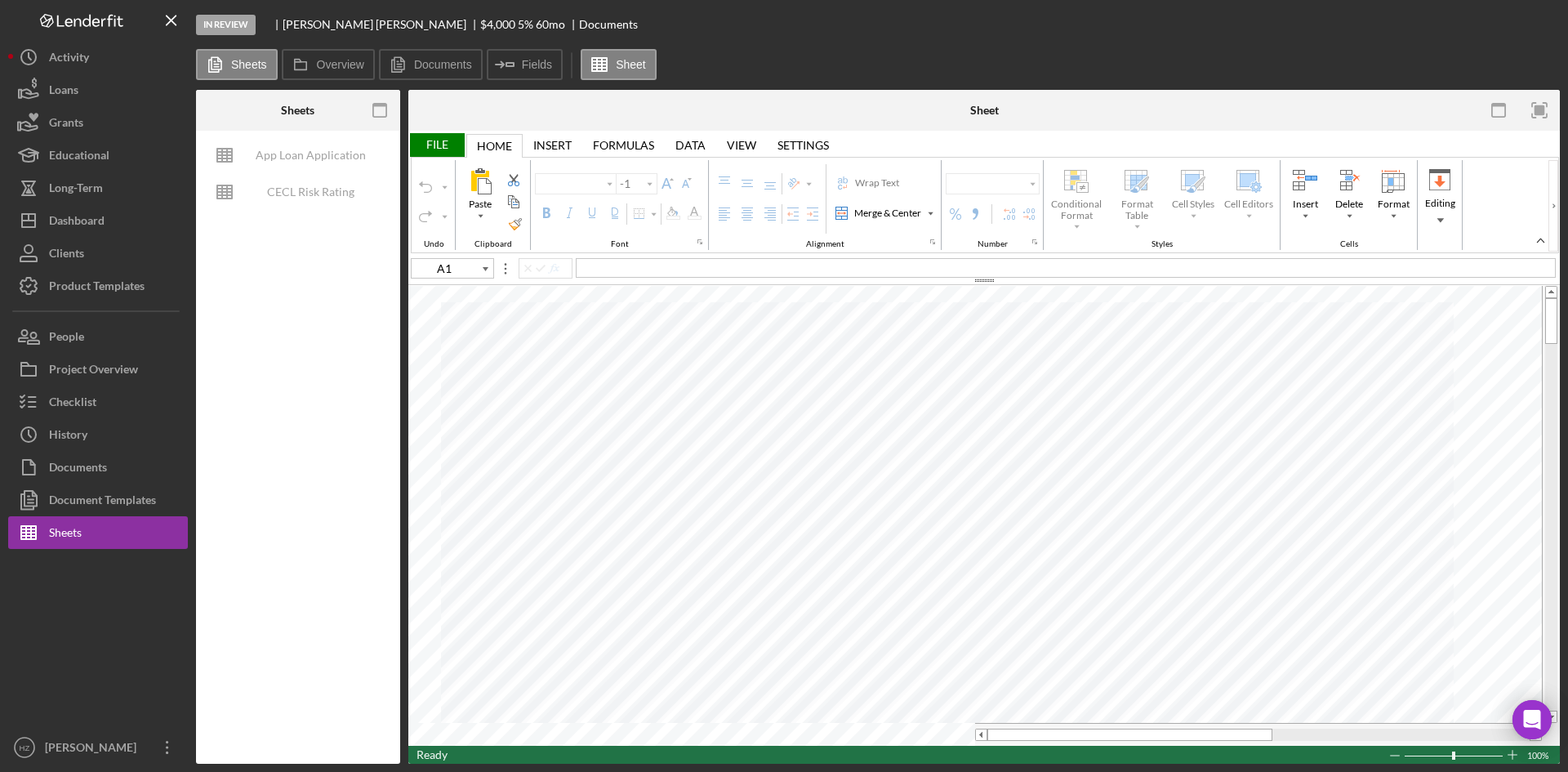
type input "Calibri"
type input "11"
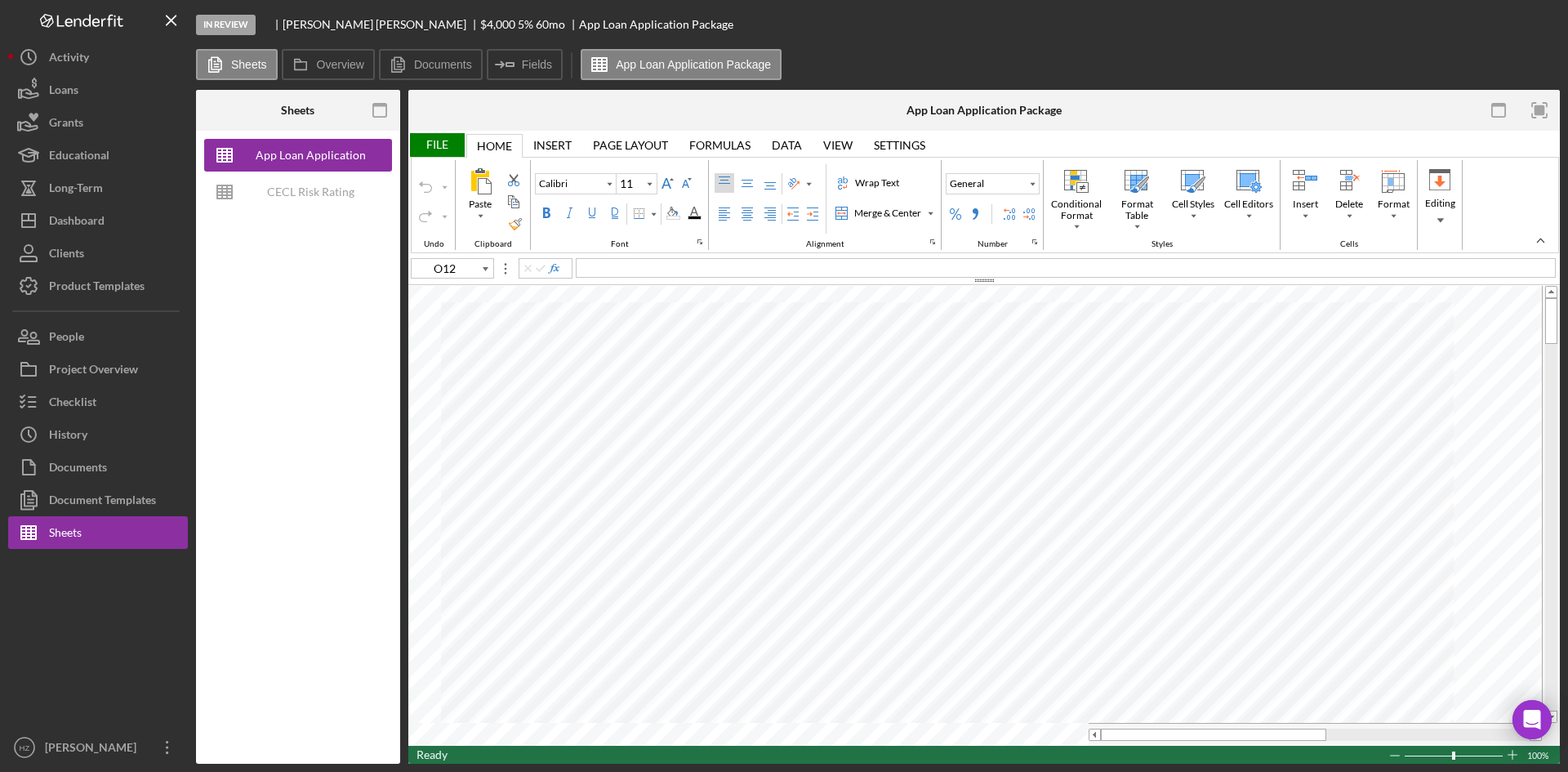
type input "H82"
type input "Arial"
type input "10"
